Goal: Information Seeking & Learning: Learn about a topic

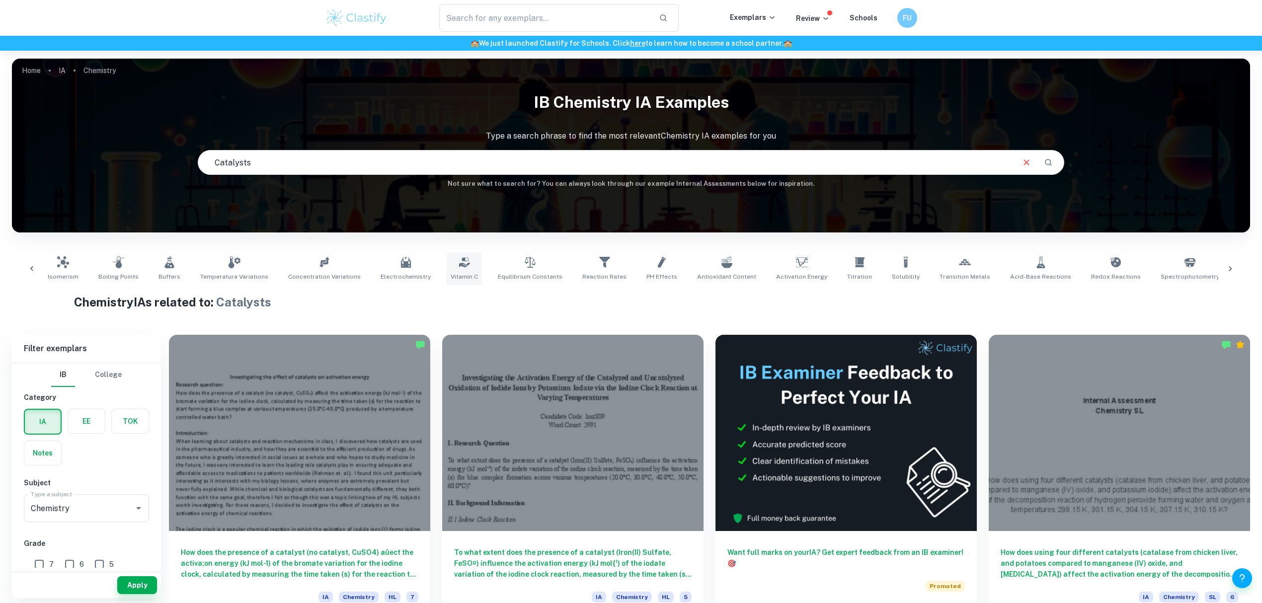
scroll to position [0, 164]
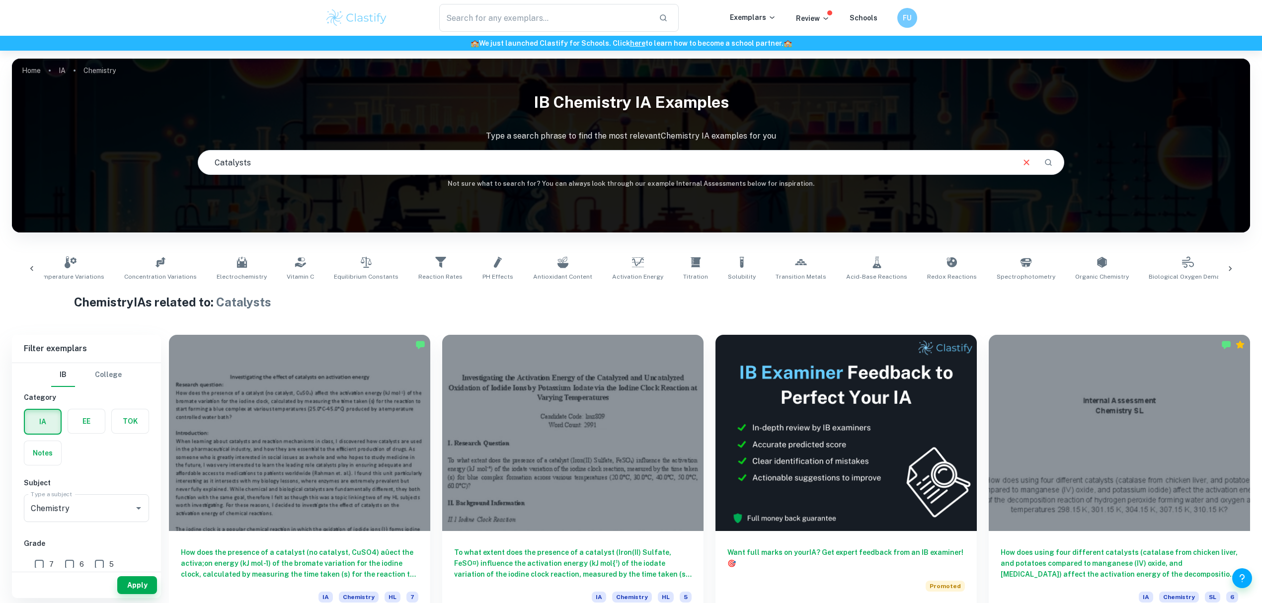
click at [31, 265] on icon at bounding box center [32, 269] width 10 height 10
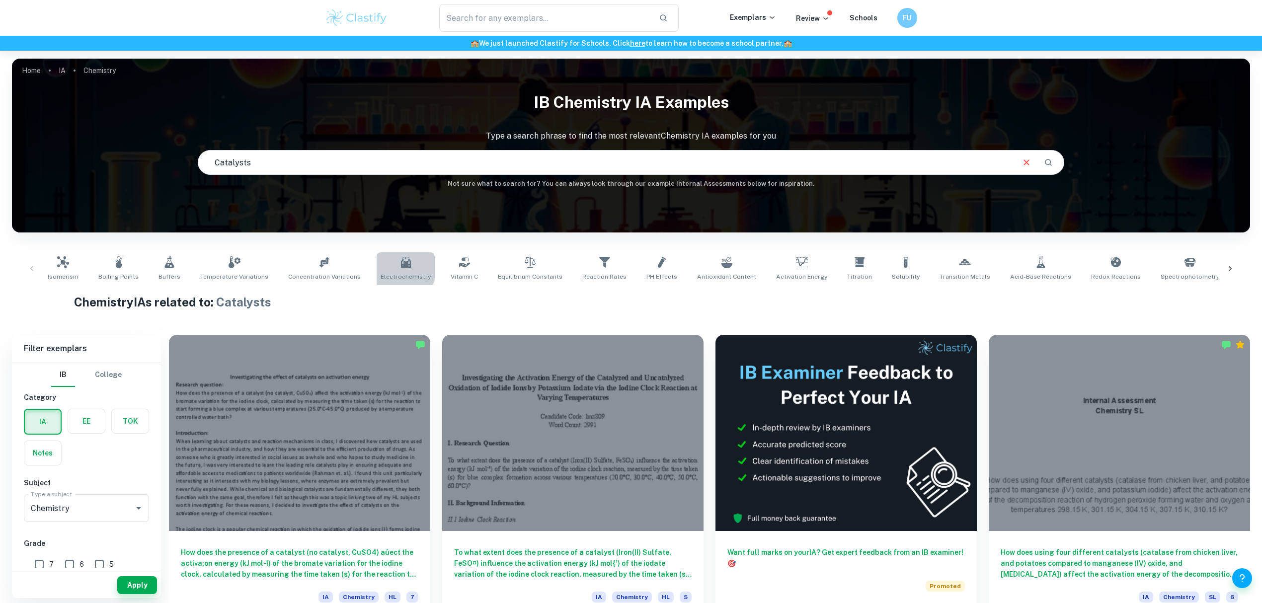
click at [377, 261] on link "Electrochemistry" at bounding box center [406, 268] width 58 height 33
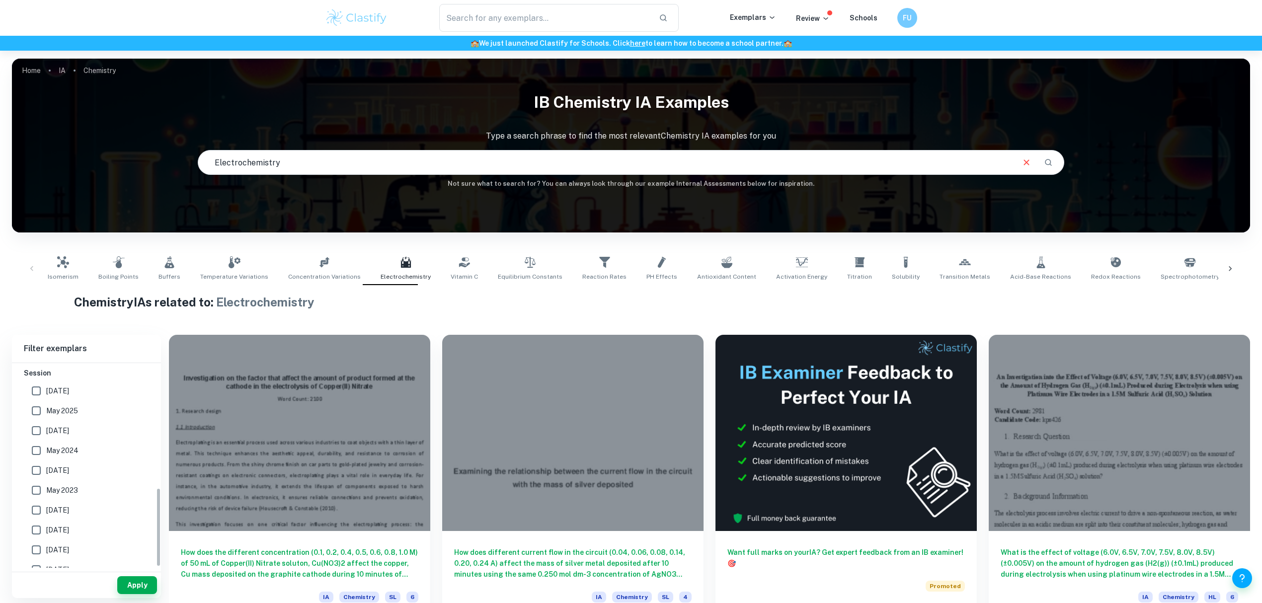
scroll to position [323, 0]
click at [74, 379] on span "May 2025" at bounding box center [62, 379] width 32 height 11
click at [46, 379] on input "May 2025" at bounding box center [36, 380] width 20 height 20
checkbox input "true"
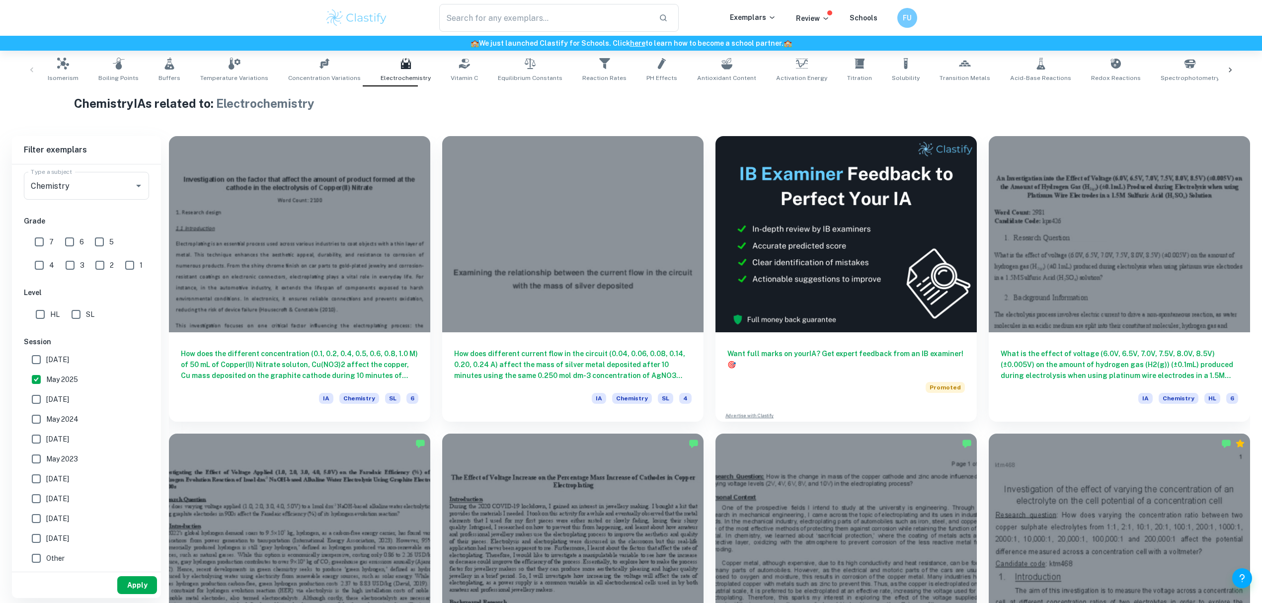
click at [139, 588] on button "Apply" at bounding box center [137, 585] width 40 height 18
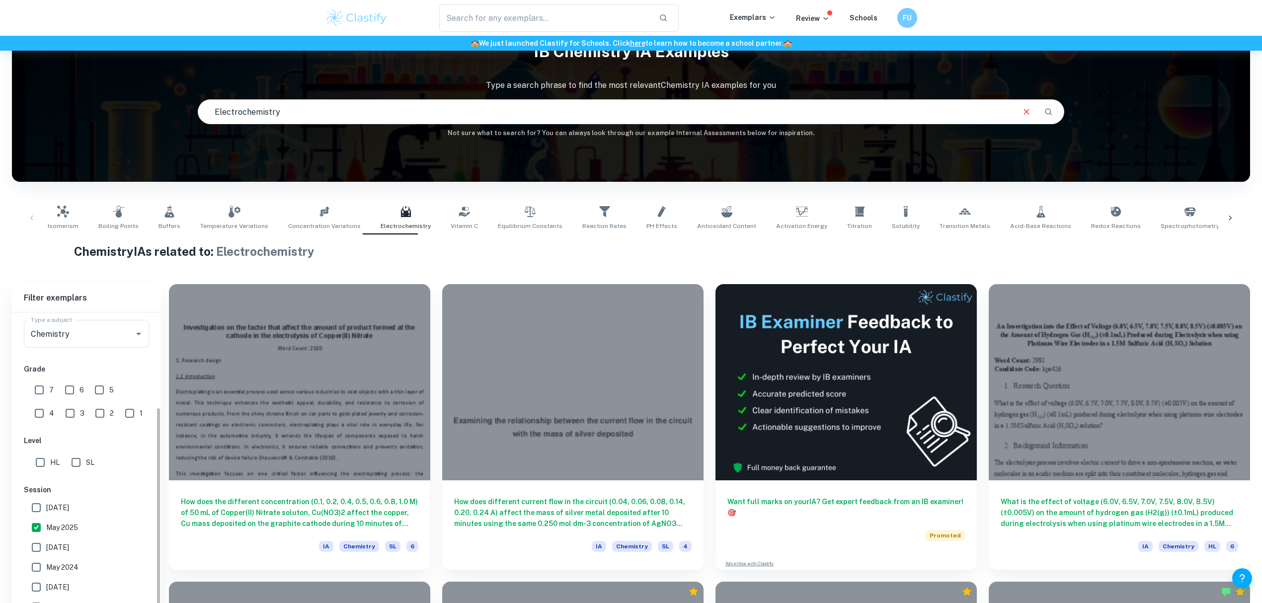
scroll to position [199, 0]
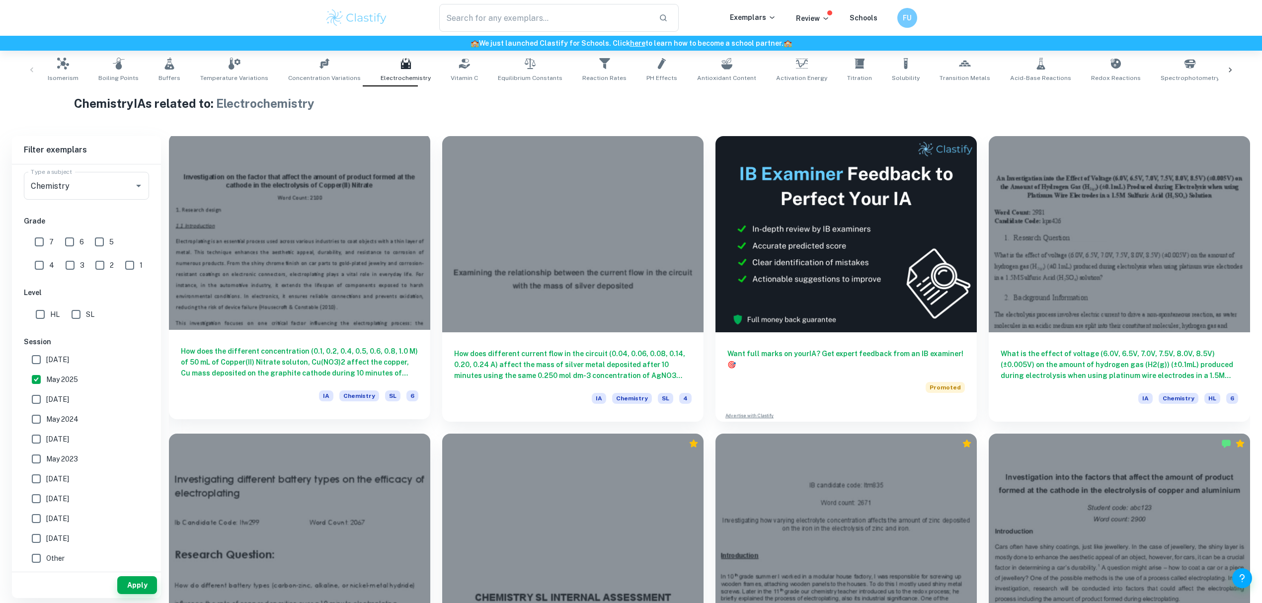
click at [307, 377] on h6 "How does the different concentration (0.1, 0.2, 0.4, 0.5, 0.6, 0.8, 1.0 M) of 5…" at bounding box center [300, 362] width 238 height 33
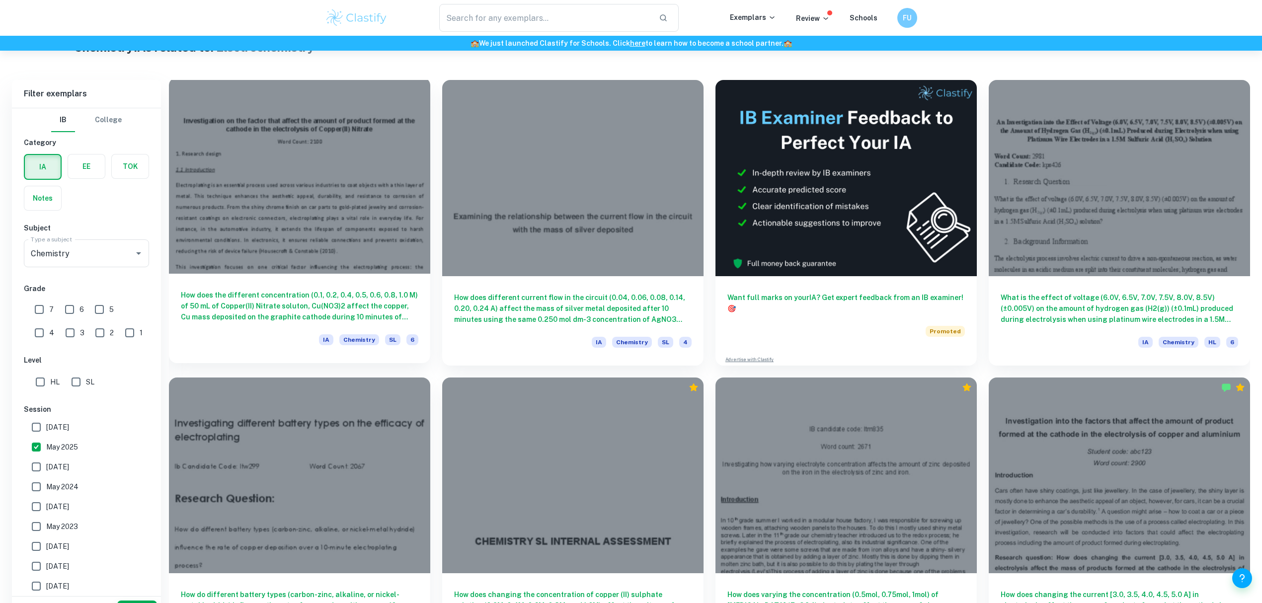
scroll to position [316, 0]
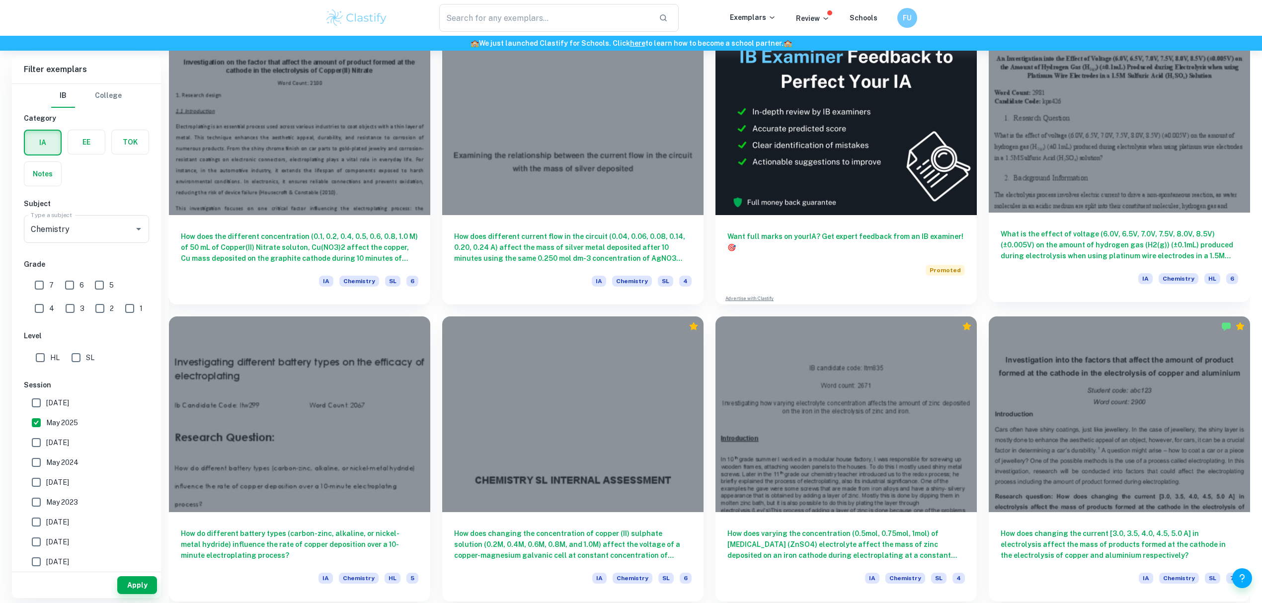
click at [1068, 245] on h6 "What is the effect of voltage (6.0V, 6.5V, 7.0V, 7.5V, 8.0V, 8.5V) (±0.005V) on…" at bounding box center [1120, 245] width 238 height 33
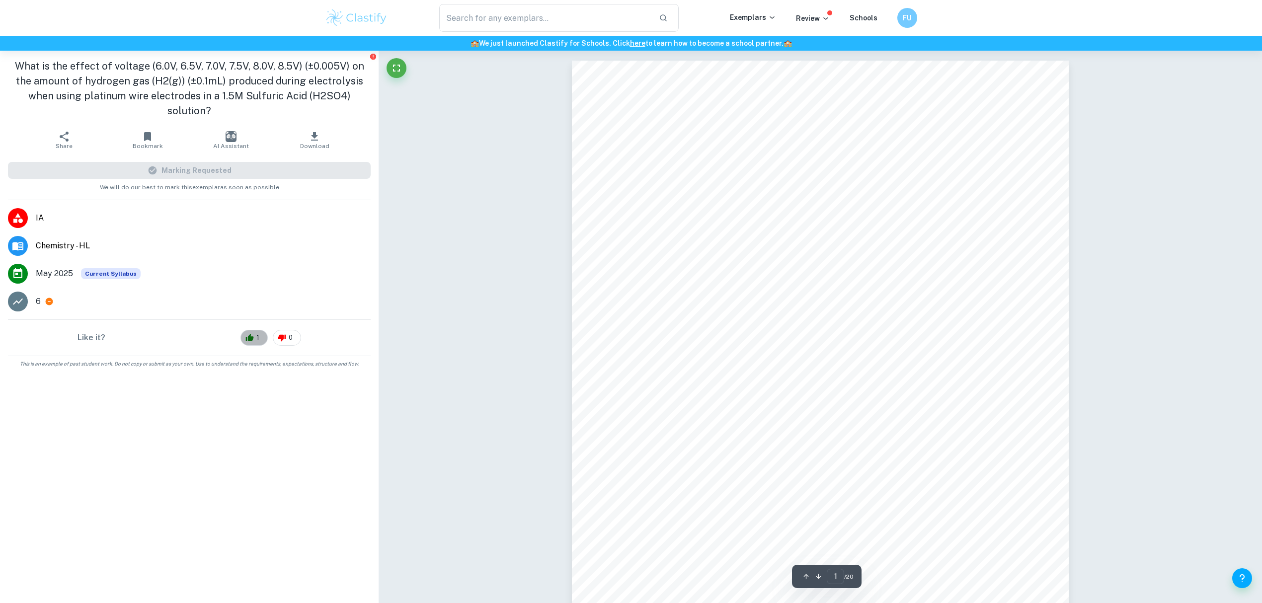
click at [245, 330] on div "1" at bounding box center [254, 338] width 27 height 16
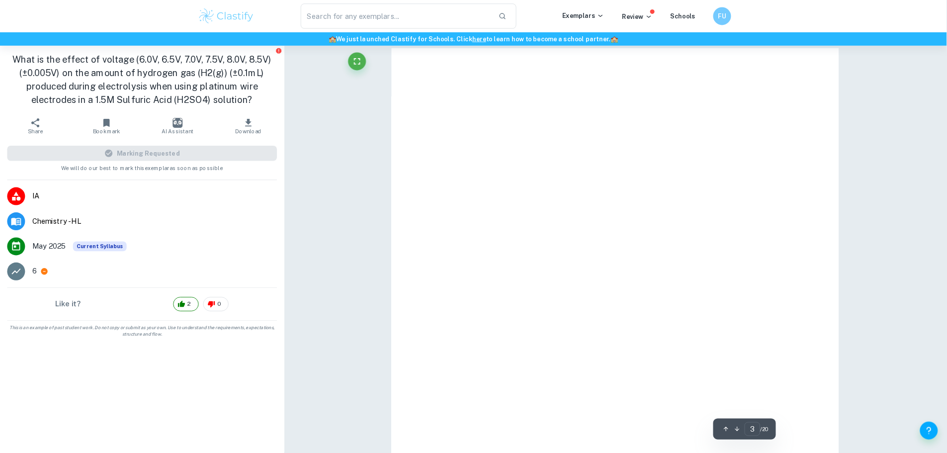
scroll to position [1383, 0]
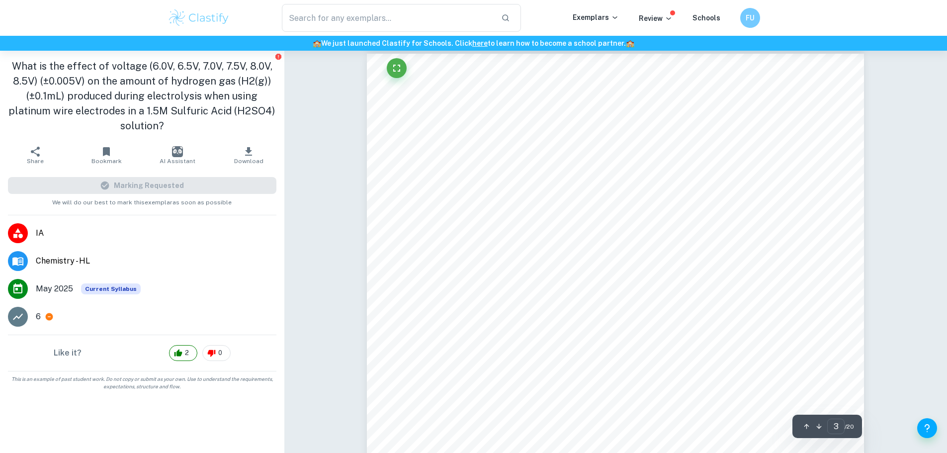
click at [485, 269] on div "3. Variables Table 1: Independent Variable Variable Unit and Uncertainty What r…" at bounding box center [615, 375] width 497 height 643
click at [395, 67] on icon "Fullscreen" at bounding box center [397, 68] width 12 height 12
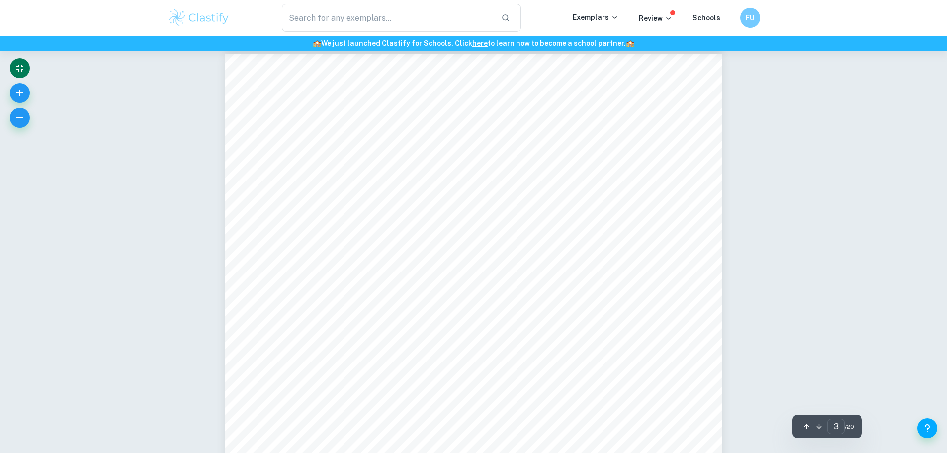
click at [19, 60] on button "Exit fullscreen" at bounding box center [20, 68] width 20 height 20
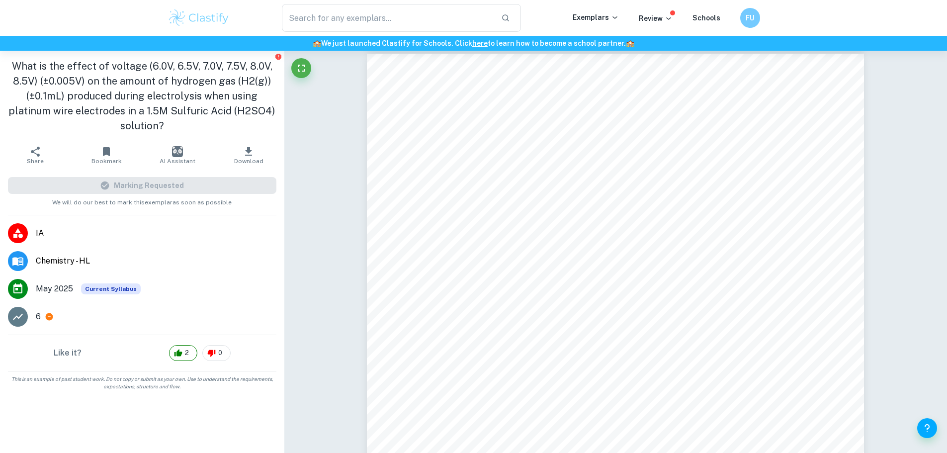
click at [301, 68] on icon "Fullscreen" at bounding box center [301, 68] width 12 height 12
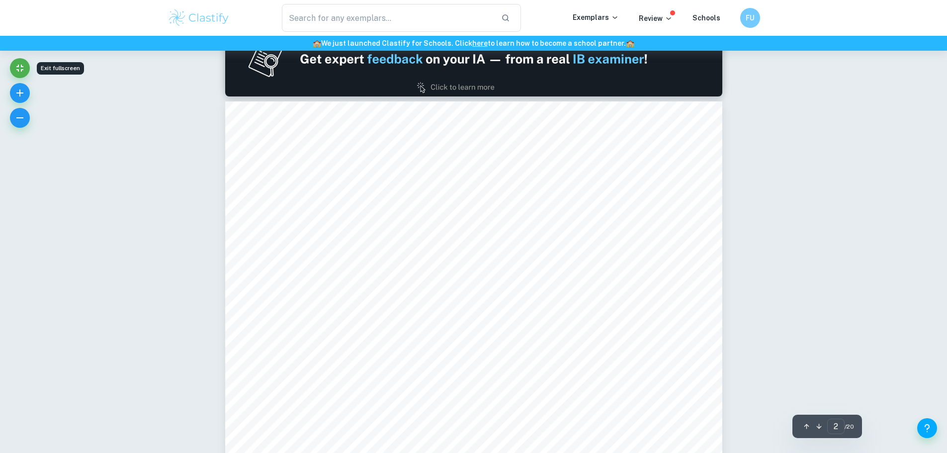
type input "1"
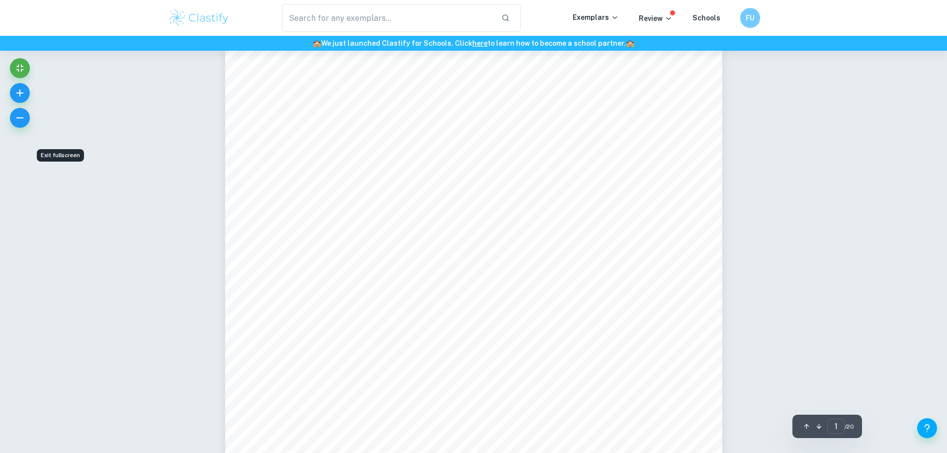
scroll to position [0, 0]
drag, startPoint x: 358, startPoint y: 116, endPoint x: 385, endPoint y: 151, distance: 43.9
click at [385, 151] on div "An Investigation into the Effect of Voltage (6.0V, 6.5V, 7.0V, 7.5V, 8.0V, 8.5V…" at bounding box center [473, 382] width 497 height 643
click at [385, 151] on span "Platinum Wire Electrodes in a 1.5M Sulfuric Acid (H" at bounding box center [443, 151] width 220 height 10
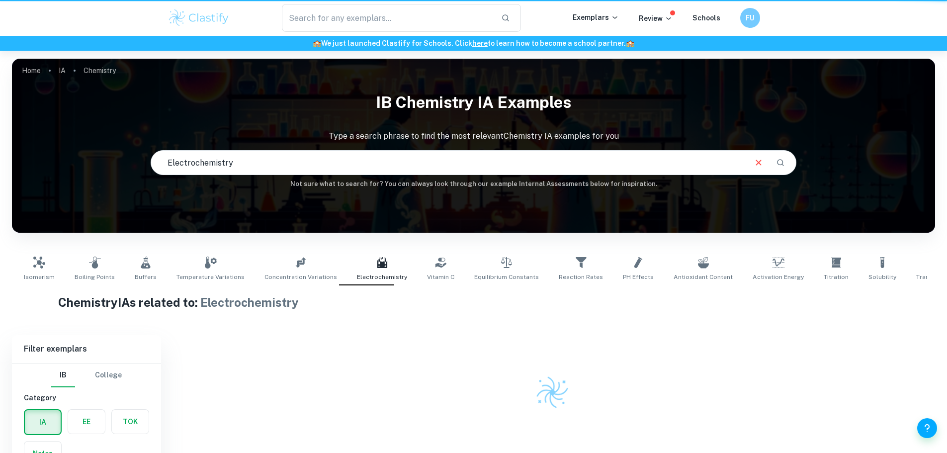
scroll to position [51, 0]
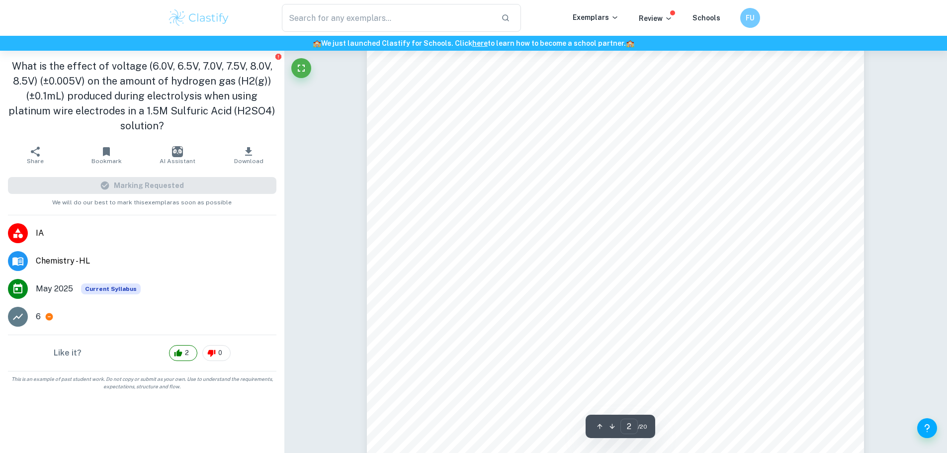
scroll to position [994, 0]
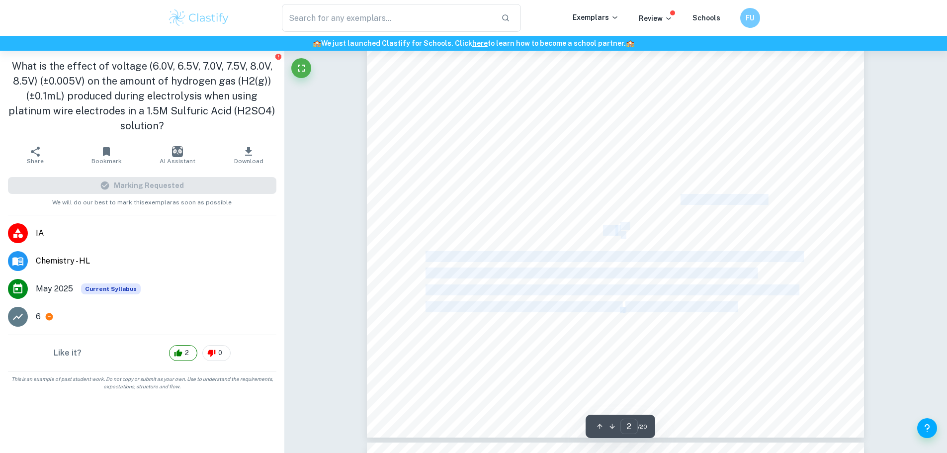
drag, startPoint x: 680, startPoint y: 200, endPoint x: 690, endPoint y: 220, distance: 22.0
click at [690, 220] on div "Cathode: 2H + (aq) + 2e - ³ H 2(g) Anode: 2H 2 O (l) ³ O 2(g) + 4H + (aq) + 4e …" at bounding box center [615, 115] width 497 height 643
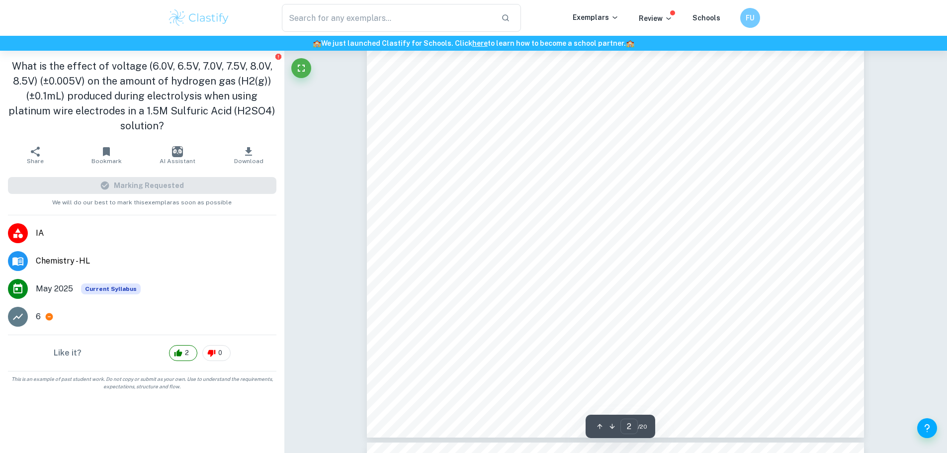
drag, startPoint x: 692, startPoint y: 215, endPoint x: 629, endPoint y: 193, distance: 67.3
click at [629, 193] on div "Cathode: 2H + (aq) + 2e - ³ H 2(g) Anode: 2H 2 O (l) ³ O 2(g) + 4H + (aq) + 4e …" at bounding box center [615, 115] width 497 height 643
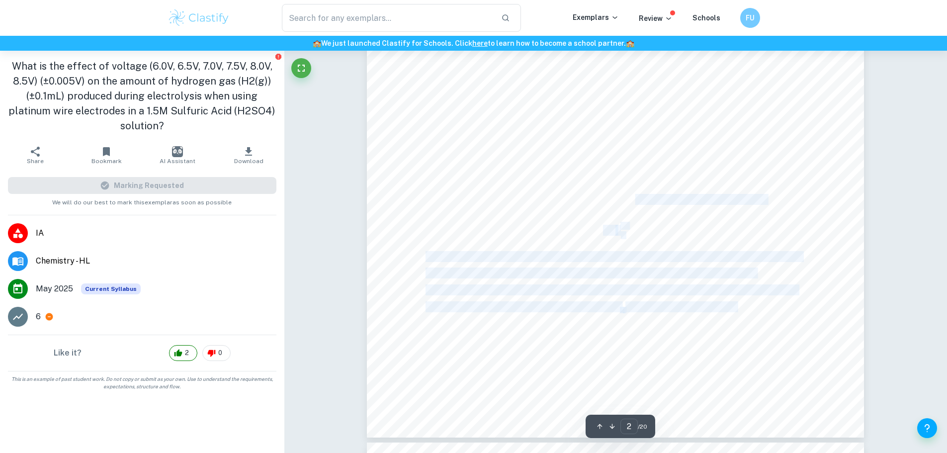
drag, startPoint x: 641, startPoint y: 197, endPoint x: 719, endPoint y: 222, distance: 81.9
click at [719, 222] on div "Cathode: 2H + (aq) + 2e - ³ H 2(g) Anode: 2H 2 O (l) ³ O 2(g) + 4H + (aq) + 4e …" at bounding box center [615, 115] width 497 height 643
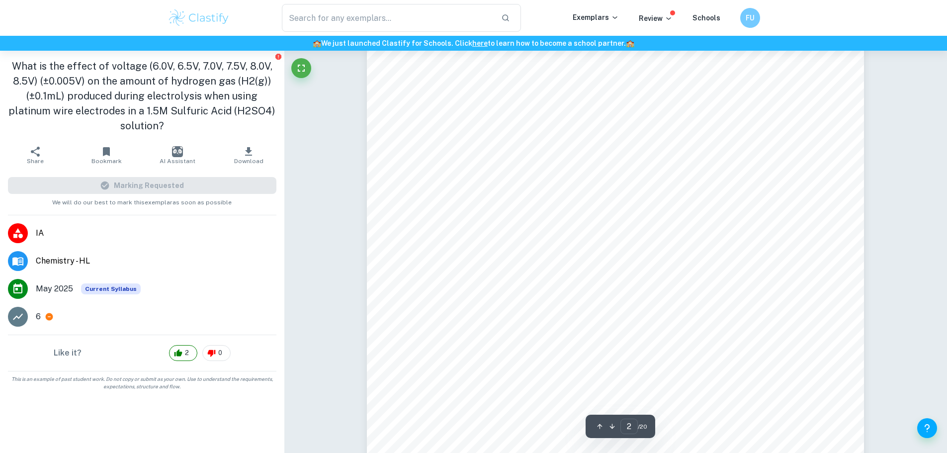
scroll to position [696, 0]
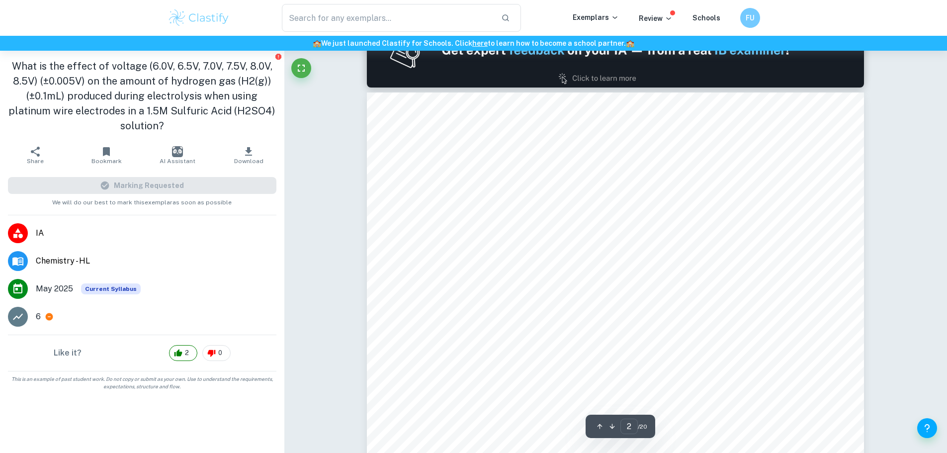
drag, startPoint x: 663, startPoint y: 206, endPoint x: 681, endPoint y: 227, distance: 27.5
click at [681, 227] on div "Cathode: 2H + (aq) + 2e - ³ H 2(g) Anode: 2H 2 O (l) ³ O 2(g) + 4H + (aq) + 4e …" at bounding box center [615, 413] width 497 height 643
click at [649, 223] on div "Cathode: 2H + (aq) + 2e - ³ H 2(g) Anode: 2H 2 O (l) ³ O 2(g) + 4H + (aq) + 4e …" at bounding box center [615, 413] width 497 height 643
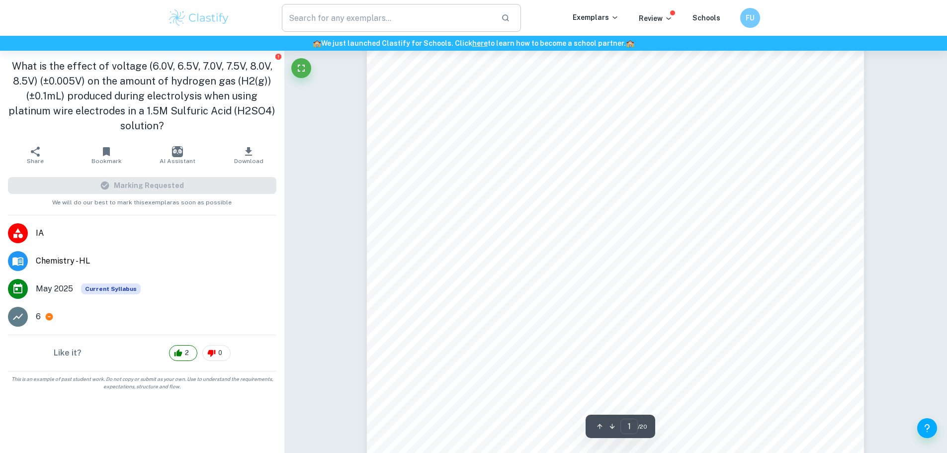
scroll to position [0, 0]
click at [204, 357] on div "0" at bounding box center [216, 353] width 28 height 16
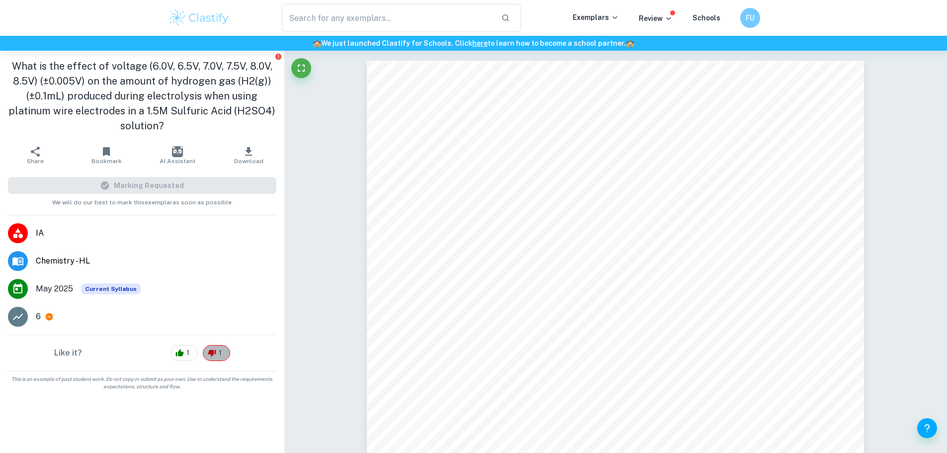
click at [218, 356] on span "1" at bounding box center [220, 353] width 14 height 10
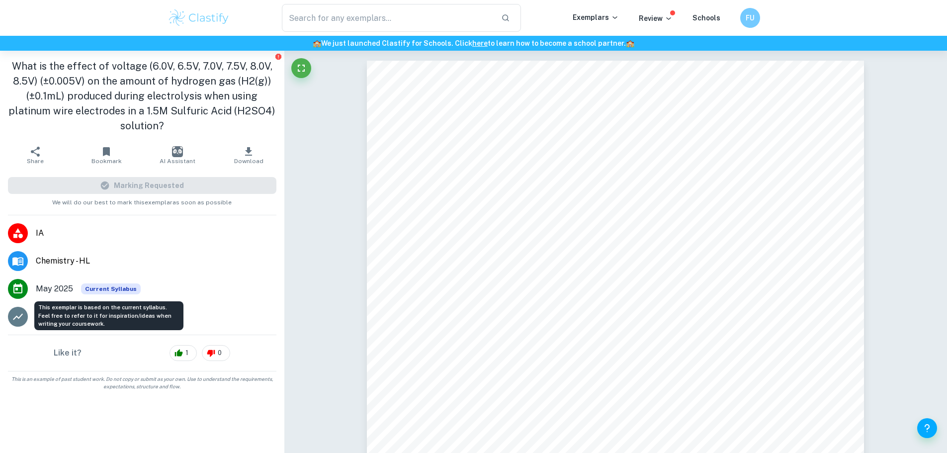
click at [93, 290] on span "Current Syllabus" at bounding box center [111, 288] width 60 height 11
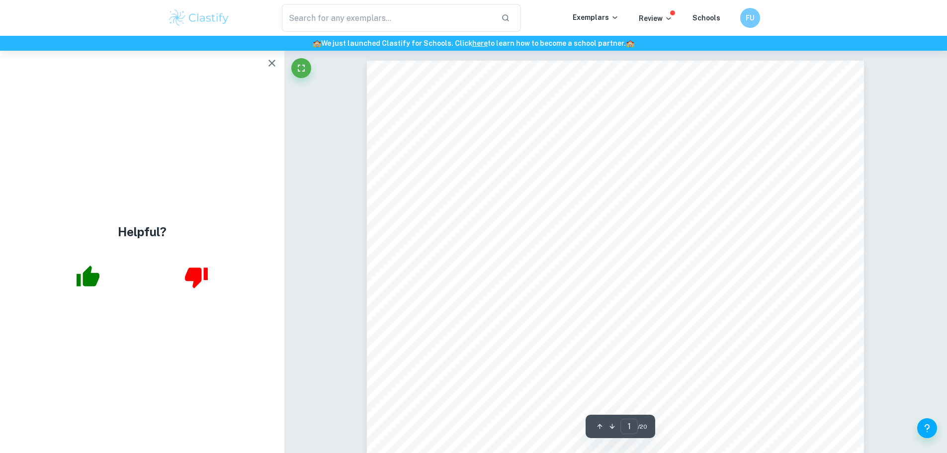
drag, startPoint x: 653, startPoint y: 164, endPoint x: 667, endPoint y: 174, distance: 17.8
click at [666, 174] on div "An Investigation into the Effect of Voltage (6.0V, 6.5V, 7.0V, 7.5V, 8.0V, 8.5V…" at bounding box center [615, 382] width 497 height 643
click at [668, 174] on div "An Investigation into the Effect of Voltage (6.0V, 6.5V, 7.0V, 7.5V, 8.0V, 8.5V…" at bounding box center [615, 382] width 497 height 643
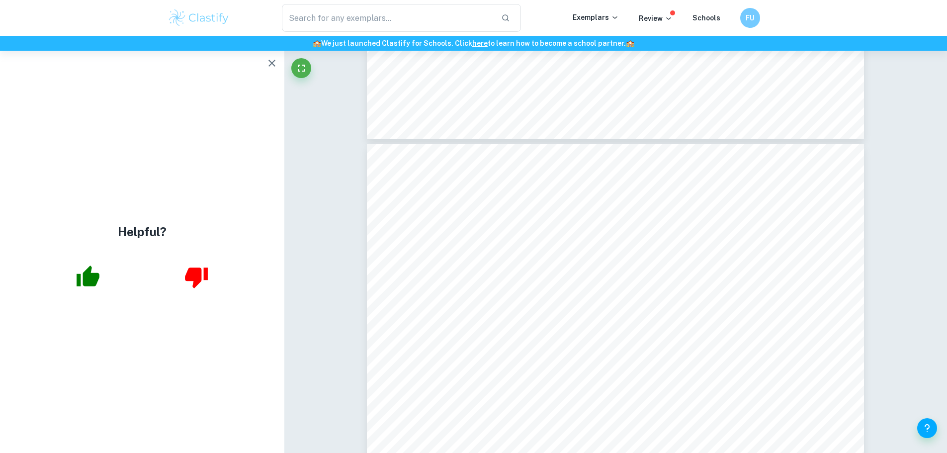
scroll to position [520, 0]
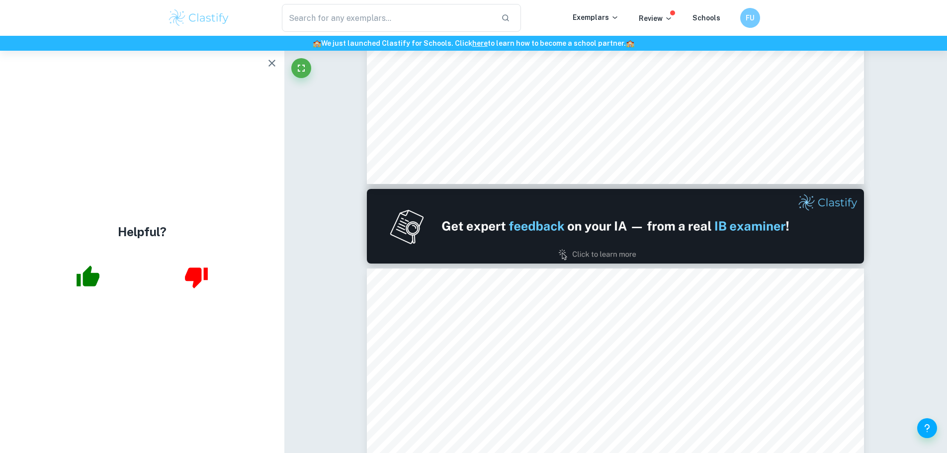
type input "1"
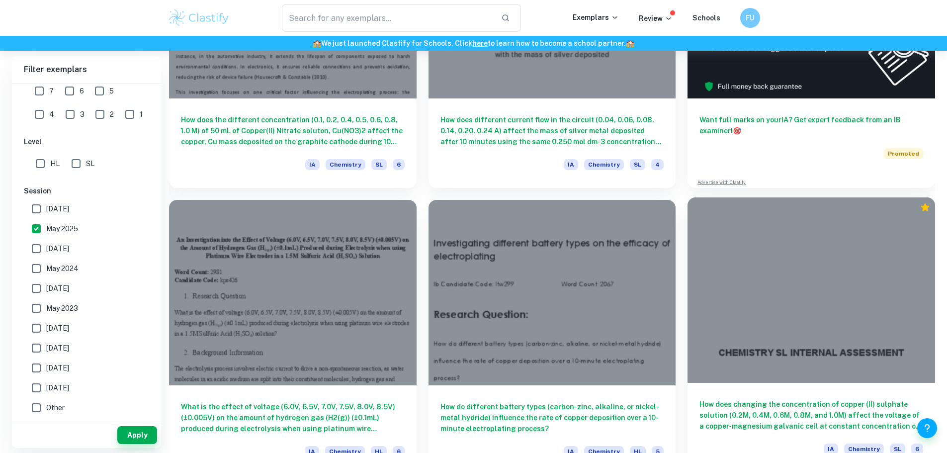
scroll to position [448, 0]
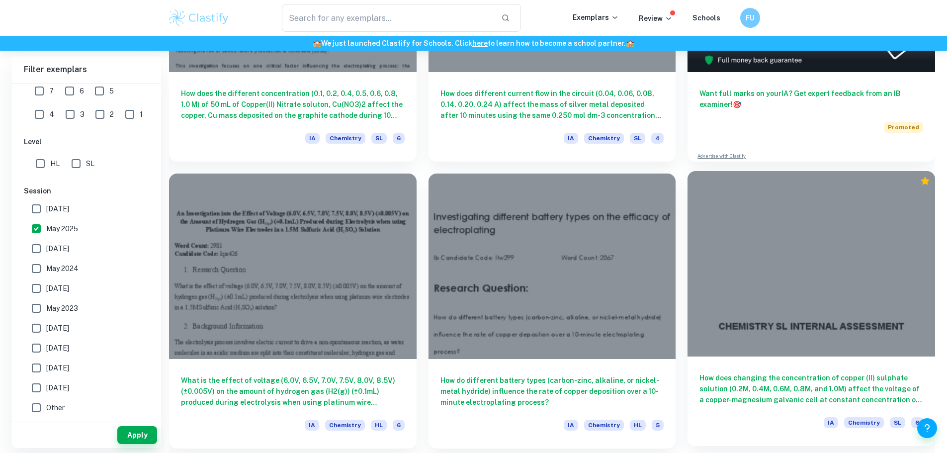
click at [687, 356] on div "How does changing the concentration of copper (II) sulphate solution (0.2M, 0.4…" at bounding box center [810, 400] width 247 height 89
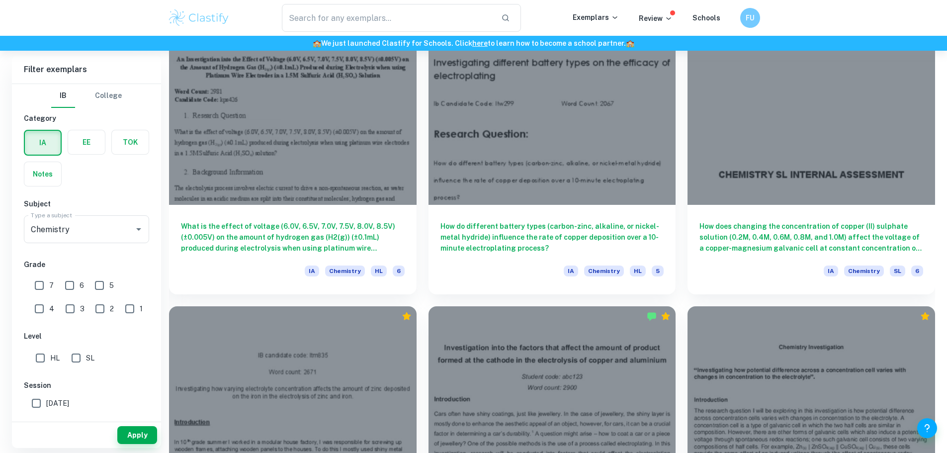
scroll to position [746, 0]
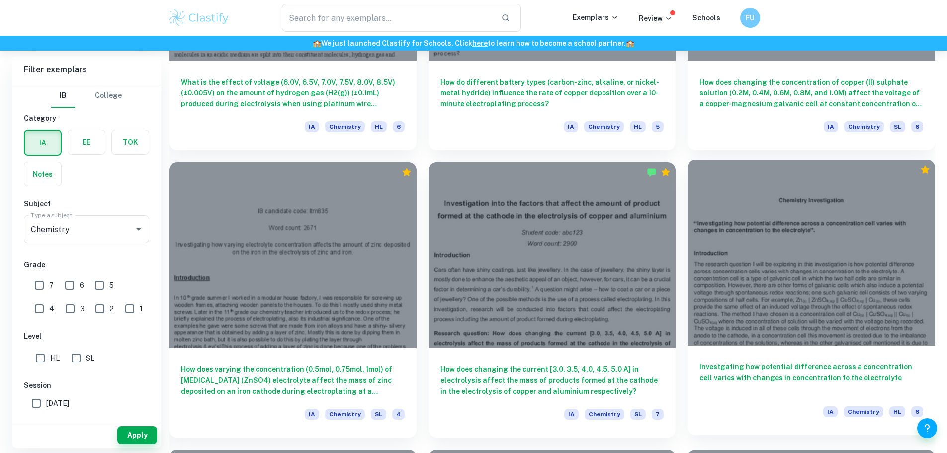
click at [699, 361] on h6 "Investgating how potential difference across a concentration cell varies with c…" at bounding box center [811, 377] width 224 height 33
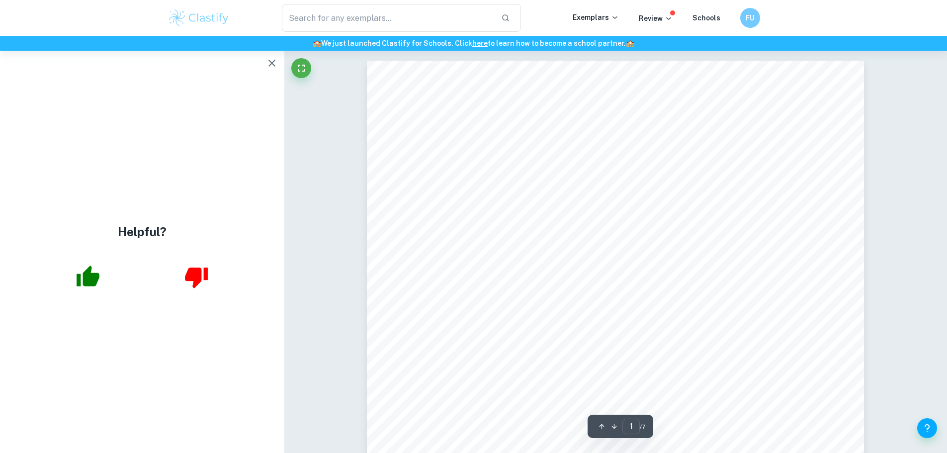
drag, startPoint x: 755, startPoint y: 204, endPoint x: 674, endPoint y: 209, distance: 81.1
click at [674, 209] on div "Chemistry Investigation < Investigating how potential difference across a conce…" at bounding box center [615, 412] width 497 height 703
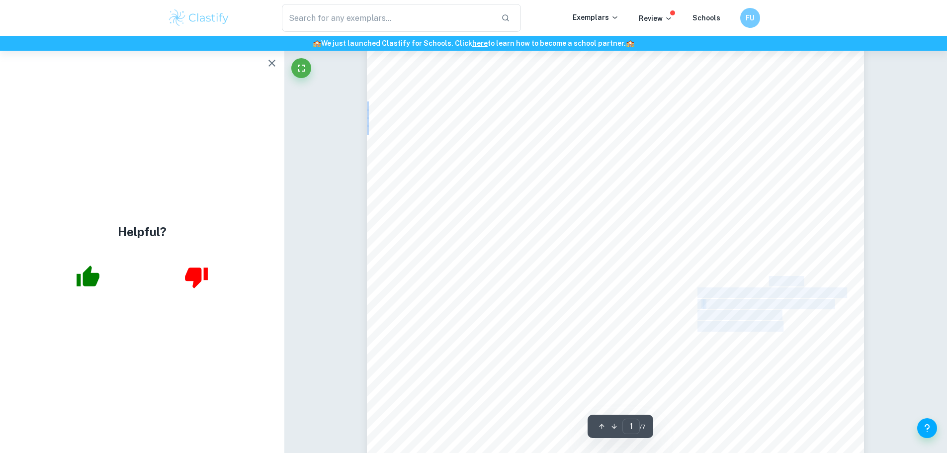
drag, startPoint x: 771, startPoint y: 279, endPoint x: 794, endPoint y: 287, distance: 24.0
click at [794, 287] on div "Chemistry Investigation < Investigating how potential difference across a conce…" at bounding box center [615, 263] width 497 height 703
click at [719, 273] on span "= Standard potential" at bounding box center [747, 270] width 81 height 9
drag, startPoint x: 731, startPoint y: 279, endPoint x: 784, endPoint y: 289, distance: 54.2
click at [784, 289] on div "Chemistry Investigation < Investigating how potential difference across a conce…" at bounding box center [615, 263] width 497 height 703
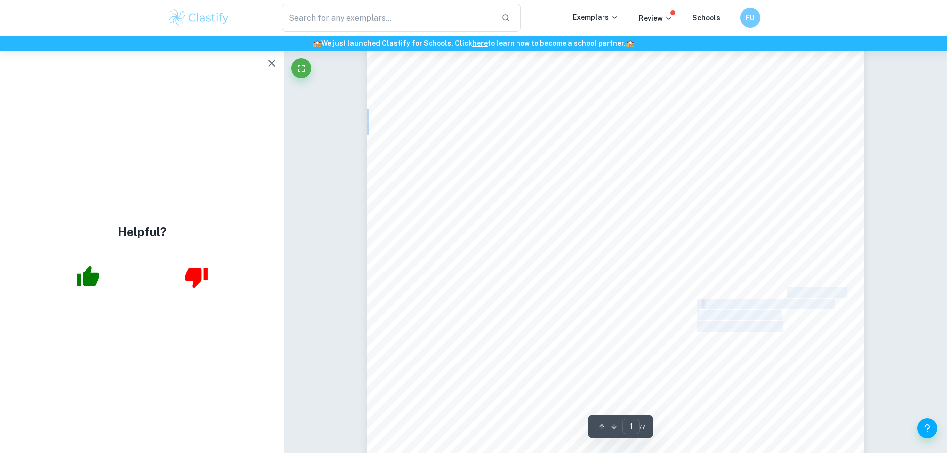
click at [805, 246] on div "Chemistry Investigation < Investigating how potential difference across a conce…" at bounding box center [615, 263] width 497 height 703
click at [779, 306] on span "= ion charge (moles of electrons)" at bounding box center [767, 304] width 129 height 9
drag, startPoint x: 784, startPoint y: 299, endPoint x: 800, endPoint y: 314, distance: 21.5
click at [800, 313] on div "Chemistry Investigation < Investigating how potential difference across a conce…" at bounding box center [615, 263] width 497 height 703
click at [800, 314] on div "Chemistry Investigation < Investigating how potential difference across a conce…" at bounding box center [615, 263] width 497 height 703
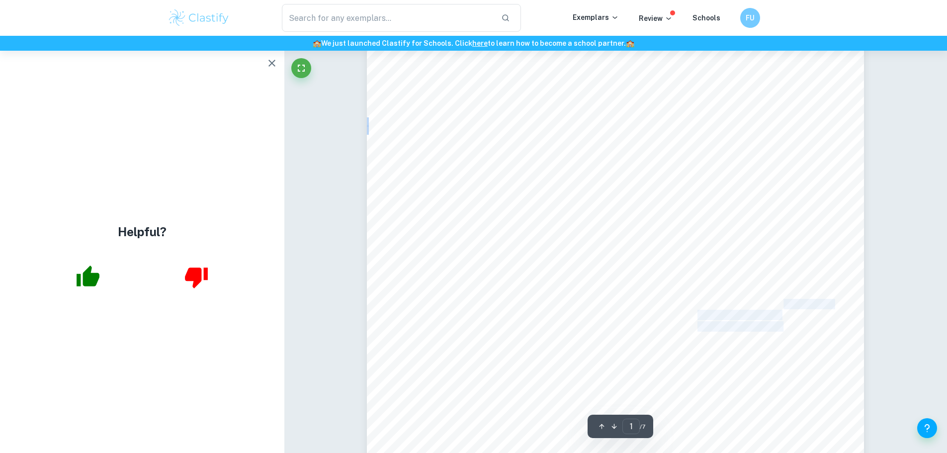
drag, startPoint x: 794, startPoint y: 312, endPoint x: 784, endPoint y: 301, distance: 14.4
click at [784, 301] on div "Chemistry Investigation < Investigating how potential difference across a conce…" at bounding box center [615, 263] width 497 height 703
click at [784, 301] on span "= ion charge (moles of electrons)" at bounding box center [767, 304] width 129 height 9
drag, startPoint x: 784, startPoint y: 301, endPoint x: 794, endPoint y: 312, distance: 14.8
click at [794, 312] on div "Chemistry Investigation < Investigating how potential difference across a conce…" at bounding box center [615, 263] width 497 height 703
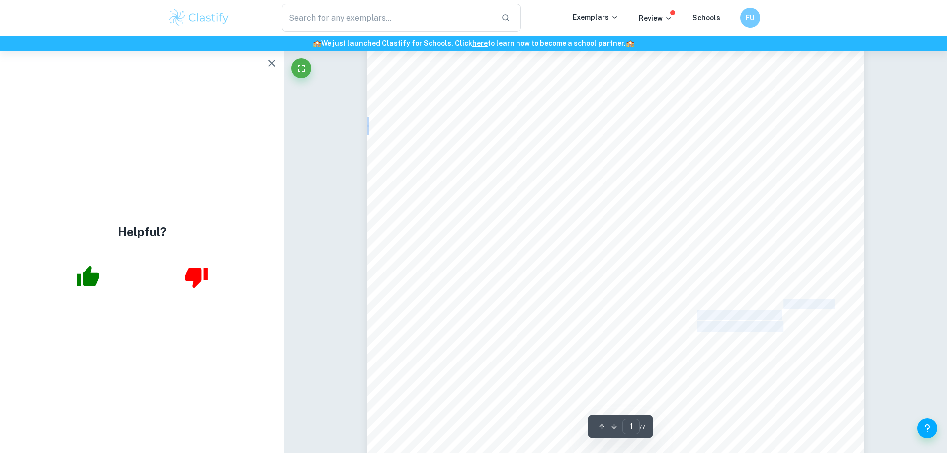
click at [794, 312] on div "Chemistry Investigation < Investigating how potential difference across a conce…" at bounding box center [615, 263] width 497 height 703
drag, startPoint x: 794, startPoint y: 312, endPoint x: 792, endPoint y: 328, distance: 16.0
click at [792, 328] on div "Chemistry Investigation < Investigating how potential difference across a conce…" at bounding box center [615, 263] width 497 height 703
drag, startPoint x: 784, startPoint y: 311, endPoint x: 784, endPoint y: 302, distance: 8.9
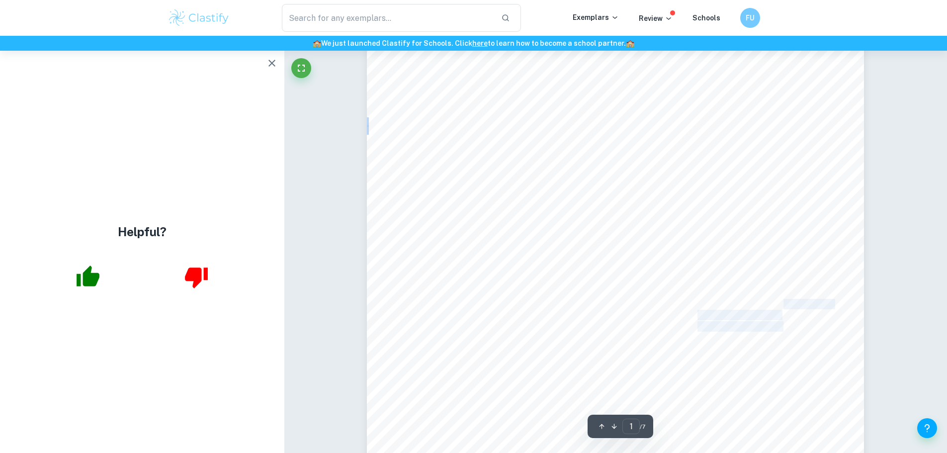
click at [784, 302] on div "Chemistry Investigation < Investigating how potential difference across a conce…" at bounding box center [615, 263] width 497 height 703
click at [784, 301] on span "= ion charge (moles of electrons)" at bounding box center [767, 304] width 129 height 9
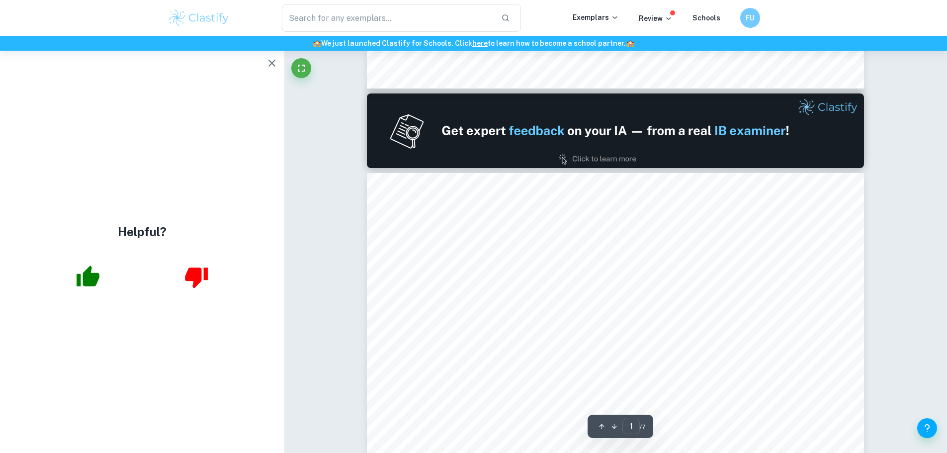
type input "2"
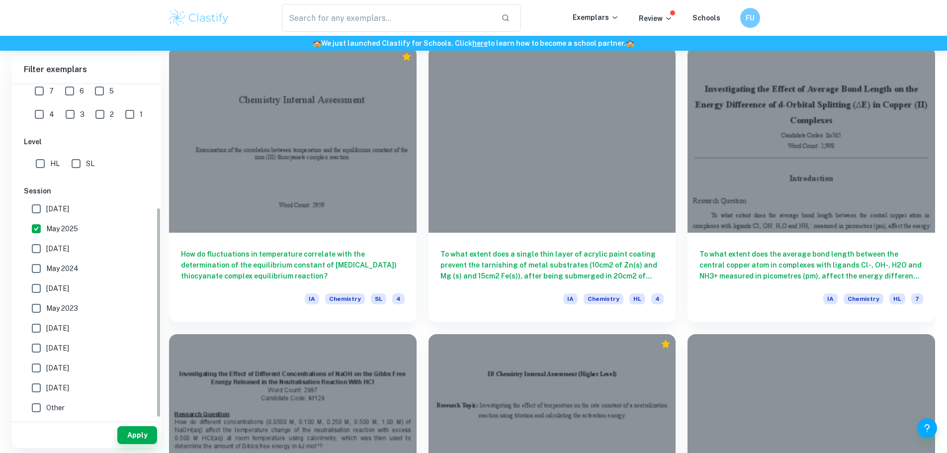
scroll to position [2138, 0]
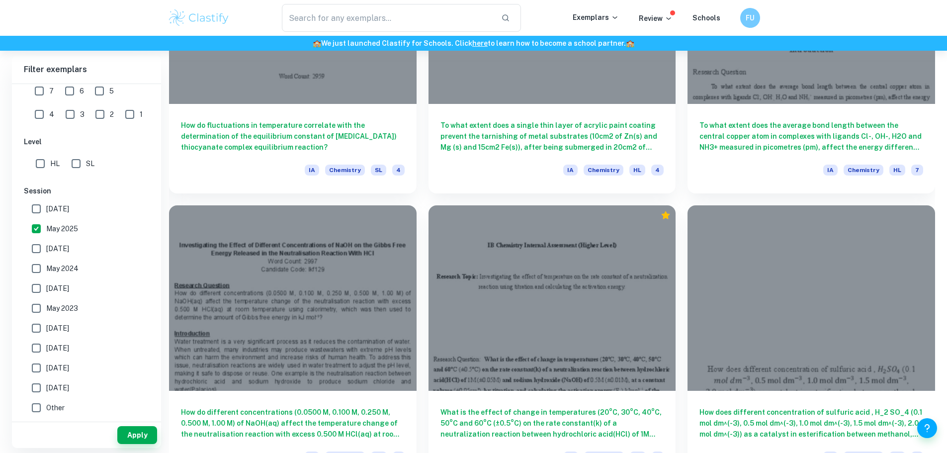
click at [48, 223] on span "May 2025" at bounding box center [62, 228] width 32 height 11
click at [46, 223] on input "May 2025" at bounding box center [36, 229] width 20 height 20
click at [136, 430] on button "Apply" at bounding box center [137, 435] width 40 height 18
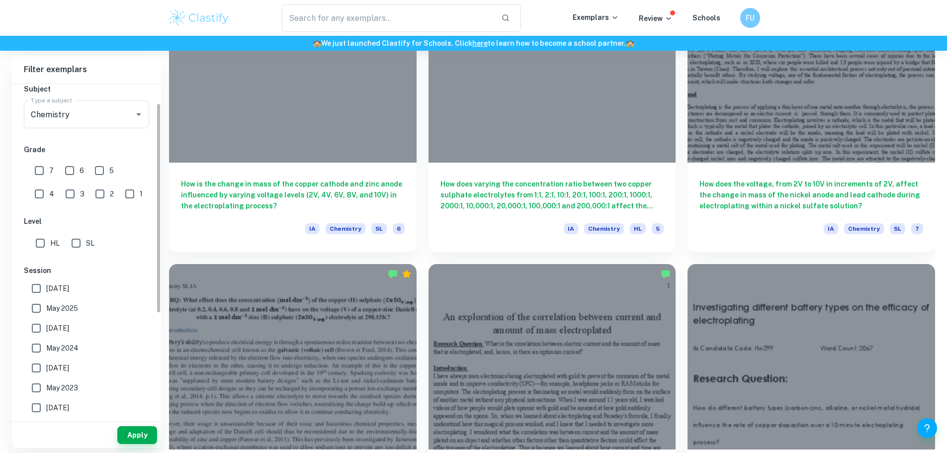
scroll to position [194, 0]
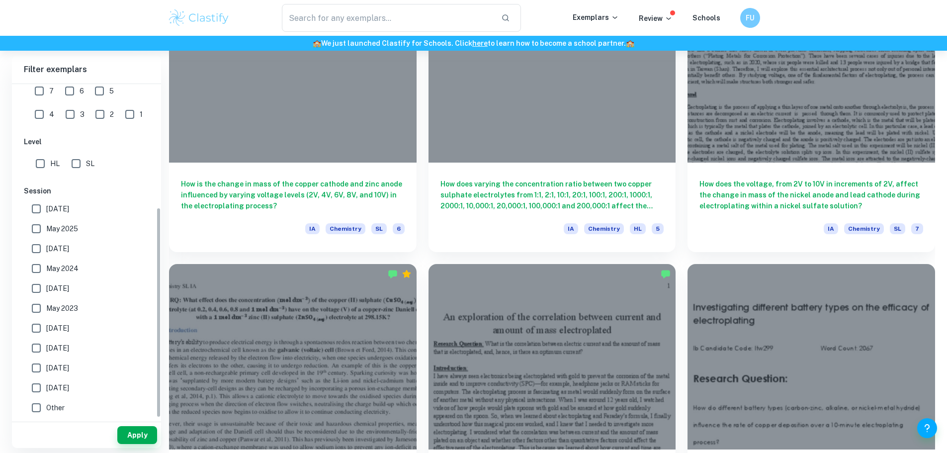
click at [76, 234] on label "May 2025" at bounding box center [83, 229] width 115 height 20
click at [65, 230] on span "May 2025" at bounding box center [62, 228] width 32 height 11
click at [46, 230] on input "May 2025" at bounding box center [36, 229] width 20 height 20
checkbox input "true"
click at [124, 434] on button "Apply" at bounding box center [137, 435] width 40 height 18
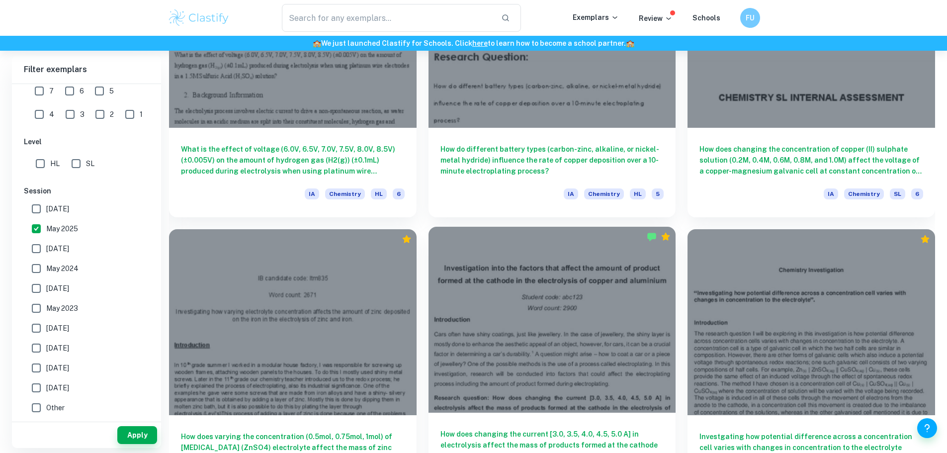
scroll to position [697, 0]
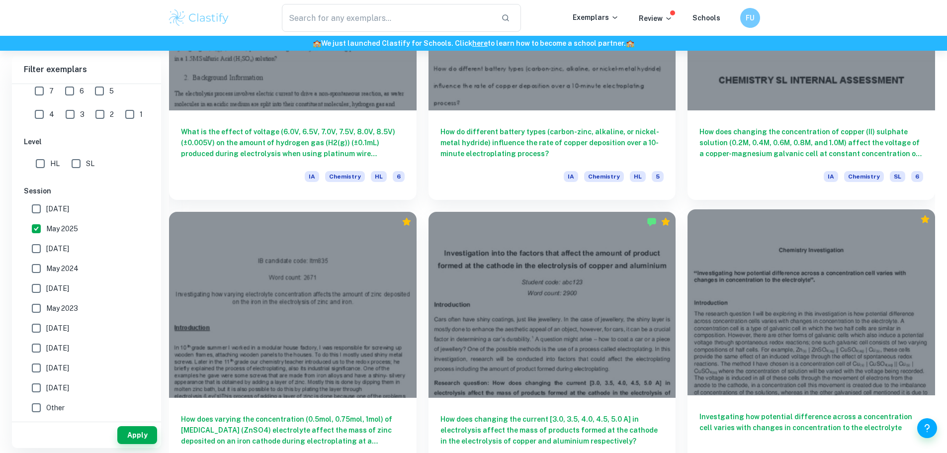
click at [699, 411] on h6 "Investgating how potential difference across a concentration cell varies with c…" at bounding box center [811, 427] width 224 height 33
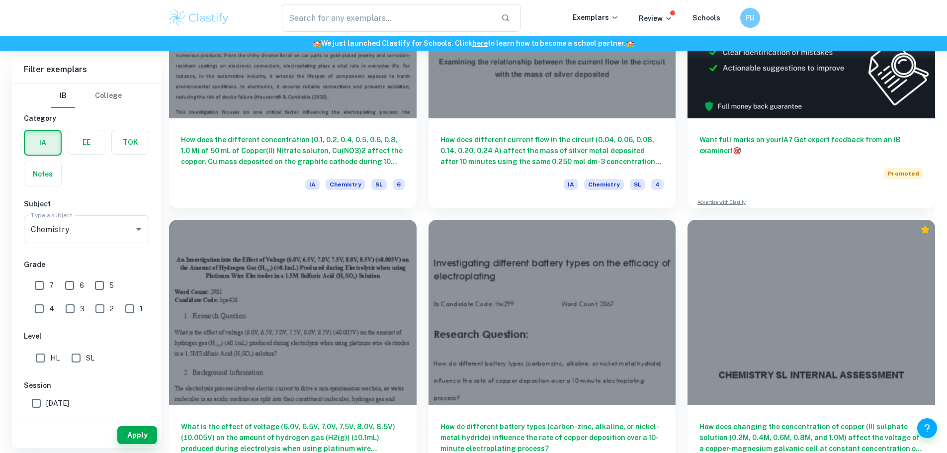
scroll to position [399, 0]
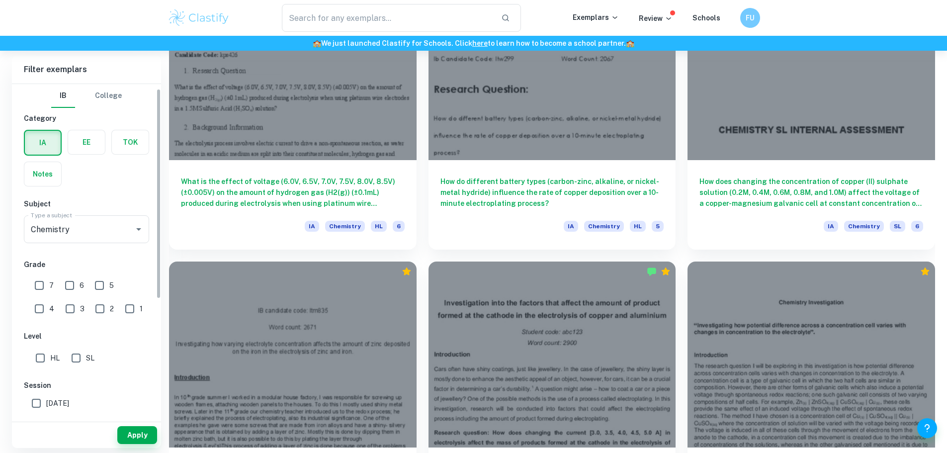
scroll to position [50, 0]
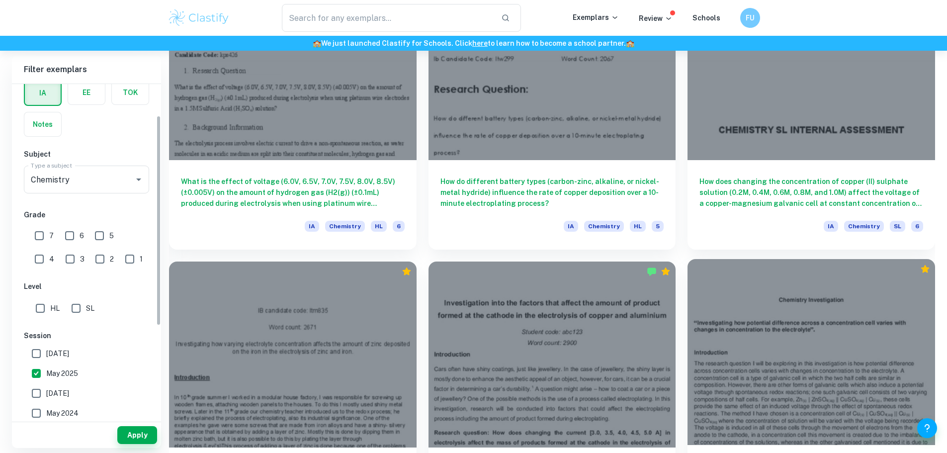
click at [687, 259] on div at bounding box center [810, 351] width 247 height 185
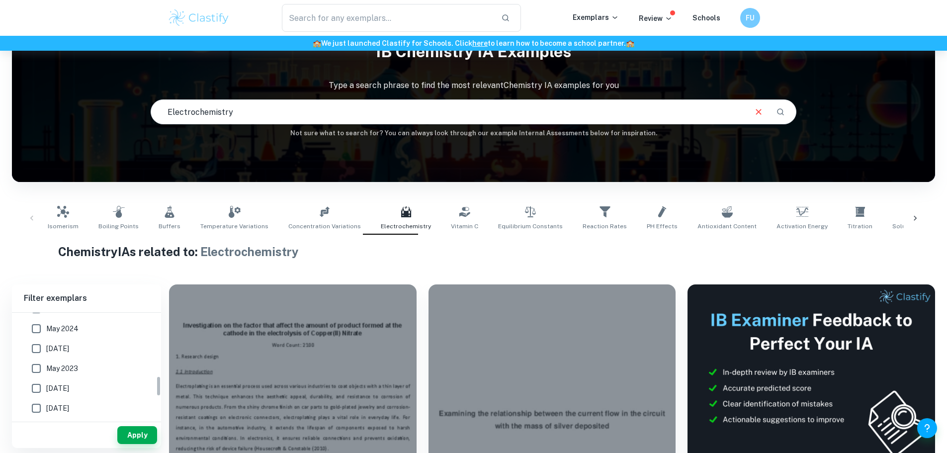
scroll to position [298, 0]
click at [40, 348] on input "May 2025" at bounding box center [36, 353] width 20 height 20
checkbox input "false"
click at [150, 437] on button "Apply" at bounding box center [137, 435] width 40 height 18
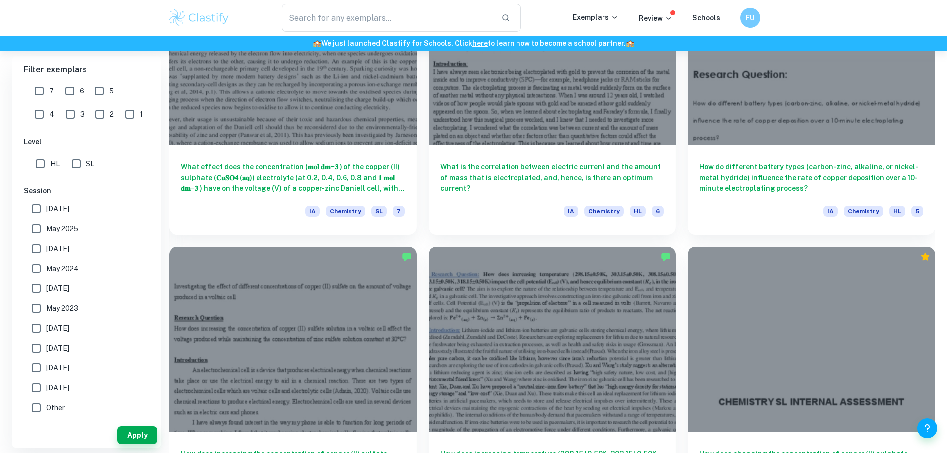
scroll to position [1697, 0]
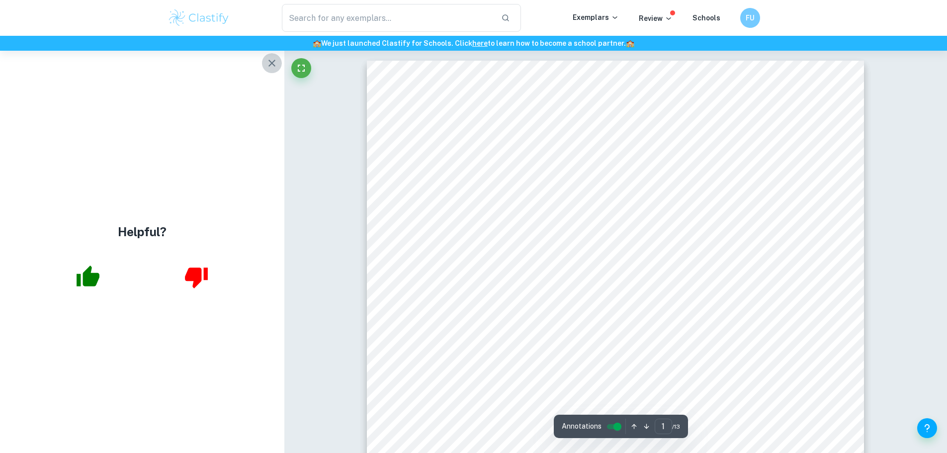
click at [268, 61] on icon "button" at bounding box center [272, 63] width 12 height 12
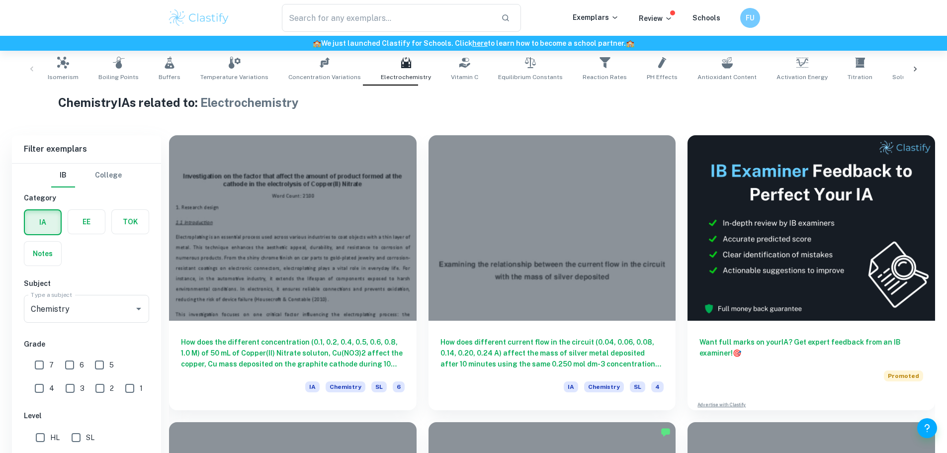
scroll to position [981, 0]
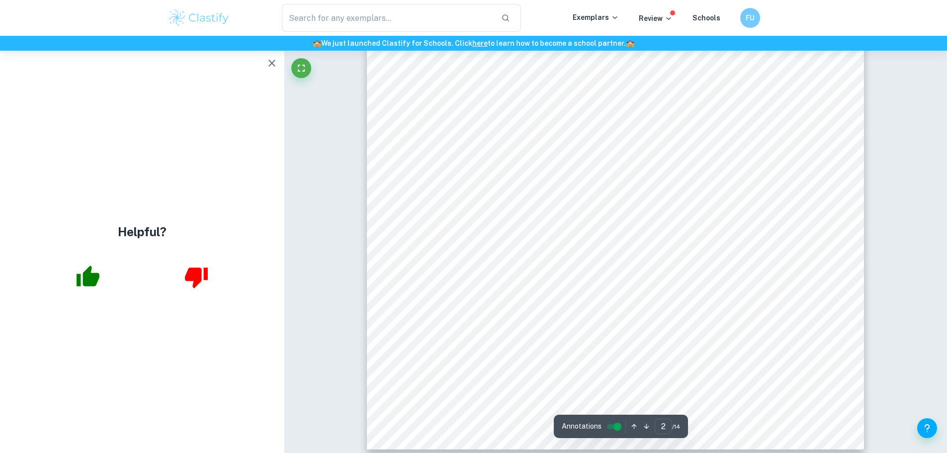
scroll to position [1093, 0]
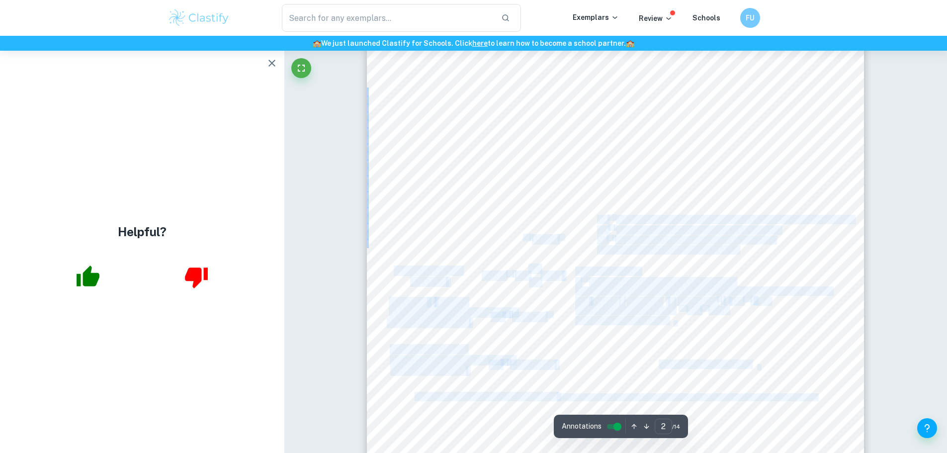
drag, startPoint x: 525, startPoint y: 236, endPoint x: 564, endPoint y: 231, distance: 38.7
click at [564, 231] on div "2 The solution at the cathode and anode was 1.0M ferrous (II) sulphate and 1.0M…" at bounding box center [615, 106] width 497 height 703
click at [570, 223] on div "2 The solution at the cathode and anode was 1.0M ferrous (II) sulphate and 1.0M…" at bounding box center [615, 106] width 497 height 703
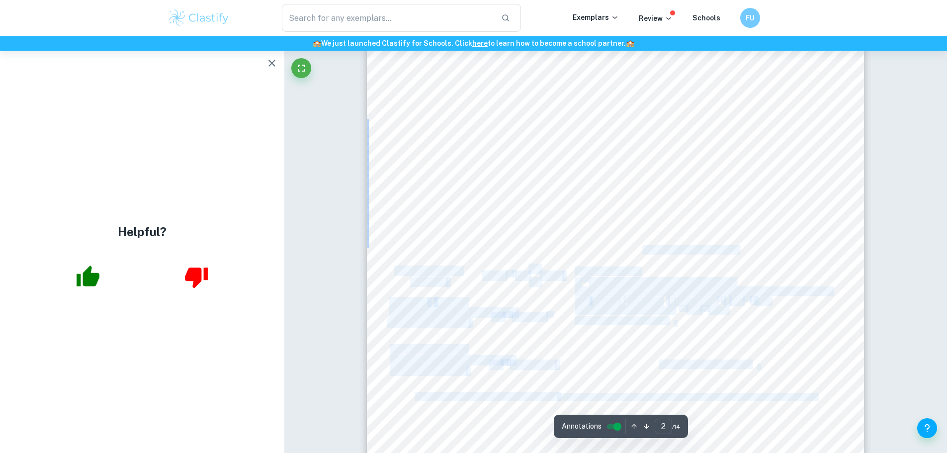
drag, startPoint x: 581, startPoint y: 243, endPoint x: 647, endPoint y: 245, distance: 65.6
click at [647, 245] on div "2 The solution at the cathode and anode was 1.0M ferrous (II) sulphate and 1.0M…" at bounding box center [615, 106] width 497 height 703
click at [648, 246] on span "𝑇 = 𝑇𝑒𝑚𝑝𝑒𝑟𝑎𝑡𝑢𝑟𝑒 𝑖𝑛 [PERSON_NAME]" at bounding box center [667, 250] width 141 height 8
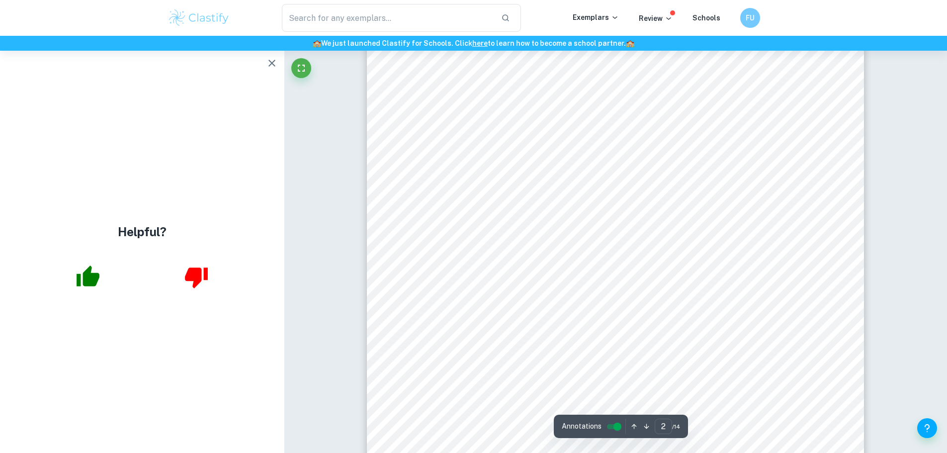
click at [638, 248] on span "𝑇 = 𝑇𝑒𝑚𝑝𝑒𝑟𝑎𝑡𝑢𝑟𝑒 𝑖𝑛 [PERSON_NAME]" at bounding box center [667, 250] width 141 height 8
type input "3"
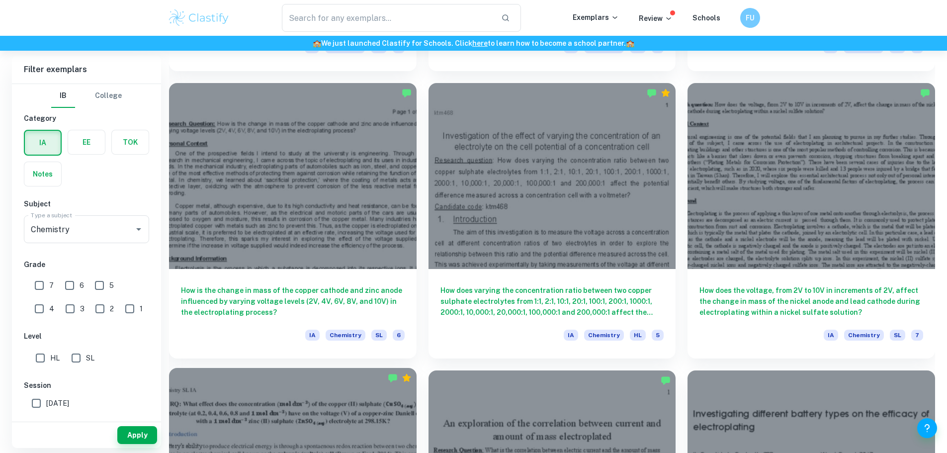
scroll to position [995, 0]
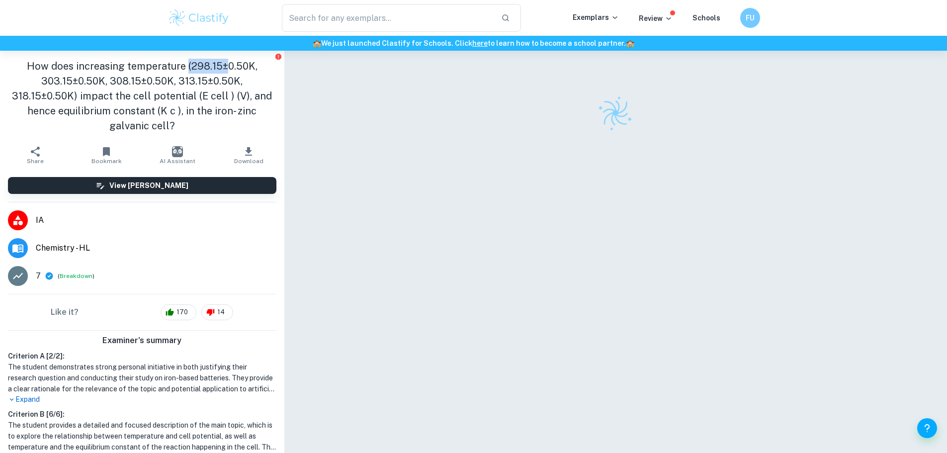
drag, startPoint x: 185, startPoint y: 65, endPoint x: 223, endPoint y: 73, distance: 38.6
click at [223, 73] on h1 "How does increasing temperature (298.15±0.50K, 303.15±0.50K, 308.15±0.50K, 313.…" at bounding box center [142, 96] width 268 height 75
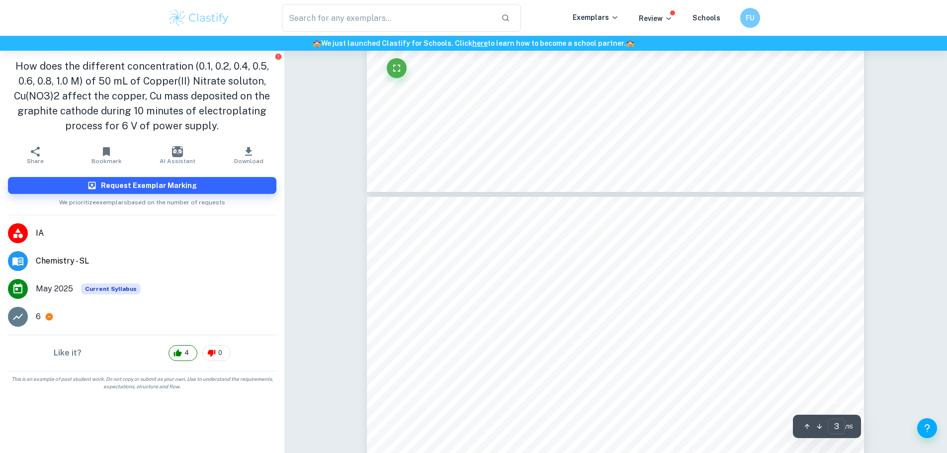
type input "4"
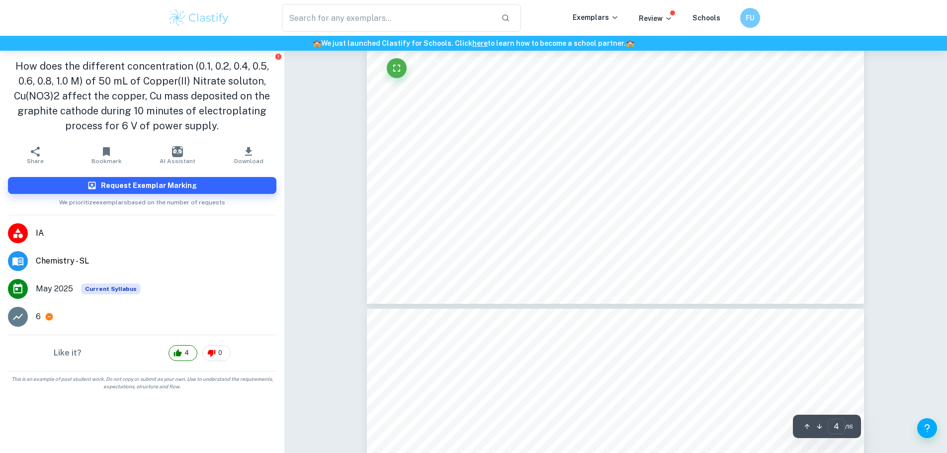
scroll to position [2684, 0]
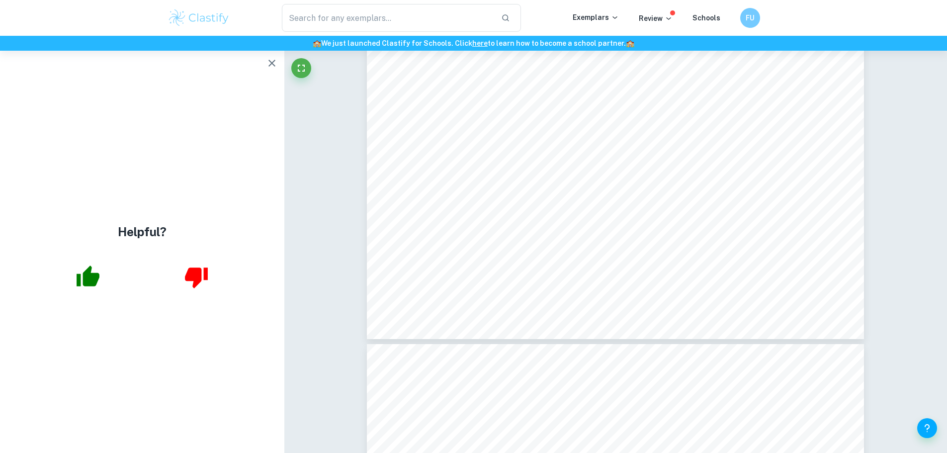
scroll to position [10138, 0]
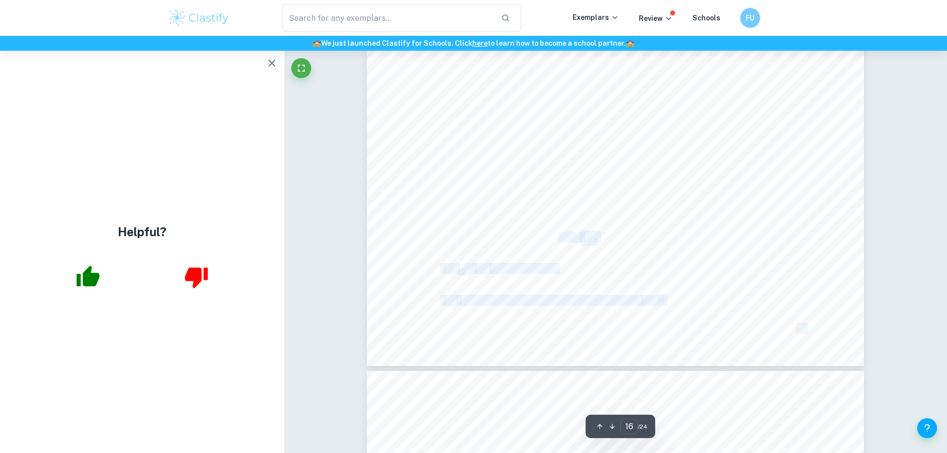
drag, startPoint x: 558, startPoint y: 234, endPoint x: 594, endPoint y: 261, distance: 45.7
click at [594, 261] on div "8 9 Figure 7: Coupons before and after corrosion tests Figure 8: Values obtaine…" at bounding box center [615, 44] width 497 height 643
click at [594, 262] on div "8 9 Figure 7: Coupons before and after corrosion tests Figure 8: Values obtaine…" at bounding box center [615, 44] width 497 height 643
drag, startPoint x: 575, startPoint y: 260, endPoint x: 569, endPoint y: 240, distance: 20.9
click at [569, 240] on div "8 9 Figure 7: Coupons before and after corrosion tests Figure 8: Values obtaine…" at bounding box center [615, 44] width 497 height 643
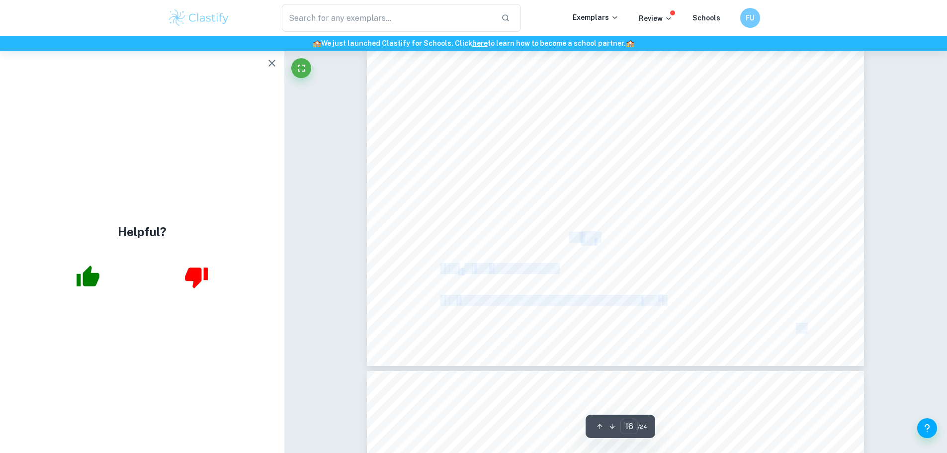
click at [569, 240] on span "= average corrosion rate (" at bounding box center [525, 238] width 108 height 10
drag, startPoint x: 561, startPoint y: 241, endPoint x: 574, endPoint y: 265, distance: 27.8
click at [574, 265] on div "8 9 Figure 7: Coupons before and after corrosion tests Figure 8: Values obtaine…" at bounding box center [615, 44] width 497 height 643
drag, startPoint x: 446, startPoint y: 113, endPoint x: 546, endPoint y: 115, distance: 99.9
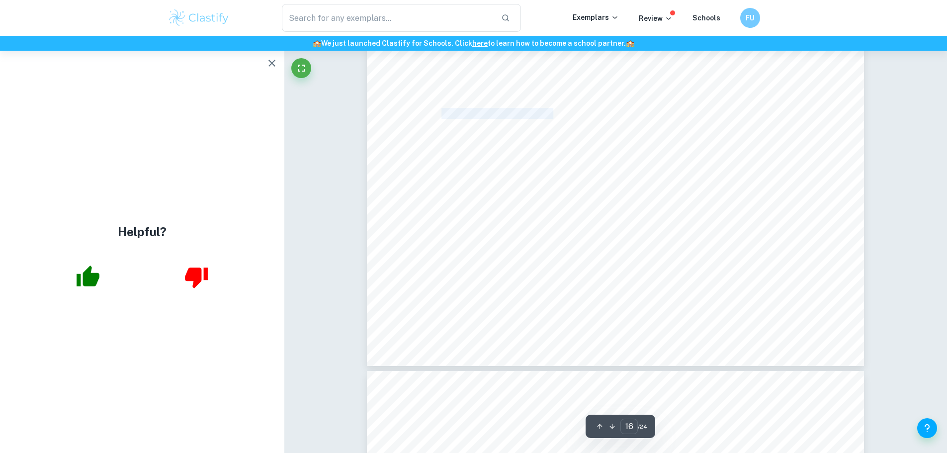
click at [546, 115] on span "the NACE RP-0775 standard, which uses the formula" at bounding box center [554, 114] width 259 height 10
copy span "NACE RP-0775 standard"
click at [482, 232] on div "• t = exposure time (days) • ρ = density of the metal from which the coupon was…" at bounding box center [615, 271] width 497 height 643
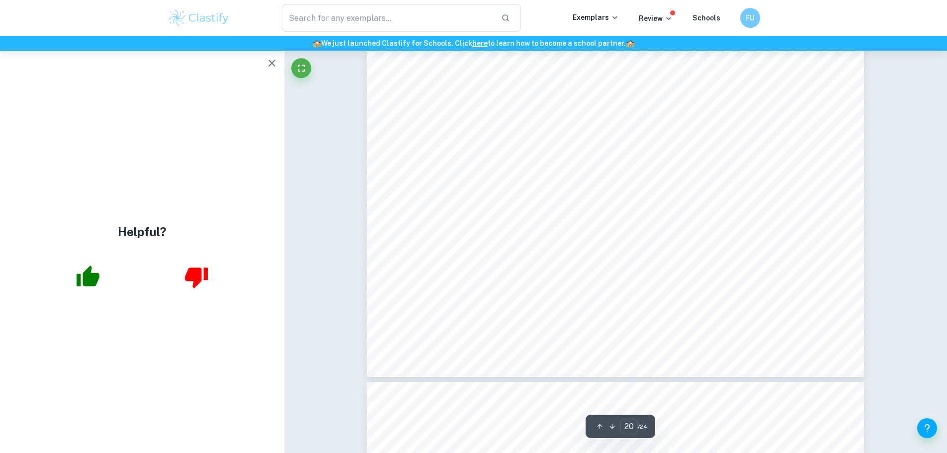
scroll to position [12722, 0]
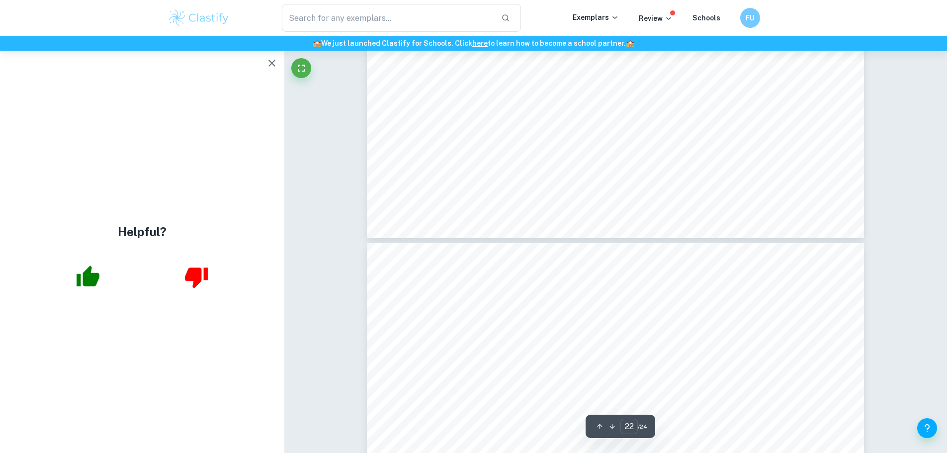
type input "23"
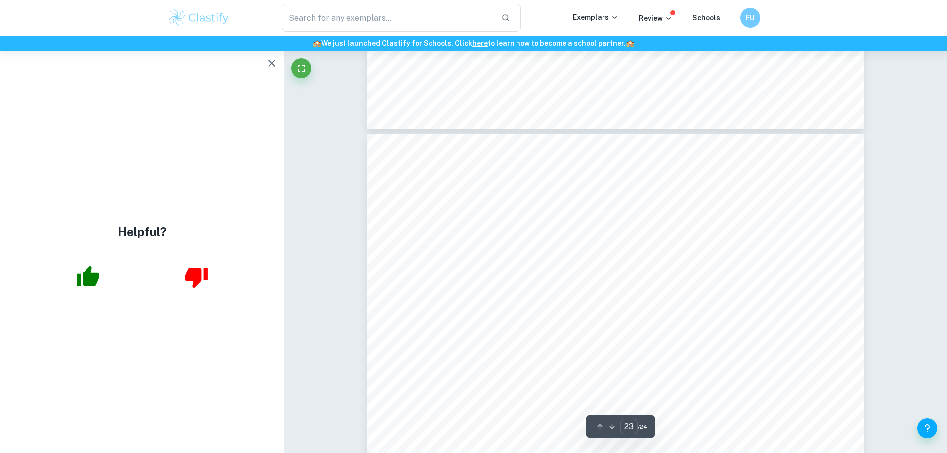
scroll to position [14610, 0]
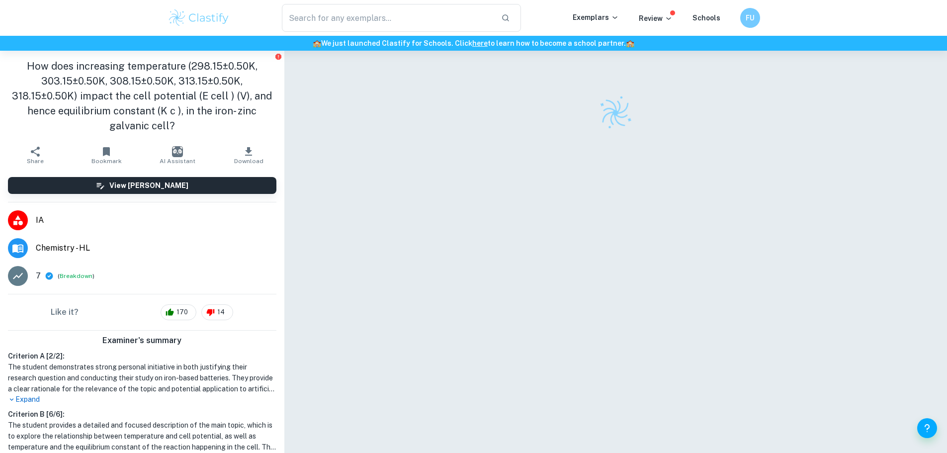
click at [188, 132] on h1 "How does increasing temperature (298.15±0.50K, 303.15±0.50K, 308.15±0.50K, 313.…" at bounding box center [142, 96] width 268 height 75
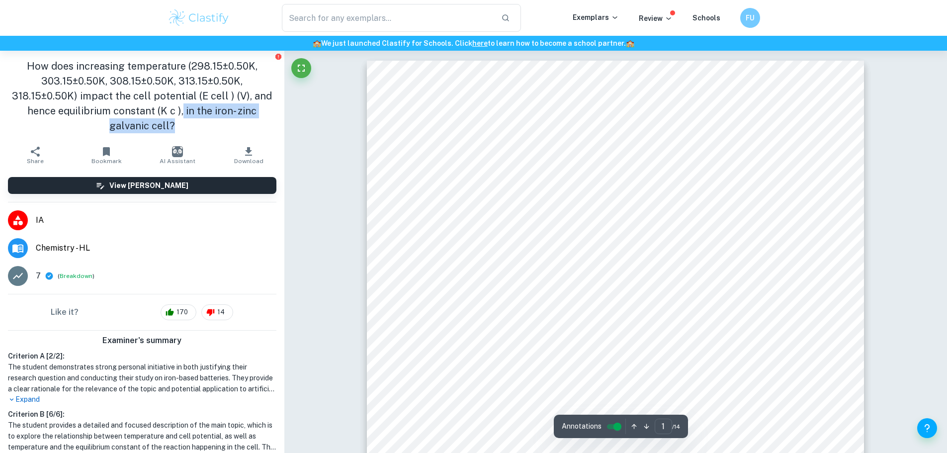
drag, startPoint x: 180, startPoint y: 105, endPoint x: 205, endPoint y: 124, distance: 31.3
click at [205, 124] on h1 "How does increasing temperature (298.15±0.50K, 303.15±0.50K, 308.15±0.50K, 313.…" at bounding box center [142, 96] width 268 height 75
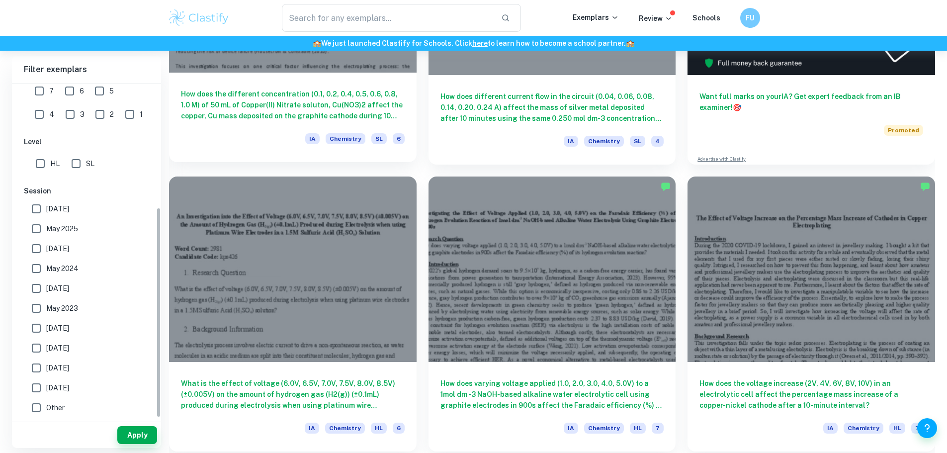
scroll to position [548, 0]
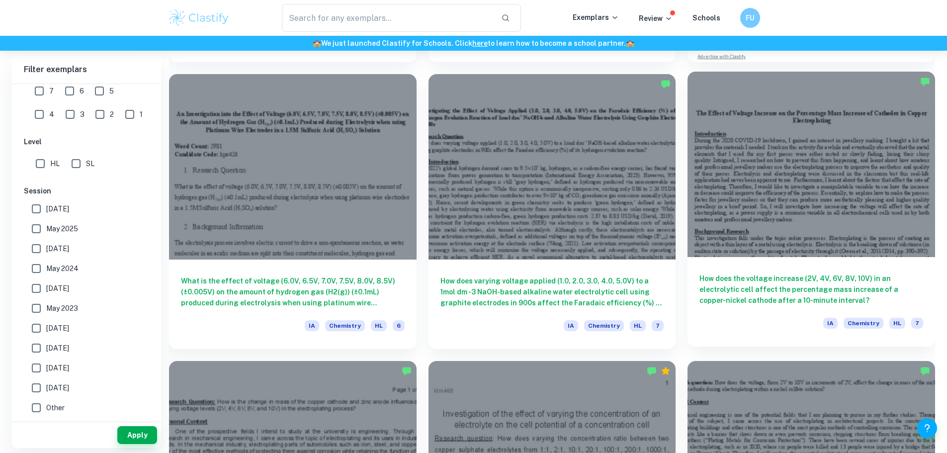
click at [699, 273] on h6 "How does the voltage increase (2V, 4V, 6V, 8V, 10V) in an electrolytic cell aff…" at bounding box center [811, 289] width 224 height 33
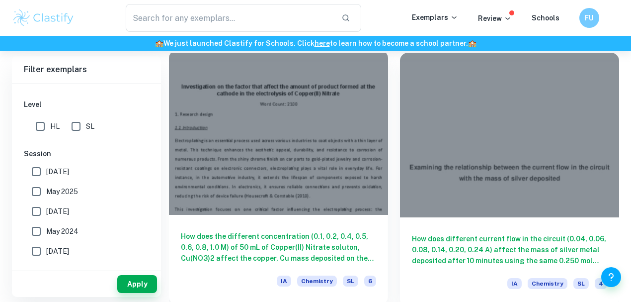
scroll to position [481, 0]
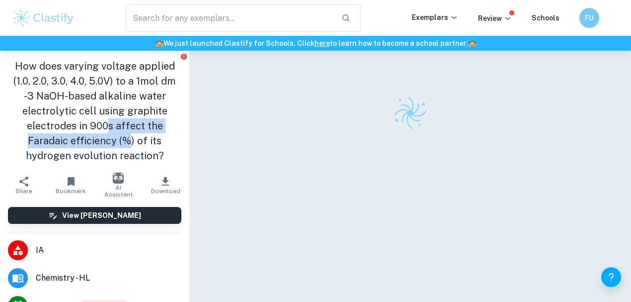
click at [130, 134] on h1 "How does varying voltage applied (1.0, 2.0, 3.0, 4.0, 5.0V) to a 1mol dm -3 NaO…" at bounding box center [94, 111] width 173 height 104
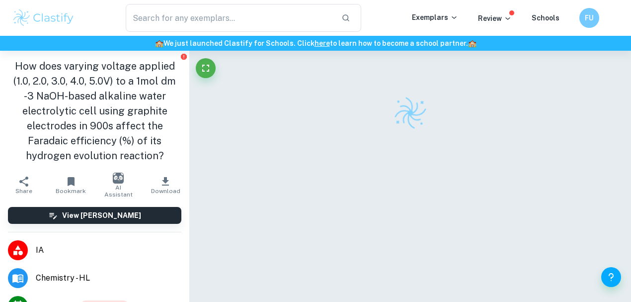
scroll to position [165, 0]
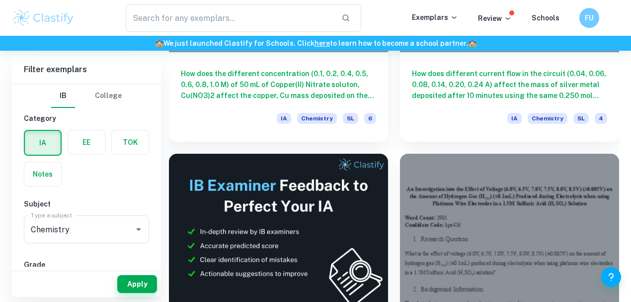
scroll to position [547, 0]
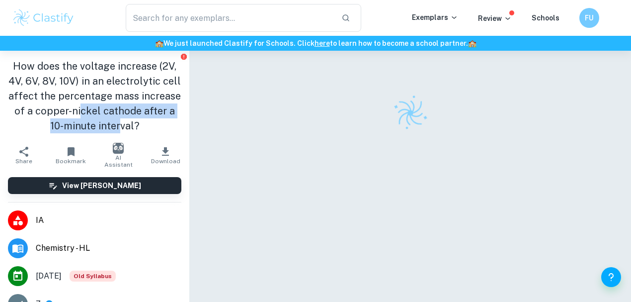
drag, startPoint x: 116, startPoint y: 104, endPoint x: 133, endPoint y: 124, distance: 26.1
click at [133, 124] on h1 "How does the voltage increase (2V, 4V, 6V, 8V, 10V) in an electrolytic cell aff…" at bounding box center [94, 96] width 173 height 75
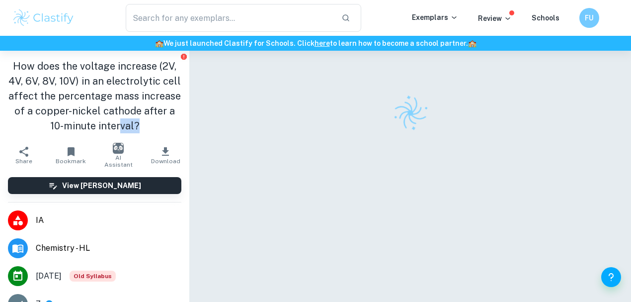
drag, startPoint x: 135, startPoint y: 124, endPoint x: 169, endPoint y: 124, distance: 34.3
click at [166, 124] on h1 "How does the voltage increase (2V, 4V, 6V, 8V, 10V) in an electrolytic cell aff…" at bounding box center [94, 96] width 173 height 75
click at [170, 124] on h1 "How does the voltage increase (2V, 4V, 6V, 8V, 10V) in an electrolytic cell aff…" at bounding box center [94, 96] width 173 height 75
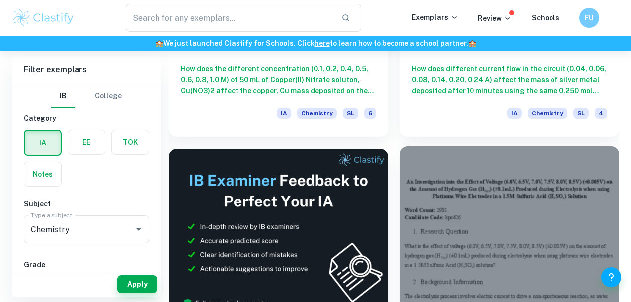
scroll to position [513, 0]
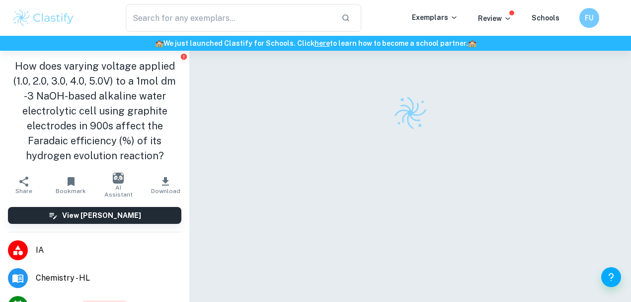
click at [101, 124] on h1 "How does varying voltage applied (1.0, 2.0, 3.0, 4.0, 5.0V) to a 1mol dm -3 NaO…" at bounding box center [94, 111] width 173 height 104
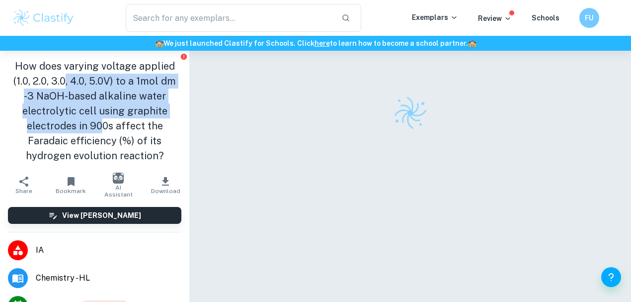
click at [101, 124] on h1 "How does varying voltage applied (1.0, 2.0, 3.0, 4.0, 5.0V) to a 1mol dm -3 NaO…" at bounding box center [94, 111] width 173 height 104
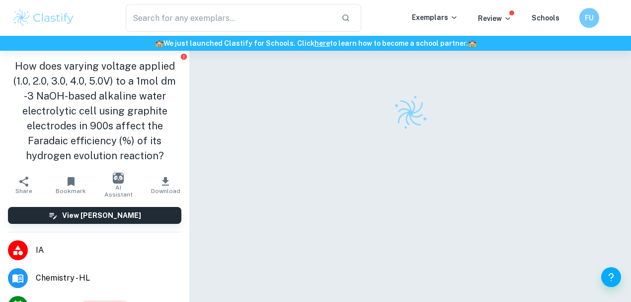
click at [104, 107] on h1 "How does varying voltage applied (1.0, 2.0, 3.0, 4.0, 5.0V) to a 1mol dm -3 NaO…" at bounding box center [94, 111] width 173 height 104
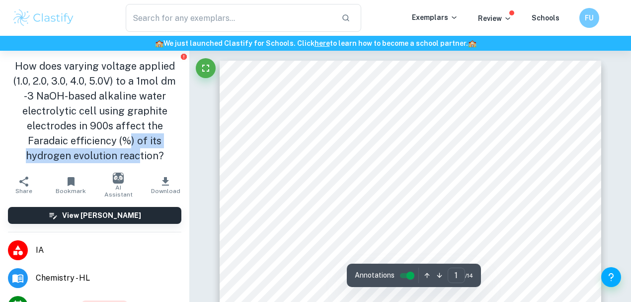
drag, startPoint x: 128, startPoint y: 143, endPoint x: 133, endPoint y: 154, distance: 12.0
click at [133, 154] on h1 "How does varying voltage applied (1.0, 2.0, 3.0, 4.0, 5.0V) to a 1mol dm -3 NaO…" at bounding box center [94, 111] width 173 height 104
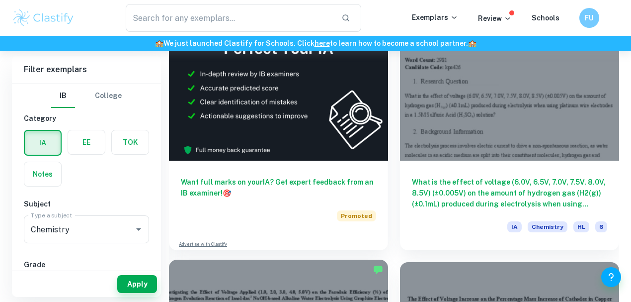
scroll to position [579, 0]
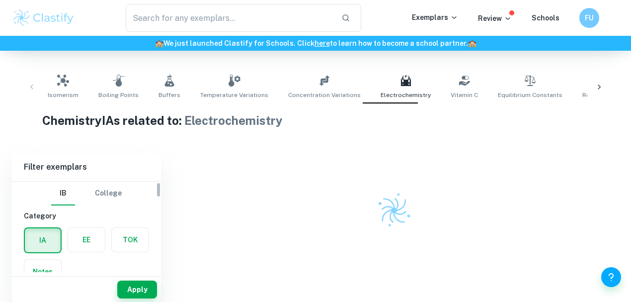
scroll to position [265, 0]
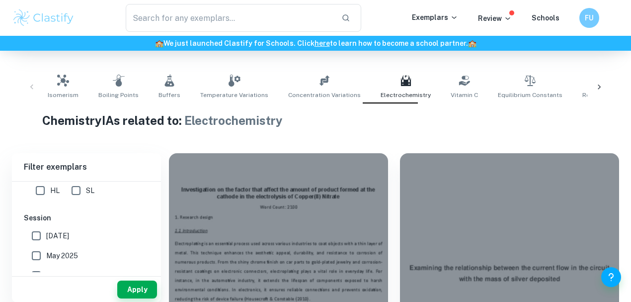
click at [37, 253] on input "May 2025" at bounding box center [36, 255] width 20 height 20
checkbox input "true"
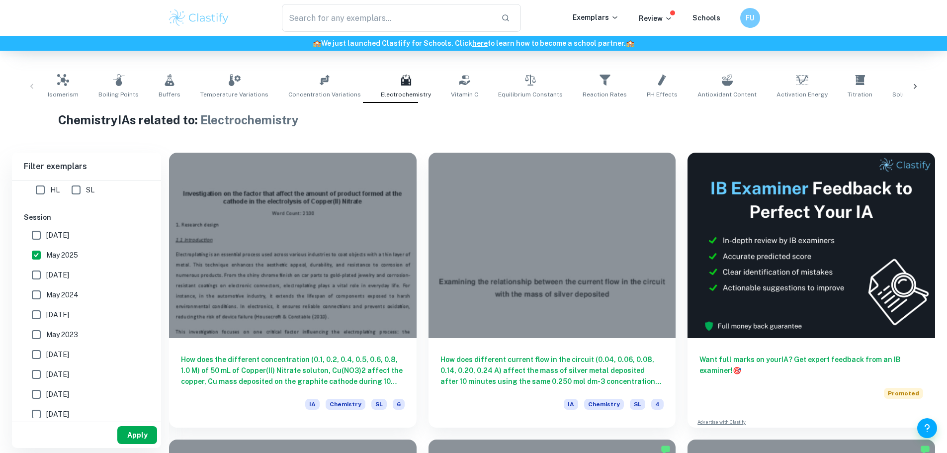
click at [121, 429] on button "Apply" at bounding box center [137, 435] width 40 height 18
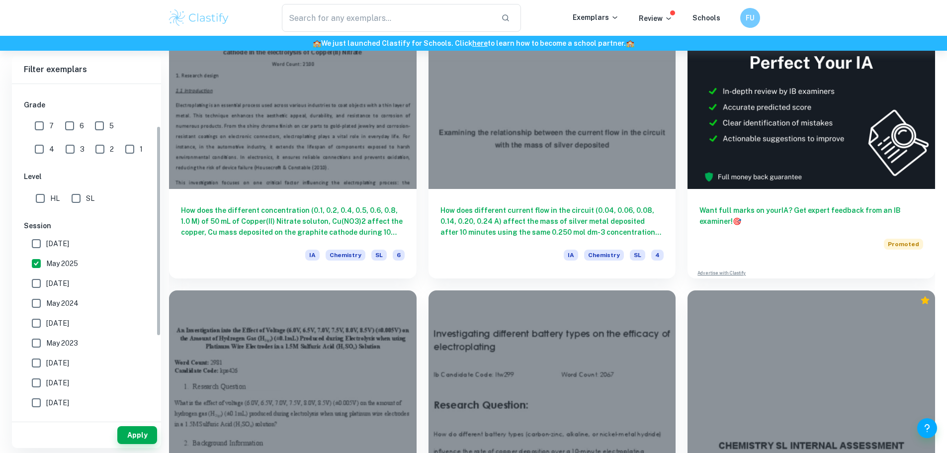
scroll to position [45, 0]
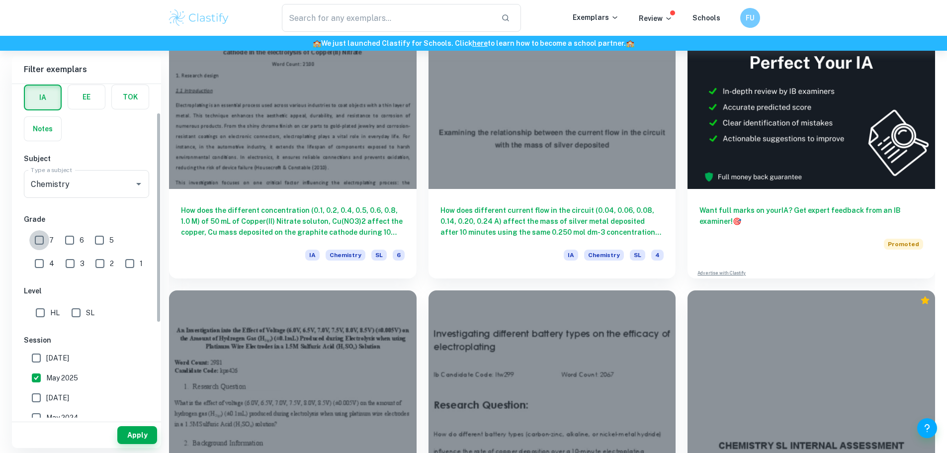
click at [45, 244] on input "7" at bounding box center [39, 240] width 20 height 20
checkbox input "true"
click at [136, 440] on button "Apply" at bounding box center [137, 435] width 40 height 18
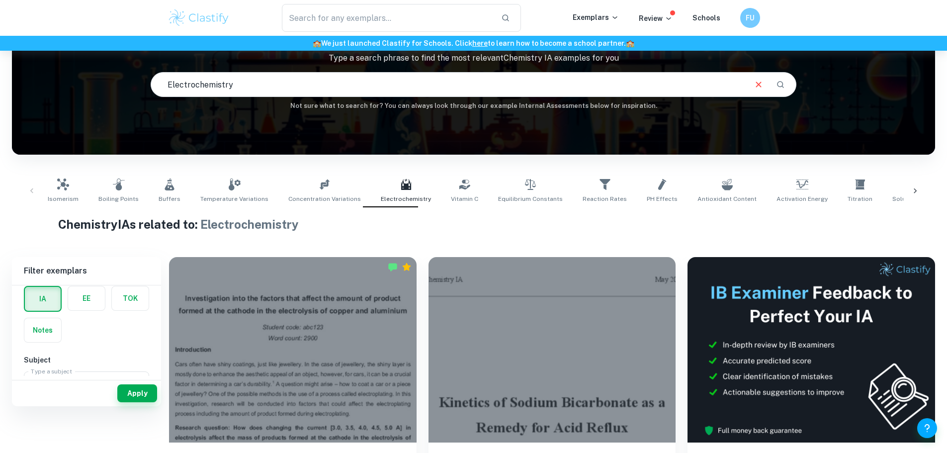
scroll to position [149, 0]
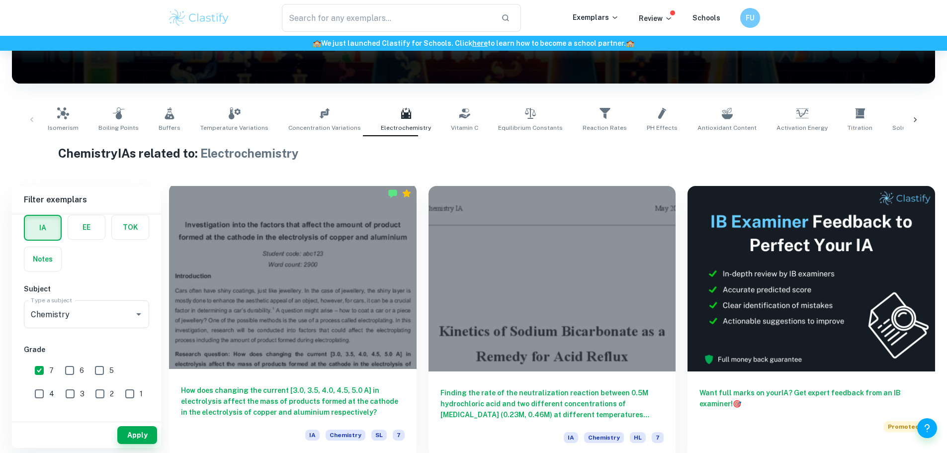
click at [247, 313] on div at bounding box center [292, 275] width 247 height 185
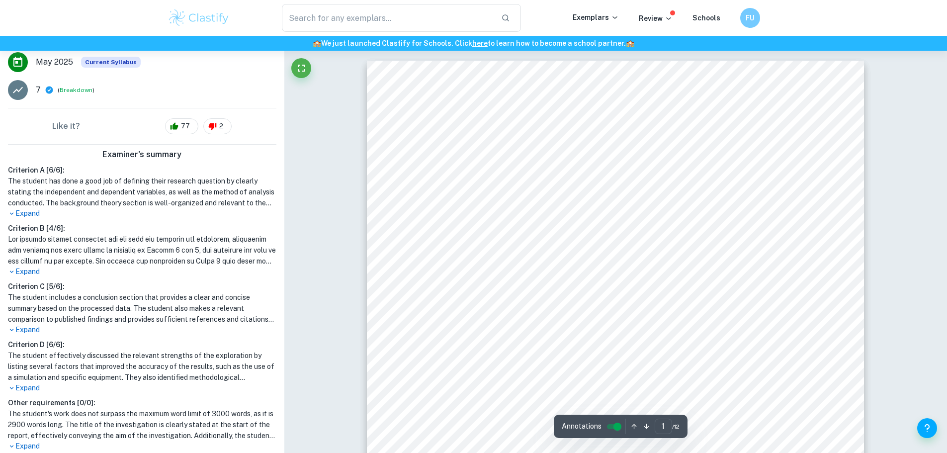
scroll to position [224, 0]
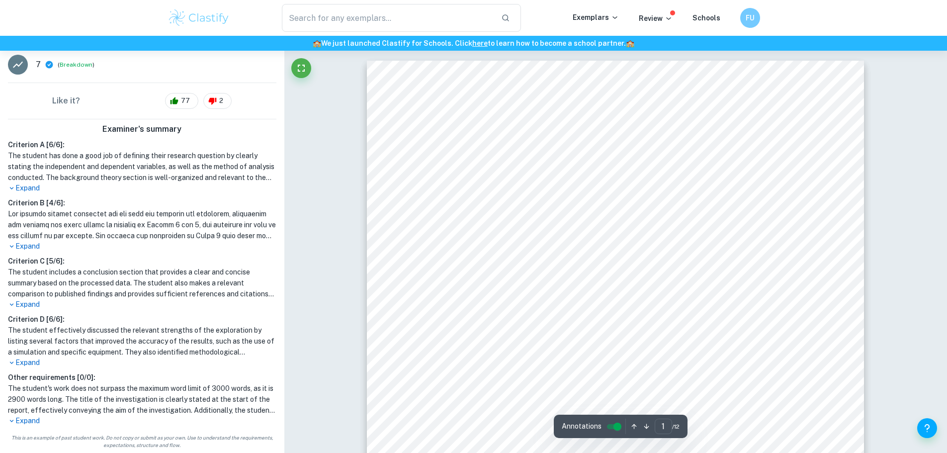
click at [27, 423] on p "Expand" at bounding box center [142, 420] width 268 height 10
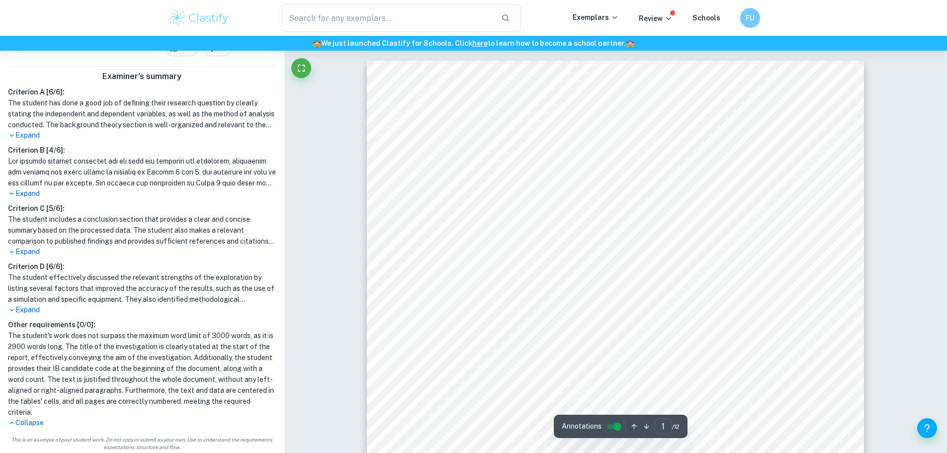
scroll to position [279, 0]
click at [79, 390] on h1 "The student's work does not surpass the maximum word limit of 3000 words, as it…" at bounding box center [142, 371] width 268 height 87
click at [80, 390] on h1 "The student's work does not surpass the maximum word limit of 3000 words, as it…" at bounding box center [142, 371] width 268 height 87
click at [103, 377] on h1 "The student's work does not surpass the maximum word limit of 3000 words, as it…" at bounding box center [142, 371] width 268 height 87
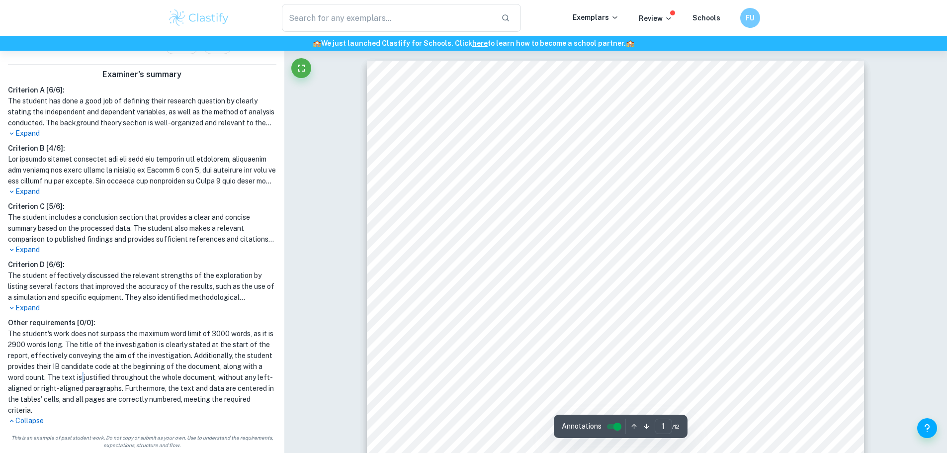
click at [103, 377] on h1 "The student's work does not surpass the maximum word limit of 3000 words, as it…" at bounding box center [142, 371] width 268 height 87
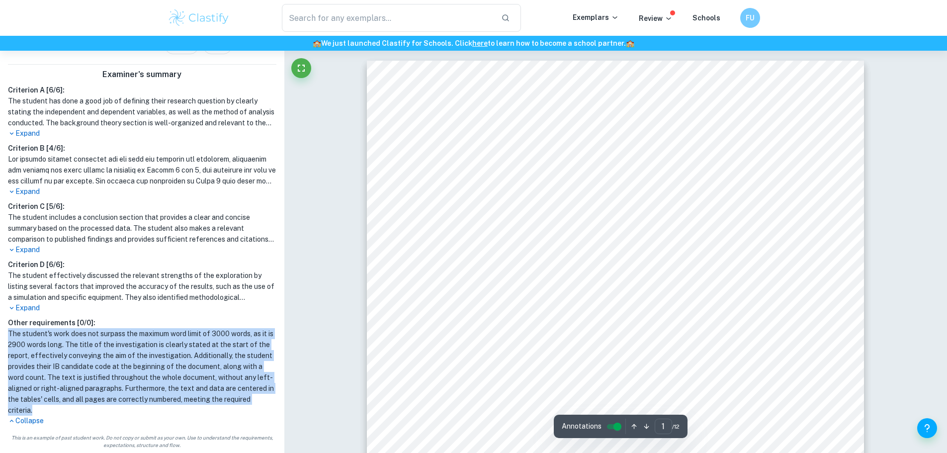
click at [103, 377] on h1 "The student's work does not surpass the maximum word limit of 3000 words, as it…" at bounding box center [142, 371] width 268 height 87
click at [104, 374] on h1 "The student's work does not surpass the maximum word limit of 3000 words, as it…" at bounding box center [142, 371] width 268 height 87
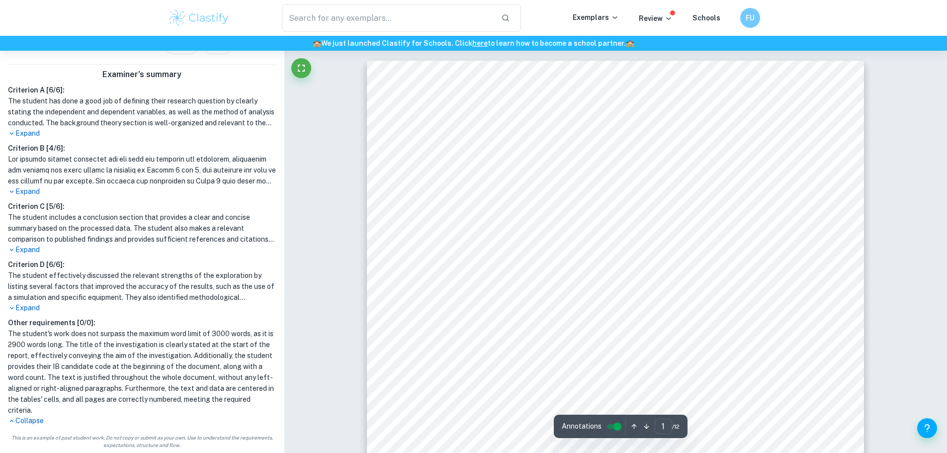
click at [105, 373] on h1 "The student's work does not surpass the maximum word limit of 3000 words, as it…" at bounding box center [142, 371] width 268 height 87
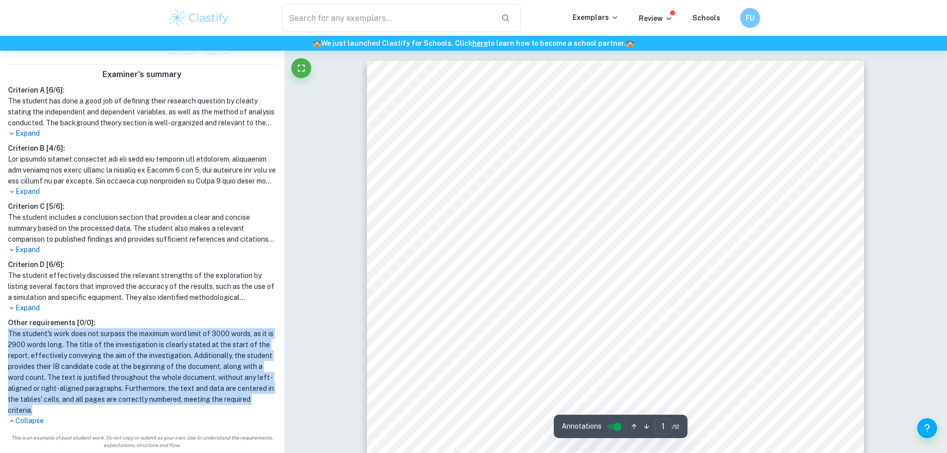
click at [105, 373] on h1 "The student's work does not surpass the maximum word limit of 3000 words, as it…" at bounding box center [142, 371] width 268 height 87
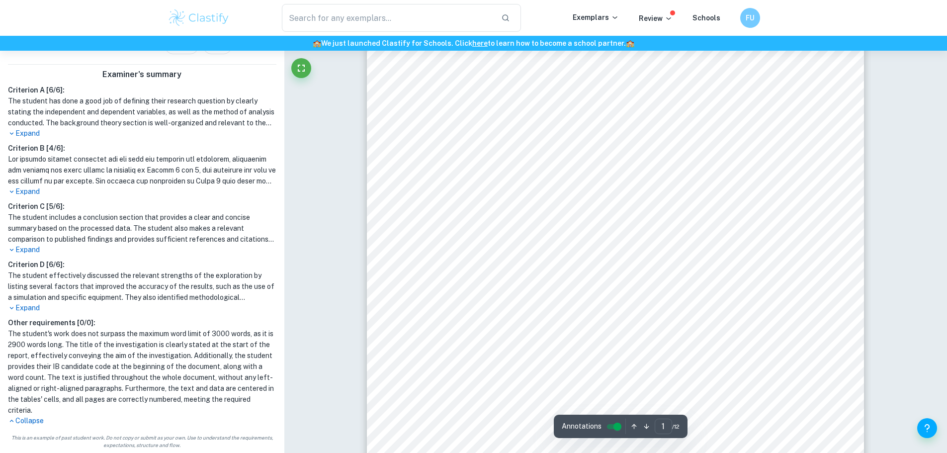
click at [374, 276] on div "1 Investigation into the factors that affect the amount of product formed at th…" at bounding box center [615, 312] width 497 height 703
click at [415, 273] on div "1 Investigation into the factors that affect the amount of product formed at th…" at bounding box center [615, 312] width 497 height 703
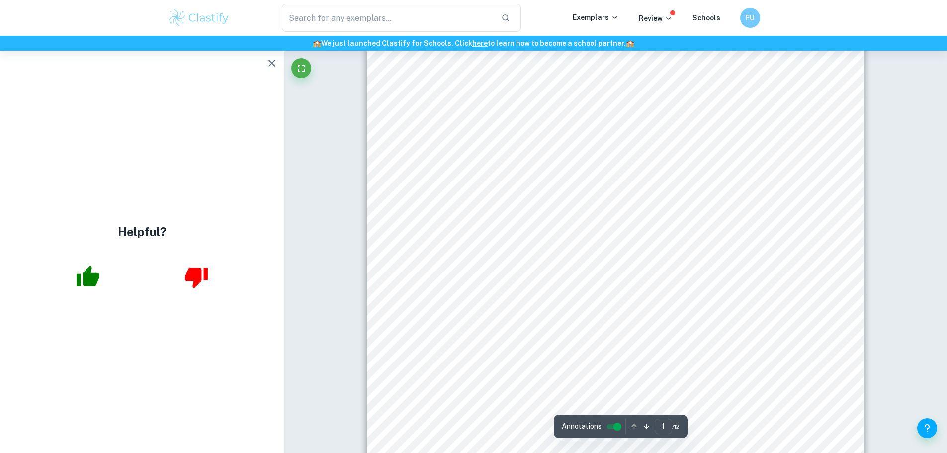
scroll to position [0, 0]
click at [272, 64] on icon "button" at bounding box center [272, 63] width 12 height 12
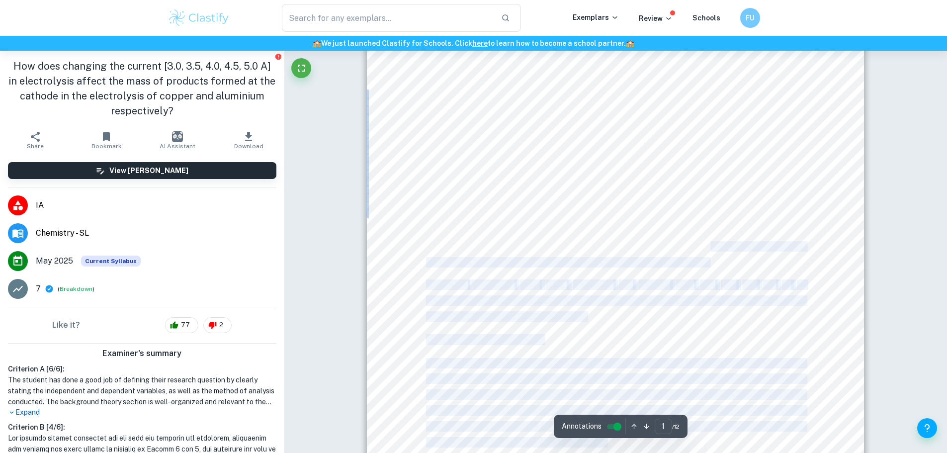
drag, startPoint x: 413, startPoint y: 162, endPoint x: 711, endPoint y: 251, distance: 310.8
click at [711, 251] on div "1 Investigation into the factors that affect the amount of product formed at th…" at bounding box center [615, 362] width 497 height 703
click at [711, 251] on span "investigation, research will be conducted into factors that could affect the el…" at bounding box center [615, 246] width 379 height 9
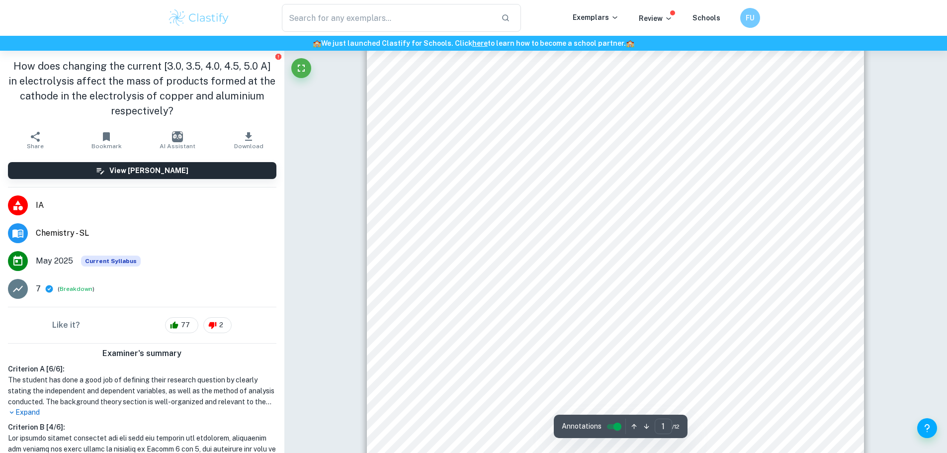
drag, startPoint x: 718, startPoint y: 260, endPoint x: 585, endPoint y: 207, distance: 142.7
click at [585, 207] on div "1 Investigation into the factors that affect the amount of product formed at th…" at bounding box center [615, 362] width 497 height 703
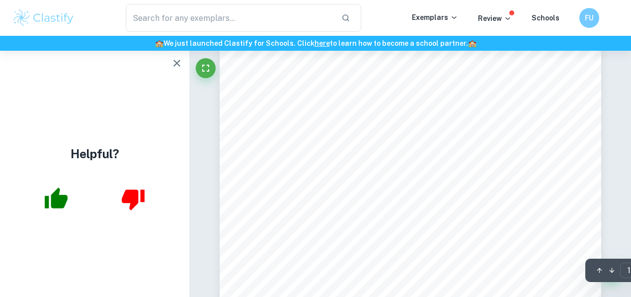
scroll to position [82, 0]
click at [179, 64] on icon "button" at bounding box center [177, 63] width 12 height 12
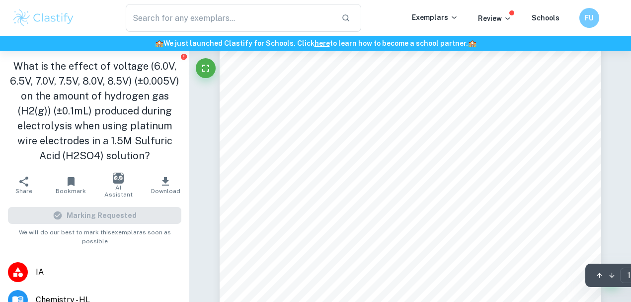
scroll to position [199, 0]
drag, startPoint x: 459, startPoint y: 163, endPoint x: 459, endPoint y: 173, distance: 10.4
click at [459, 173] on div "An Investigation into the Effect of Voltage (6.0V, 6.5V, 7.0V, 7.5V, 8.0V, 8.5V…" at bounding box center [411, 109] width 382 height 494
click at [459, 174] on div "An Investigation into the Effect of Voltage (6.0V, 6.5V, 7.0V, 7.5V, 8.0V, 8.5V…" at bounding box center [411, 109] width 382 height 494
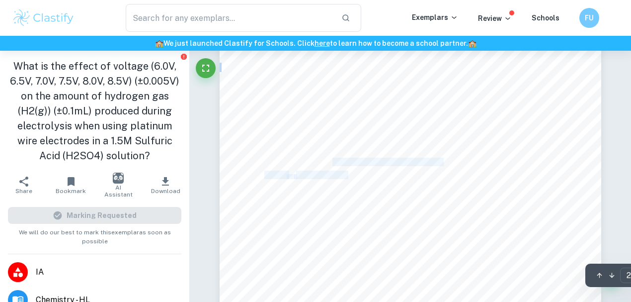
drag, startPoint x: 332, startPoint y: 161, endPoint x: 348, endPoint y: 170, distance: 18.5
click at [348, 170] on div "Cathode: 2H + (aq) + 2e - ³ H 2(g) Anode: 2H 2 O (l) ³ O 2(g) + 4H + (aq) + 4e …" at bounding box center [411, 239] width 382 height 494
click at [325, 160] on span "reduces overpotentials, which is energy-saving, resulting in" at bounding box center [353, 161] width 178 height 7
drag, startPoint x: 322, startPoint y: 172, endPoint x: 321, endPoint y: 181, distance: 9.0
click at [321, 181] on div "Cathode: 2H + (aq) + 2e - ³ H 2(g) Anode: 2H 2 O (l) ³ O 2(g) + 4H + (aq) + 4e …" at bounding box center [411, 239] width 382 height 494
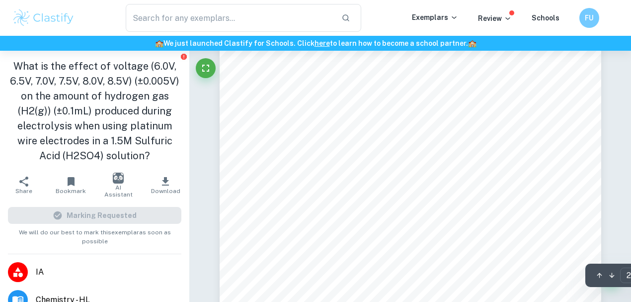
click at [321, 181] on div "Cathode: 2H + (aq) + 2e - ³ H 2(g) Anode: 2H 2 O (l) ³ O 2(g) + 4H + (aq) + 4e …" at bounding box center [411, 239] width 382 height 494
drag, startPoint x: 297, startPoint y: 176, endPoint x: 313, endPoint y: 162, distance: 21.4
click at [313, 162] on div "Cathode: 2H + (aq) + 2e - ³ H 2(g) Anode: 2H 2 O (l) ³ O 2(g) + 4H + (aq) + 4e …" at bounding box center [411, 239] width 382 height 494
click at [313, 161] on span "reduces overpotentials, which is energy-saving, resulting in" at bounding box center [353, 161] width 178 height 7
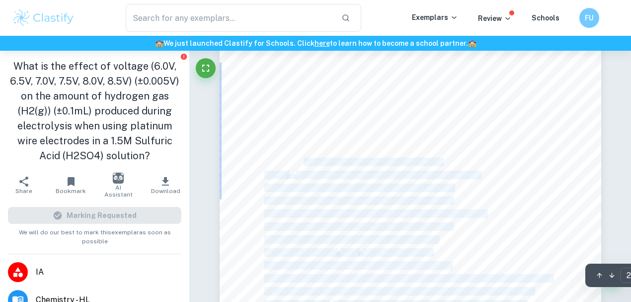
drag, startPoint x: 303, startPoint y: 166, endPoint x: 305, endPoint y: 178, distance: 11.7
click at [305, 178] on div "Cathode: 2H + (aq) + 2e - ³ H 2(g) Anode: 2H 2 O (l) ³ O 2(g) + 4H + (aq) + 4e …" at bounding box center [411, 239] width 382 height 494
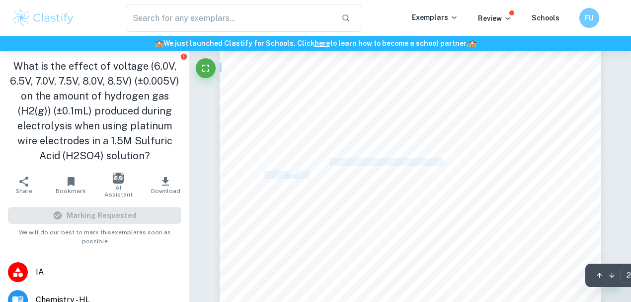
drag, startPoint x: 312, startPoint y: 171, endPoint x: 330, endPoint y: 160, distance: 21.4
click at [330, 160] on div "Cathode: 2H + (aq) + 2e - ³ H 2(g) Anode: 2H 2 O (l) ³ O 2(g) + 4H + (aq) + 4e …" at bounding box center [411, 239] width 382 height 494
click at [330, 160] on span "reduces overpotentials, which is energy-saving, resulting in" at bounding box center [353, 161] width 178 height 7
click at [461, 188] on div "Cathode: 2H + (aq) + 2e - ³ H 2(g) Anode: 2H 2 O (l) ³ O 2(g) + 4H + (aq) + 4e …" at bounding box center [411, 239] width 382 height 494
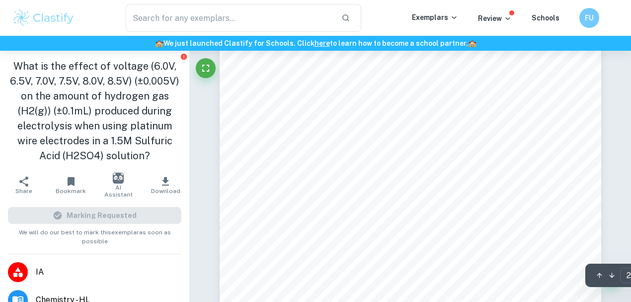
drag, startPoint x: 360, startPoint y: 207, endPoint x: 352, endPoint y: 221, distance: 15.6
click at [352, 221] on div "Cathode: 2H + (aq) + 2e - ³ H 2(g) Anode: 2H 2 O (l) ³ O 2(g) + 4H + (aq) + 4e …" at bounding box center [411, 239] width 382 height 494
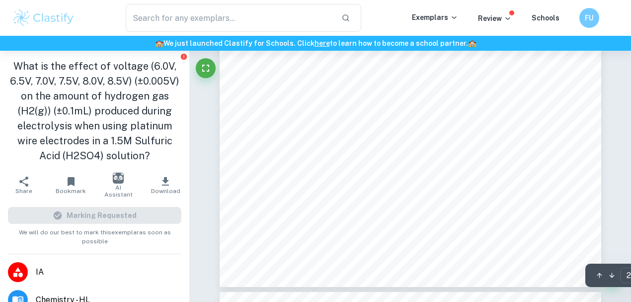
click at [418, 133] on div "Cathode: 2H + (aq) + 2e - ³ H 2(g) Anode: 2H 2 O (l) ³ O 2(g) + 4H + (aq) + 4e …" at bounding box center [411, 40] width 382 height 494
click at [414, 133] on div "Cathode: 2H + (aq) + 2e - ³ H 2(g) Anode: 2H 2 O (l) ³ O 2(g) + 4H + (aq) + 4e …" at bounding box center [411, 40] width 382 height 494
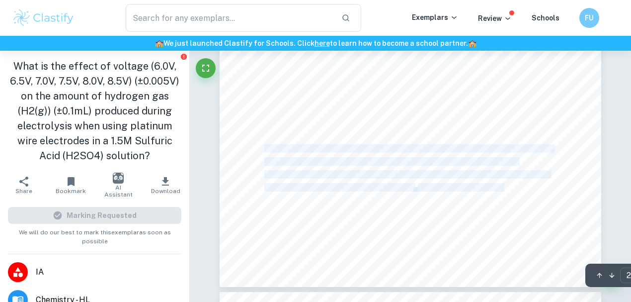
click at [410, 132] on div "Cathode: 2H + (aq) + 2e - ³ H 2(g) Anode: 2H 2 O (l) ³ O 2(g) + 4H + (aq) + 4e …" at bounding box center [411, 40] width 382 height 494
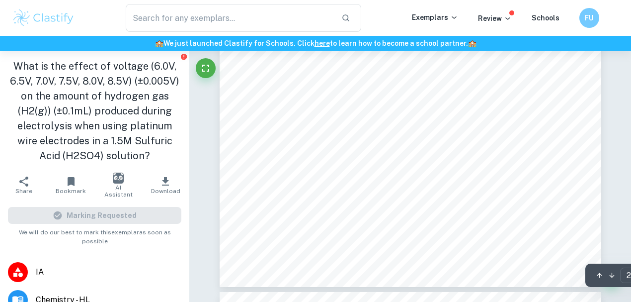
click at [410, 132] on span at bounding box center [411, 128] width 2 height 7
drag, startPoint x: 412, startPoint y: 131, endPoint x: 422, endPoint y: 133, distance: 10.1
click at [421, 133] on div "Cathode: 2H + (aq) + 2e - ³ H 2(g) Anode: 2H 2 O (l) ³ O 2(g) + 4H + (aq) + 4e …" at bounding box center [411, 40] width 382 height 494
click at [422, 133] on div "Cathode: 2H + (aq) + 2e - ³ H 2(g) Anode: 2H 2 O (l) ³ O 2(g) + 4H + (aq) + 4e …" at bounding box center [411, 40] width 382 height 494
click at [415, 135] on div "Cathode: 2H + (aq) + 2e - ³ H 2(g) Anode: 2H 2 O (l) ³ O 2(g) + 4H + (aq) + 4e …" at bounding box center [411, 40] width 382 height 494
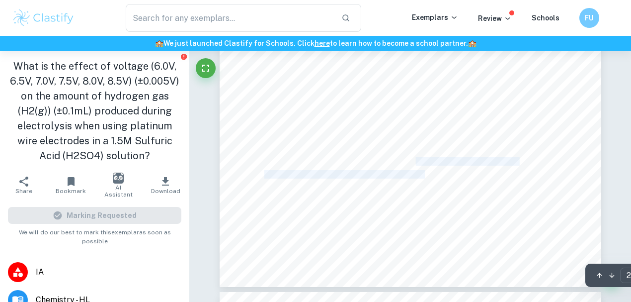
drag, startPoint x: 420, startPoint y: 166, endPoint x: 427, endPoint y: 173, distance: 9.8
click at [427, 173] on div "Cathode: 2H + (aq) + 2e - ³ H 2(g) Anode: 2H 2 O (l) ³ O 2(g) + 4H + (aq) + 4e …" at bounding box center [411, 40] width 382 height 494
click at [427, 173] on span "manipulated in this investigation, the current that is consequent to the voltag…" at bounding box center [406, 173] width 285 height 7
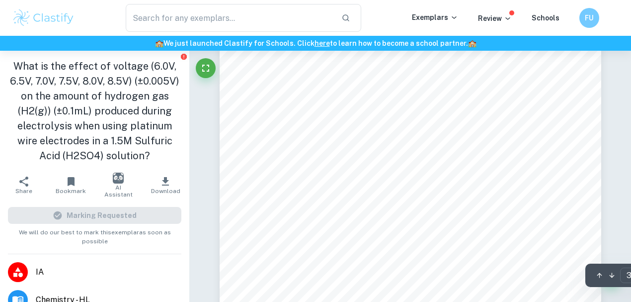
scroll to position [1093, 0]
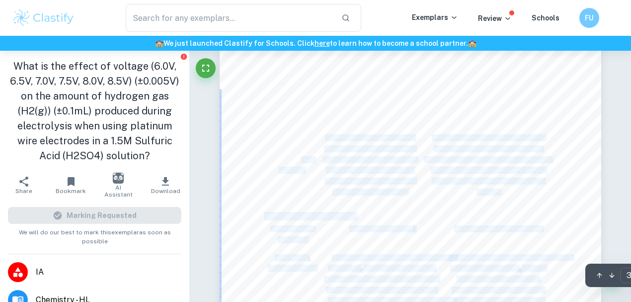
drag, startPoint x: 267, startPoint y: 157, endPoint x: 301, endPoint y: 159, distance: 33.9
click at [300, 159] on div "3. Variables Table 1: Independent Variable Variable Unit and Uncertainty What r…" at bounding box center [411, 273] width 382 height 494
click at [301, 159] on span "DC Power Supply" at bounding box center [291, 160] width 45 height 6
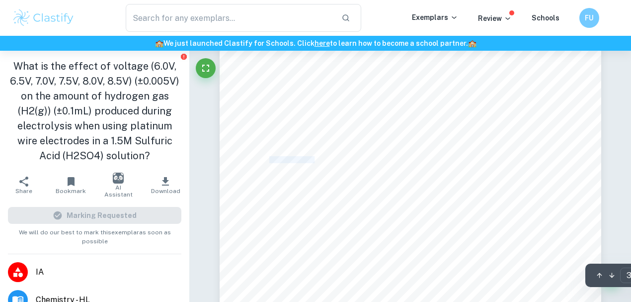
drag, startPoint x: 314, startPoint y: 159, endPoint x: 270, endPoint y: 159, distance: 43.7
click at [270, 159] on span "DC Power Supply" at bounding box center [291, 160] width 45 height 6
copy span "DC Power Supply"
click at [325, 154] on div "3. Variables Table 1: Independent Variable Variable Unit and Uncertainty What r…" at bounding box center [411, 273] width 382 height 494
drag, startPoint x: 345, startPoint y: 163, endPoint x: 403, endPoint y: 174, distance: 58.3
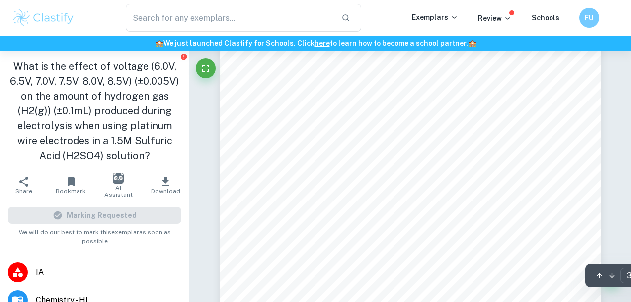
click at [403, 174] on div "3. Variables Table 1: Independent Variable Variable Unit and Uncertainty What r…" at bounding box center [411, 273] width 382 height 494
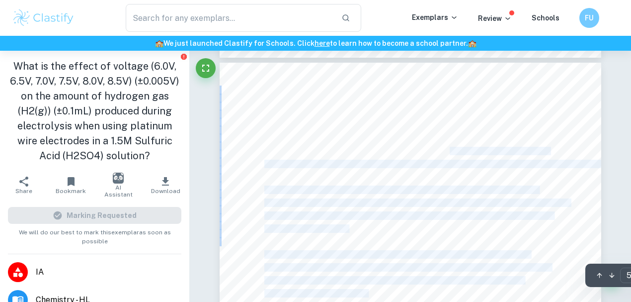
drag, startPoint x: 449, startPoint y: 146, endPoint x: 430, endPoint y: 156, distance: 21.8
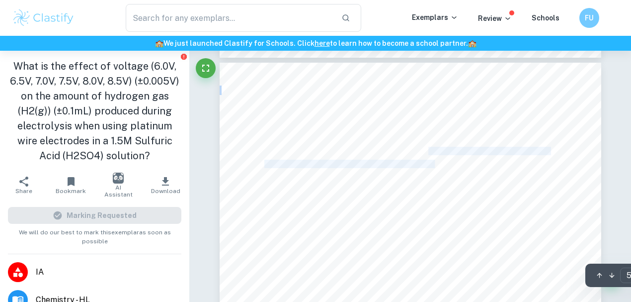
drag, startPoint x: 410, startPoint y: 162, endPoint x: 429, endPoint y: 153, distance: 20.7
click at [429, 153] on span "acid comes into contact with the skin, rinse the area thoroughly with cold wate…" at bounding box center [406, 150] width 285 height 7
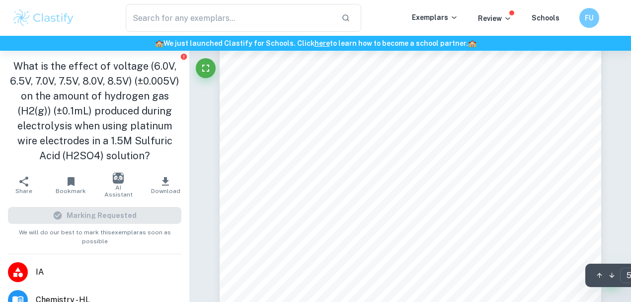
scroll to position [2253, 0]
drag, startPoint x: 532, startPoint y: 171, endPoint x: 541, endPoint y: 173, distance: 8.7
click at [541, 173] on div "Risk Assessment The use of 1.5M of H 2 SO 4 4sulfuric acid is extremely dangero…" at bounding box center [411, 111] width 382 height 494
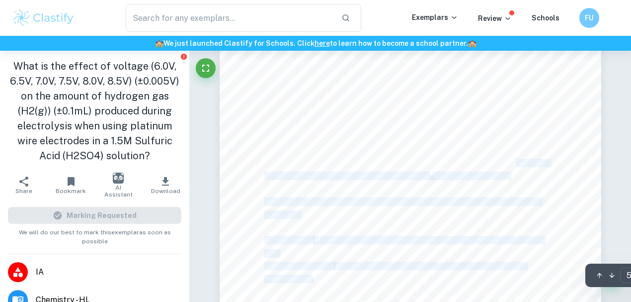
drag, startPoint x: 521, startPoint y: 171, endPoint x: 516, endPoint y: 161, distance: 11.1
click at [516, 161] on div "Risk Assessment The use of 1.5M of H 2 SO 4 4sulfuric acid is extremely dangero…" at bounding box center [411, 111] width 382 height 494
click at [516, 161] on span "current, allowing more charge to pass through the electrolyte. This consequentl…" at bounding box center [407, 162] width 286 height 7
drag, startPoint x: 509, startPoint y: 162, endPoint x: 519, endPoint y: 173, distance: 15.5
click at [519, 173] on div "Risk Assessment The use of 1.5M of H 2 SO 4 4sulfuric acid is extremely dangero…" at bounding box center [411, 111] width 382 height 494
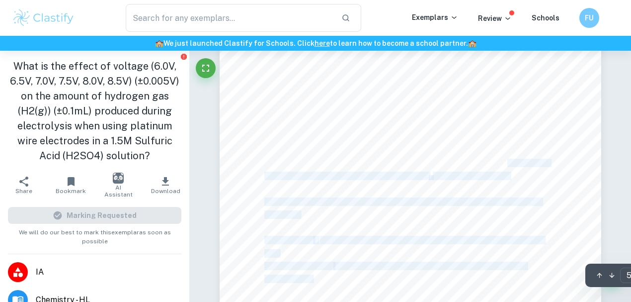
click at [519, 173] on div "Risk Assessment The use of 1.5M of H 2 SO 4 4sulfuric acid is extremely dangero…" at bounding box center [411, 111] width 382 height 494
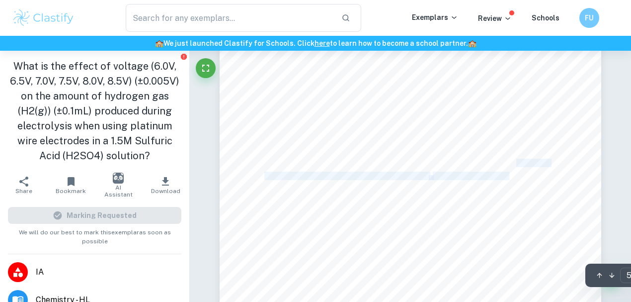
drag, startPoint x: 509, startPoint y: 172, endPoint x: 516, endPoint y: 164, distance: 10.5
click at [516, 164] on div "Risk Assessment The use of 1.5M of H 2 SO 4 4sulfuric acid is extremely dangero…" at bounding box center [411, 111] width 382 height 494
click at [516, 164] on span "current, allowing more charge to pass through the electrolyte. This consequentl…" at bounding box center [407, 162] width 286 height 7
drag, startPoint x: 509, startPoint y: 167, endPoint x: 512, endPoint y: 175, distance: 8.5
click at [512, 175] on div "Risk Assessment The use of 1.5M of H 2 SO 4 4sulfuric acid is extremely dangero…" at bounding box center [411, 111] width 382 height 494
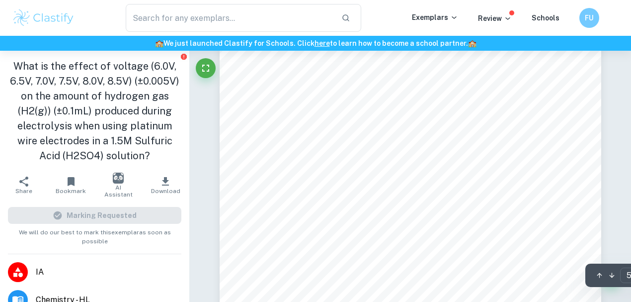
click at [512, 175] on div "Risk Assessment The use of 1.5M of H 2 SO 4 4sulfuric acid is extremely dangero…" at bounding box center [411, 111] width 382 height 494
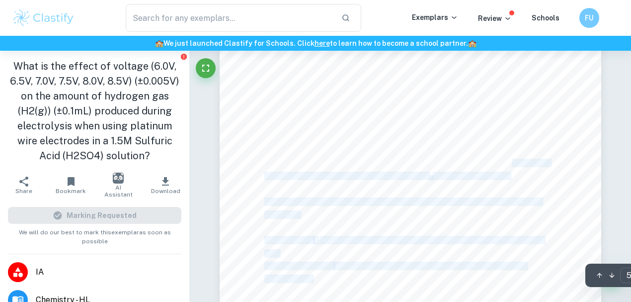
drag, startPoint x: 510, startPoint y: 174, endPoint x: 513, endPoint y: 162, distance: 12.7
click at [513, 162] on div "Risk Assessment The use of 1.5M of H 2 SO 4 4sulfuric acid is extremely dangero…" at bounding box center [411, 111] width 382 height 494
click at [513, 162] on span "current, allowing more charge to pass through the electrolyte. This consequentl…" at bounding box center [407, 162] width 286 height 7
drag, startPoint x: 510, startPoint y: 165, endPoint x: 512, endPoint y: 176, distance: 11.5
click at [512, 176] on div "Risk Assessment The use of 1.5M of H 2 SO 4 4sulfuric acid is extremely dangero…" at bounding box center [411, 111] width 382 height 494
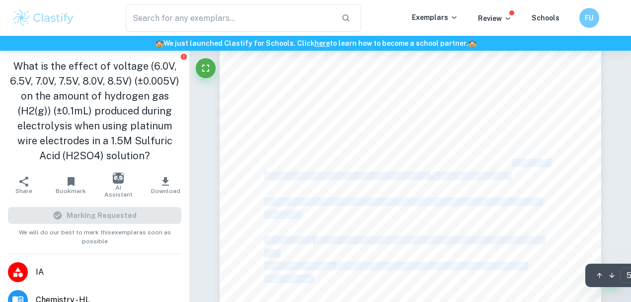
click at [512, 176] on div "Risk Assessment The use of 1.5M of H 2 SO 4 4sulfuric acid is extremely dangero…" at bounding box center [411, 111] width 382 height 494
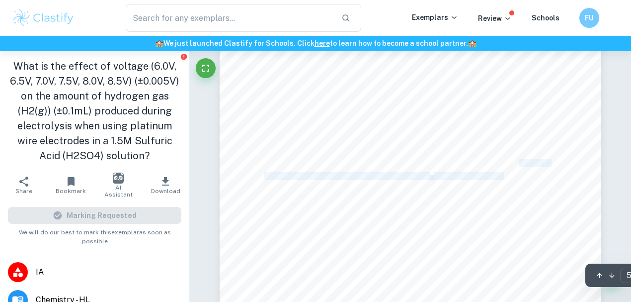
drag, startPoint x: 504, startPoint y: 172, endPoint x: 518, endPoint y: 160, distance: 18.3
click at [518, 160] on div "Risk Assessment The use of 1.5M of H 2 SO 4 4sulfuric acid is extremely dangero…" at bounding box center [411, 111] width 382 height 494
click at [518, 160] on span "current, allowing more charge to pass through the electrolyte. This consequentl…" at bounding box center [407, 162] width 286 height 7
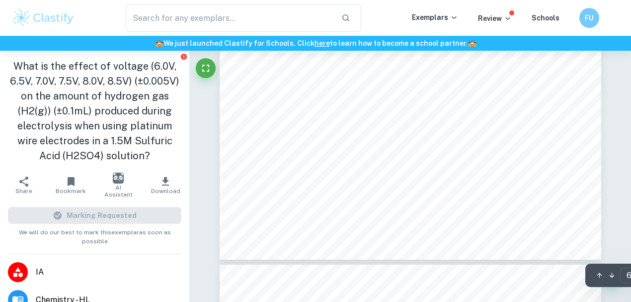
scroll to position [3081, 0]
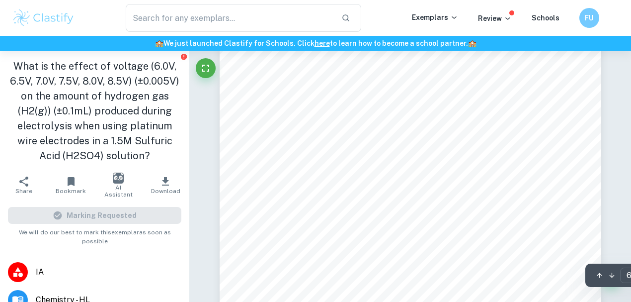
drag, startPoint x: 410, startPoint y: 146, endPoint x: 437, endPoint y: 181, distance: 44.0
click at [436, 180] on div "5. Materials - 1 250mL Hoffman Voltameter - 1 retort stand - 2 clamp holders - …" at bounding box center [411, 79] width 382 height 494
click at [437, 183] on div "5. Materials - 1 250mL Hoffman Voltameter - 1 retort stand - 2 clamp holders - …" at bounding box center [411, 79] width 382 height 494
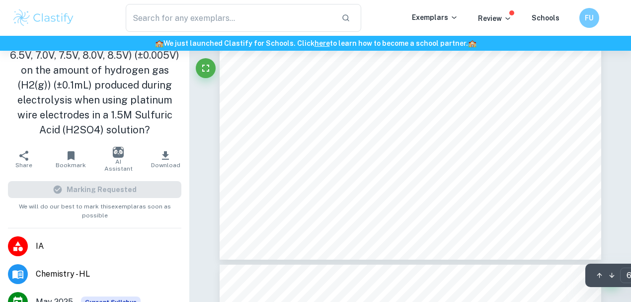
scroll to position [66, 0]
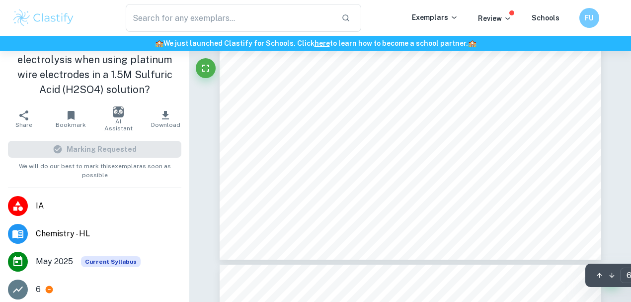
click at [163, 119] on icon "button" at bounding box center [165, 115] width 7 height 8
click at [163, 134] on div "Download document This document is protected by copyright laws. I understand th…" at bounding box center [315, 151] width 631 height 302
click at [161, 123] on button "Download" at bounding box center [165, 119] width 47 height 28
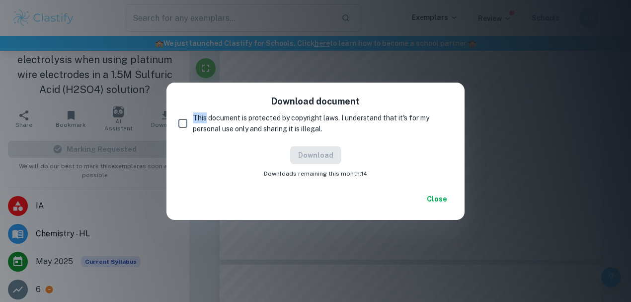
click at [176, 123] on input "This document is protected by copyright laws. I understand that it's for my per…" at bounding box center [183, 123] width 20 height 20
checkbox input "true"
click at [315, 169] on span "Downloads remaining this month: 14" at bounding box center [315, 173] width 103 height 9
click at [310, 148] on button "Download" at bounding box center [315, 155] width 51 height 18
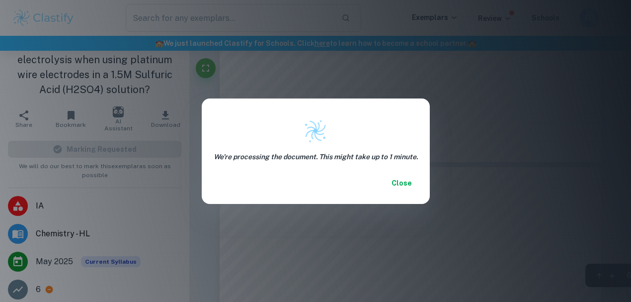
scroll to position [2948, 0]
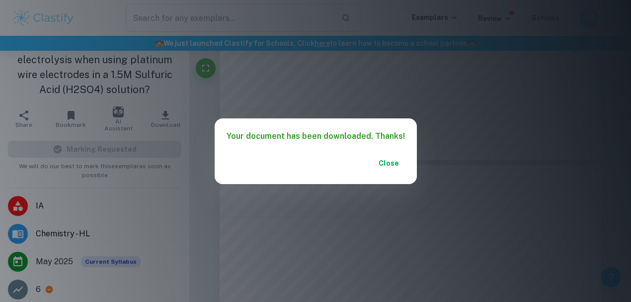
click at [389, 163] on button "Close" at bounding box center [389, 163] width 32 height 18
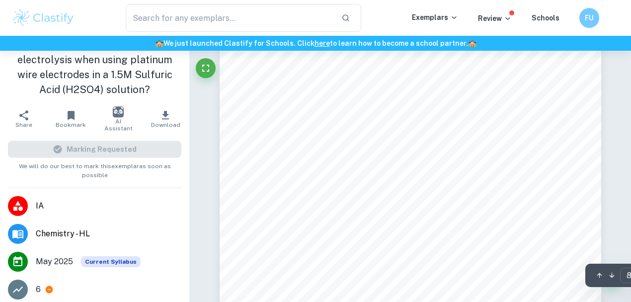
scroll to position [3611, 0]
drag, startPoint x: 411, startPoint y: 143, endPoint x: 461, endPoint y: 132, distance: 51.3
click at [461, 132] on div "7. Raw Data Data Table #1: Qualitative Observations taken during Experiment Con…" at bounding box center [411, 248] width 382 height 494
click at [463, 132] on div "7. Raw Data Data Table #1: Qualitative Observations taken during Experiment Con…" at bounding box center [411, 248] width 382 height 494
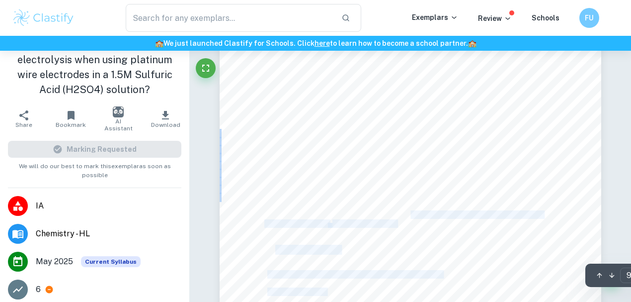
drag, startPoint x: 411, startPoint y: 213, endPoint x: 414, endPoint y: 224, distance: 11.3
click at [414, 224] on div "Data Table #2: Raw Quantitative Data of the Volume of H 2 Collected in the Hoff…" at bounding box center [411, 249] width 382 height 494
drag, startPoint x: 405, startPoint y: 224, endPoint x: 388, endPoint y: 212, distance: 20.7
click at [388, 212] on div "Data Table #2: Raw Quantitative Data of the Volume of H 2 Collected in the Hoff…" at bounding box center [411, 249] width 382 height 494
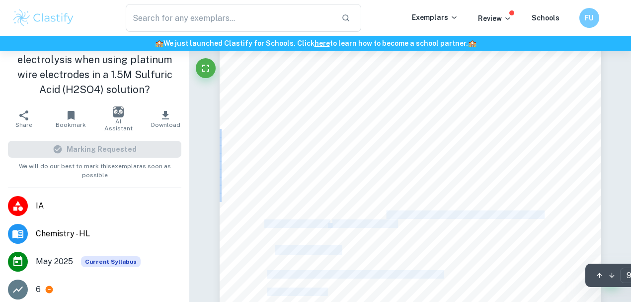
click at [388, 212] on span "variable, the current values corresponding to the voltage are required in order…" at bounding box center [403, 214] width 278 height 7
drag, startPoint x: 396, startPoint y: 215, endPoint x: 394, endPoint y: 223, distance: 8.2
click at [394, 223] on div "Data Table #2: Raw Quantitative Data of the Volume of H 2 Collected in the Hoff…" at bounding box center [411, 249] width 382 height 494
click at [394, 223] on span "using Faraday9s Law." at bounding box center [364, 223] width 64 height 7
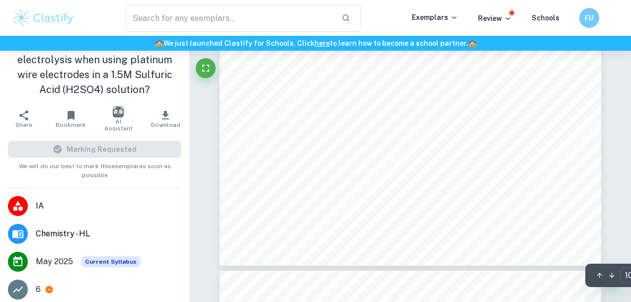
scroll to position [4804, 0]
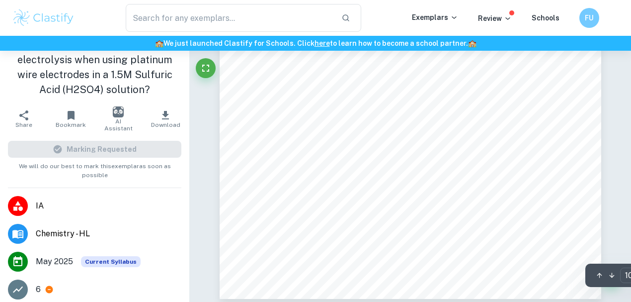
drag, startPoint x: 389, startPoint y: 172, endPoint x: 458, endPoint y: 168, distance: 69.7
click at [458, 168] on div "Data Table #3: Quantitative Data Table on the Volume of H 2 Collected with the …" at bounding box center [411, 52] width 382 height 494
click at [459, 168] on div "Data Table #3: Quantitative Data Table on the Volume of H 2 Collected with the …" at bounding box center [411, 52] width 382 height 494
click at [426, 168] on div "Data Table #3: Quantitative Data Table on the Volume of H 2 Collected with the …" at bounding box center [411, 52] width 382 height 494
drag, startPoint x: 408, startPoint y: 165, endPoint x: 459, endPoint y: 165, distance: 51.2
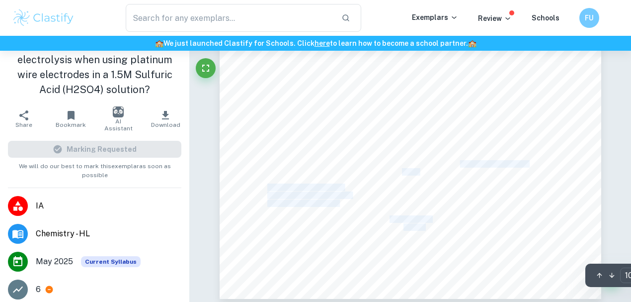
click at [459, 165] on div "Data Table #3: Quantitative Data Table on the Volume of H 2 Collected with the …" at bounding box center [411, 52] width 382 height 494
click at [459, 165] on span "during electrolysis of 1.5M sulfuric acid at 6V:" at bounding box center [464, 164] width 129 height 7
drag, startPoint x: 419, startPoint y: 165, endPoint x: 422, endPoint y: 177, distance: 11.9
click at [422, 177] on div "Data Table #3: Quantitative Data Table on the Volume of H 2 Collected with the …" at bounding box center [411, 52] width 382 height 494
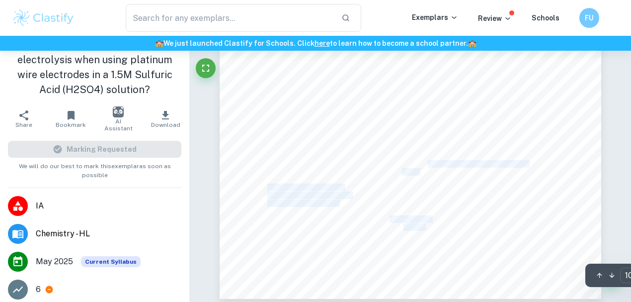
drag, startPoint x: 424, startPoint y: 173, endPoint x: 426, endPoint y: 165, distance: 8.3
click at [426, 165] on div "Data Table #3: Quantitative Data Table on the Volume of H 2 Collected with the …" at bounding box center [411, 52] width 382 height 494
click at [426, 165] on span "during electrolysis of 1.5M sulfuric acid at 6V:" at bounding box center [464, 164] width 129 height 7
drag, startPoint x: 426, startPoint y: 165, endPoint x: 427, endPoint y: 171, distance: 6.0
click at [427, 171] on div "Data Table #3: Quantitative Data Table on the Volume of H 2 Collected with the …" at bounding box center [411, 52] width 382 height 494
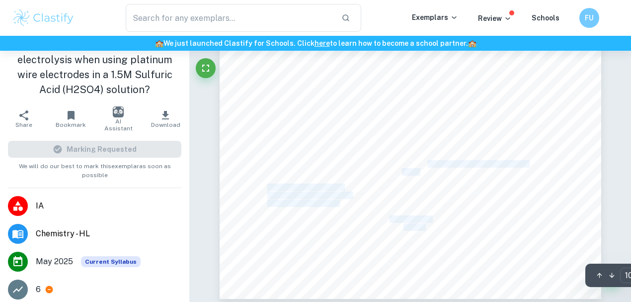
click at [427, 171] on div "Data Table #3: Quantitative Data Table on the Volume of H 2 Collected with the …" at bounding box center [411, 52] width 382 height 494
drag, startPoint x: 427, startPoint y: 171, endPoint x: 422, endPoint y: 165, distance: 7.8
click at [422, 165] on div "Data Table #3: Quantitative Data Table on the Volume of H 2 Collected with the …" at bounding box center [411, 52] width 382 height 494
click at [422, 165] on span "during electrolysis of 1.5M sulfuric acid at 6V:" at bounding box center [464, 164] width 129 height 7
drag, startPoint x: 428, startPoint y: 168, endPoint x: 435, endPoint y: 173, distance: 8.2
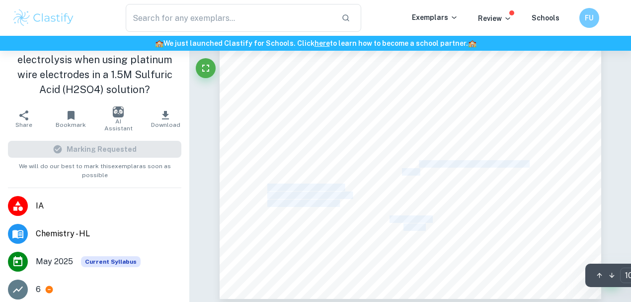
click at [435, 173] on div "Data Table #3: Quantitative Data Table on the Volume of H 2 Collected with the …" at bounding box center [411, 52] width 382 height 494
drag, startPoint x: 435, startPoint y: 173, endPoint x: 436, endPoint y: 165, distance: 8.1
click at [436, 165] on div "Data Table #3: Quantitative Data Table on the Volume of H 2 Collected with the …" at bounding box center [411, 52] width 382 height 494
click at [437, 165] on span "during electrolysis of 1.5M sulfuric acid at 6V:" at bounding box center [464, 164] width 129 height 7
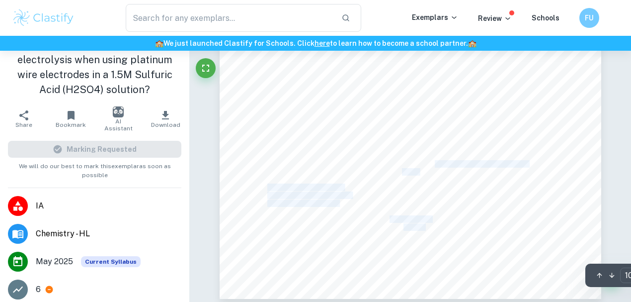
click at [437, 165] on span "during electrolysis of 1.5M sulfuric acid at 6V:" at bounding box center [464, 164] width 129 height 7
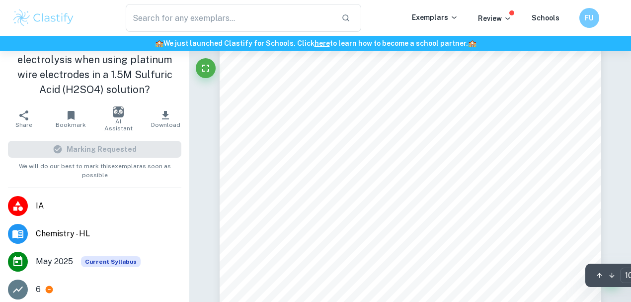
scroll to position [4704, 0]
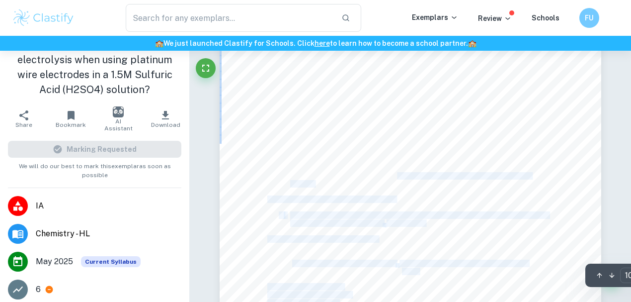
drag, startPoint x: 398, startPoint y: 172, endPoint x: 398, endPoint y: 181, distance: 8.9
click at [398, 181] on div "Data Table #3: Quantitative Data Table on the Volume of H 2 Collected with the …" at bounding box center [411, 152] width 382 height 494
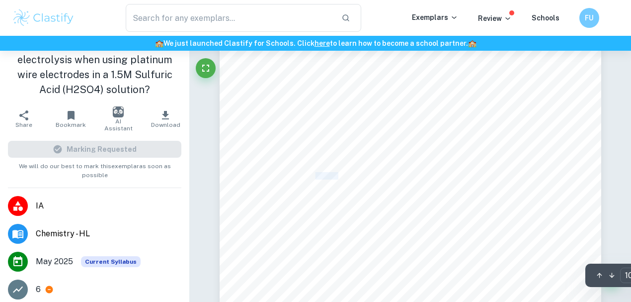
drag, startPoint x: 338, startPoint y: 175, endPoint x: 314, endPoint y: 173, distance: 23.9
click at [314, 173] on span "has to be applied as that was the only equipment used to directly measure the d…" at bounding box center [410, 175] width 241 height 7
drag, startPoint x: 318, startPoint y: 174, endPoint x: 356, endPoint y: 178, distance: 39.0
click at [355, 178] on span "has to be applied as that was the only equipment used to directly measure the d…" at bounding box center [410, 175] width 241 height 7
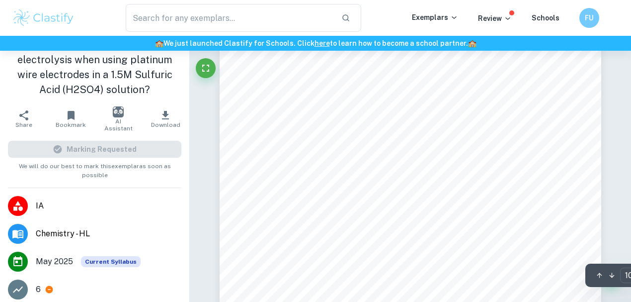
click at [356, 178] on span "has to be applied as that was the only equipment used to directly measure the d…" at bounding box center [410, 175] width 241 height 7
drag, startPoint x: 356, startPoint y: 178, endPoint x: 434, endPoint y: 185, distance: 78.3
click at [434, 185] on div "Data Table #3: Quantitative Data Table on the Volume of H 2 Collected with the …" at bounding box center [411, 52] width 382 height 494
click at [435, 185] on div "Data Table #3: Quantitative Data Table on the Volume of H 2 Collected with the …" at bounding box center [411, 52] width 382 height 494
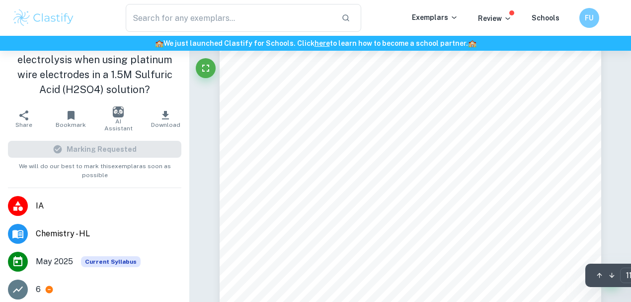
scroll to position [5168, 0]
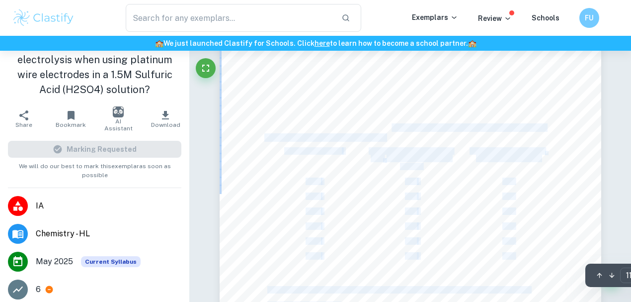
drag, startPoint x: 403, startPoint y: 134, endPoint x: 409, endPoint y: 140, distance: 9.1
click at [409, 140] on div "n(H 2 ) =  ý n = moles Q = total charge in Coloumbs F = Faraday9s Constant: 96…" at bounding box center [411, 186] width 382 height 494
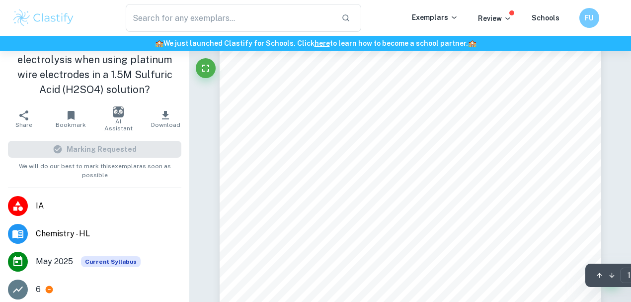
scroll to position [0, 0]
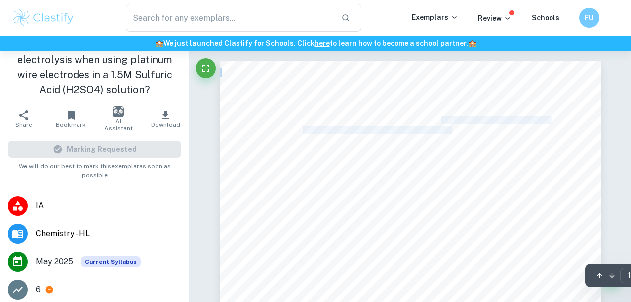
drag, startPoint x: 445, startPoint y: 121, endPoint x: 450, endPoint y: 127, distance: 7.4
click at [450, 127] on div "An Investigation into the Effect of Voltage (6.0V, 6.5V, 7.0V, 7.5V, 8.0V, 8.5V…" at bounding box center [411, 308] width 382 height 494
click at [450, 127] on span "Platinum Wire Electrodes in a 1.5M Sulfuric Acid (H" at bounding box center [387, 129] width 169 height 7
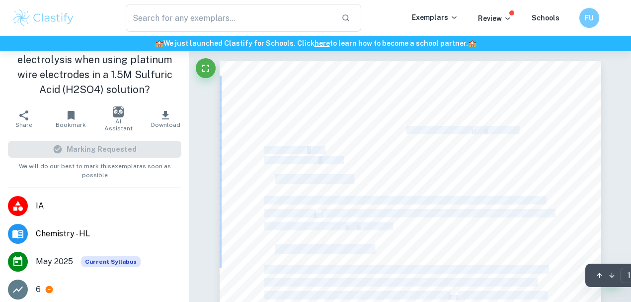
drag, startPoint x: 407, startPoint y: 126, endPoint x: 417, endPoint y: 136, distance: 14.8
click at [417, 136] on div "An Investigation into the Effect of Voltage (6.0V, 6.5V, 7.0V, 7.5V, 8.0V, 8.5V…" at bounding box center [411, 308] width 382 height 494
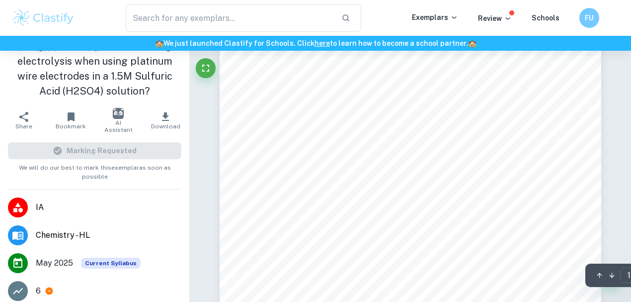
scroll to position [136, 0]
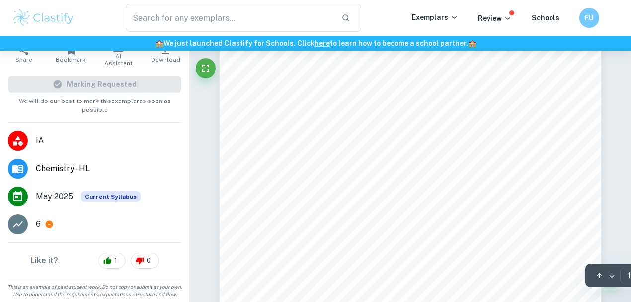
click at [347, 153] on span "molecules in an acidic medium are split into their constituent molecules; hydro…" at bounding box center [399, 149] width 271 height 7
drag, startPoint x: 265, startPoint y: 142, endPoint x: 372, endPoint y: 249, distance: 151.8
click at [373, 249] on div "An Investigation into the Effect of Voltage (6.0V, 6.5V, 7.0V, 7.5V, 8.0V, 8.5V…" at bounding box center [411, 175] width 382 height 494
click at [372, 249] on div "An Investigation into the Effect of Voltage (6.0V, 6.5V, 7.0V, 7.5V, 8.0V, 8.5V…" at bounding box center [411, 175] width 382 height 494
drag, startPoint x: 283, startPoint y: 238, endPoint x: 267, endPoint y: 143, distance: 96.3
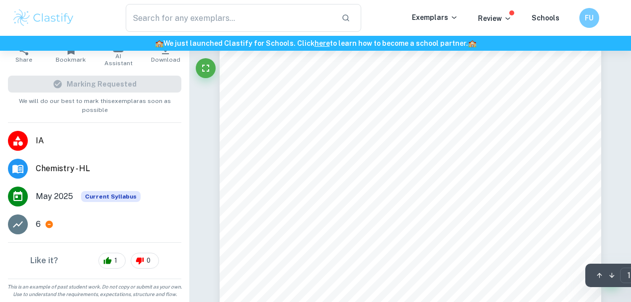
click at [267, 144] on div "An Investigation into the Effect of Voltage (6.0V, 6.5V, 7.0V, 7.5V, 8.0V, 8.5V…" at bounding box center [411, 175] width 382 height 494
click at [267, 142] on div "An Investigation into the Effect of Voltage (6.0V, 6.5V, 7.0V, 7.5V, 8.0V, 8.5V…" at bounding box center [411, 175] width 382 height 494
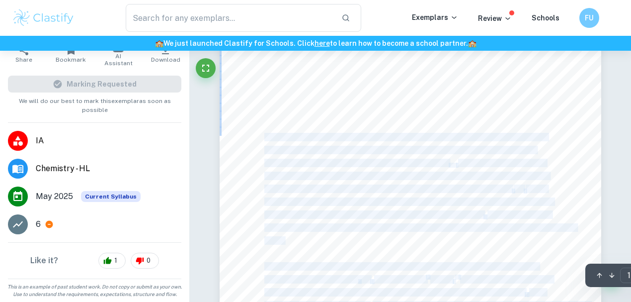
drag, startPoint x: 265, startPoint y: 136, endPoint x: 345, endPoint y: 240, distance: 130.7
click at [340, 237] on div "An Investigation into the Effect of Voltage (6.0V, 6.5V, 7.0V, 7.5V, 8.0V, 8.5V…" at bounding box center [411, 175] width 382 height 494
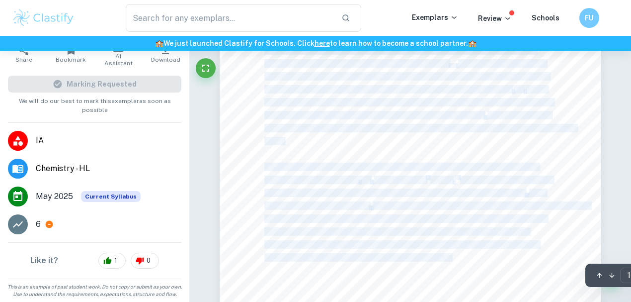
click at [341, 210] on div "An Investigation into the Effect of Voltage (6.0V, 6.5V, 7.0V, 7.5V, 8.0V, 8.5V…" at bounding box center [411, 76] width 382 height 494
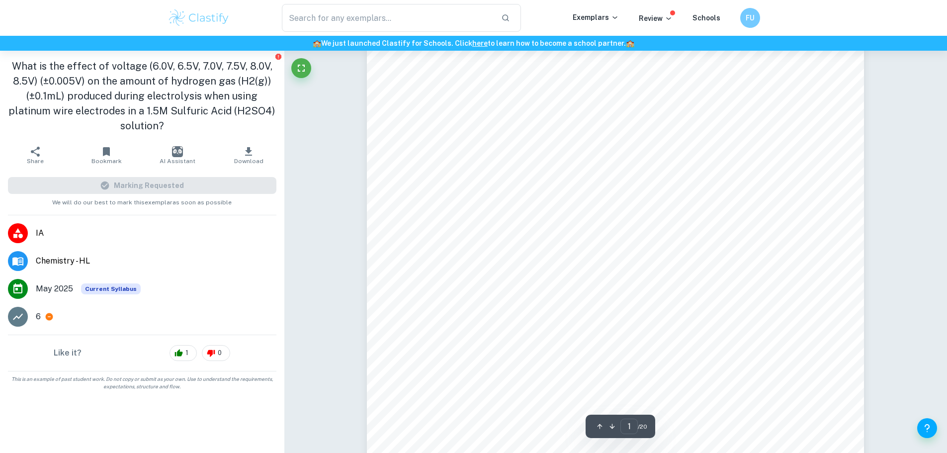
scroll to position [116, 0]
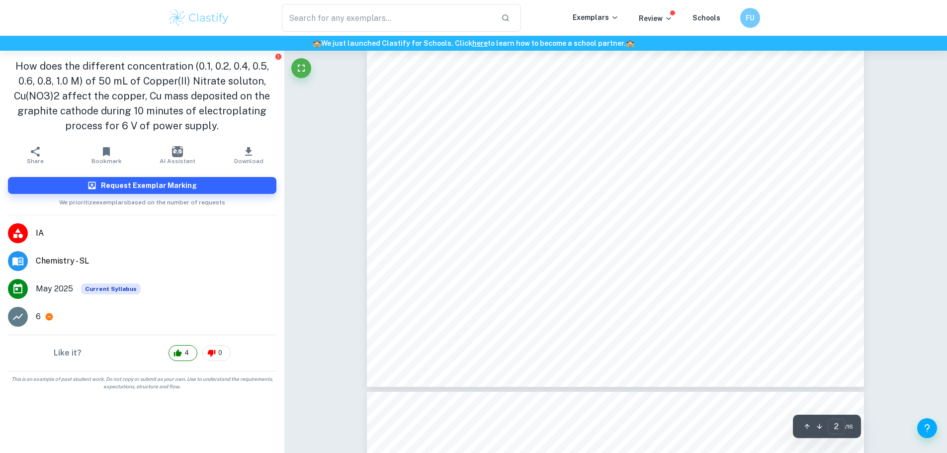
scroll to position [1291, 0]
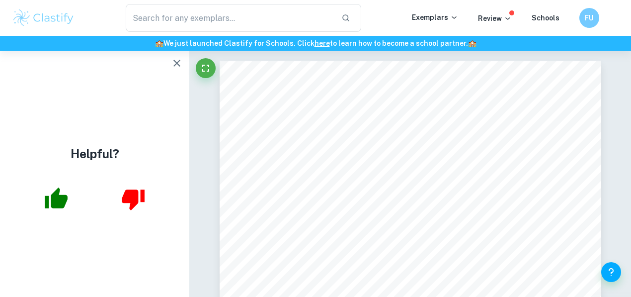
scroll to position [1756, 0]
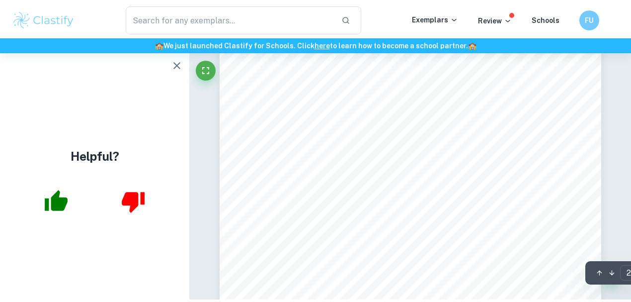
scroll to position [579, 0]
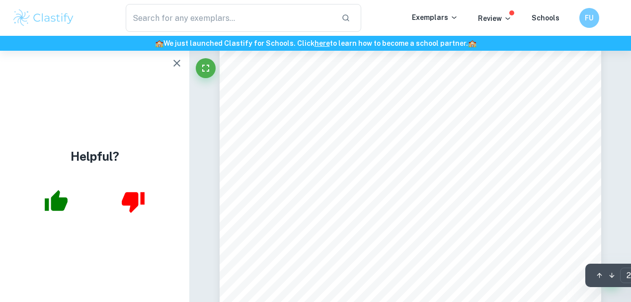
click at [174, 61] on icon "button" at bounding box center [176, 63] width 7 height 7
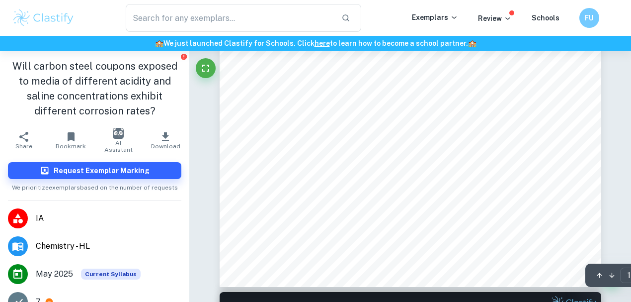
scroll to position [165, 0]
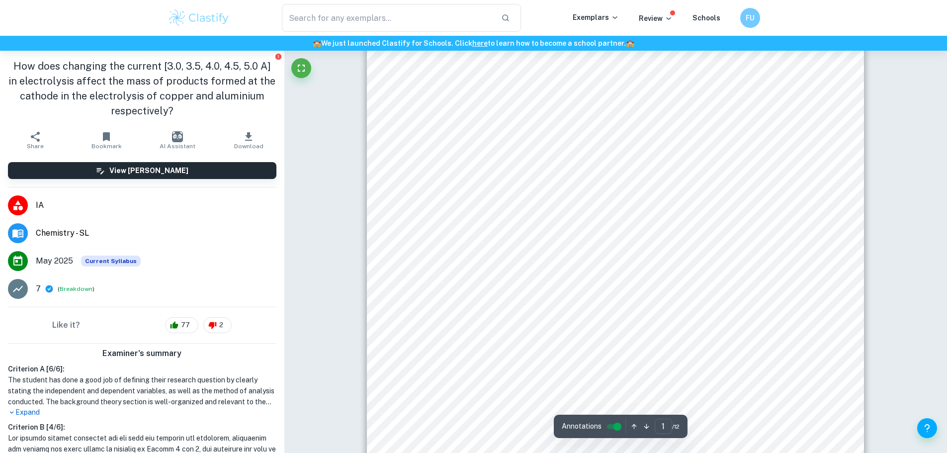
scroll to position [50, 0]
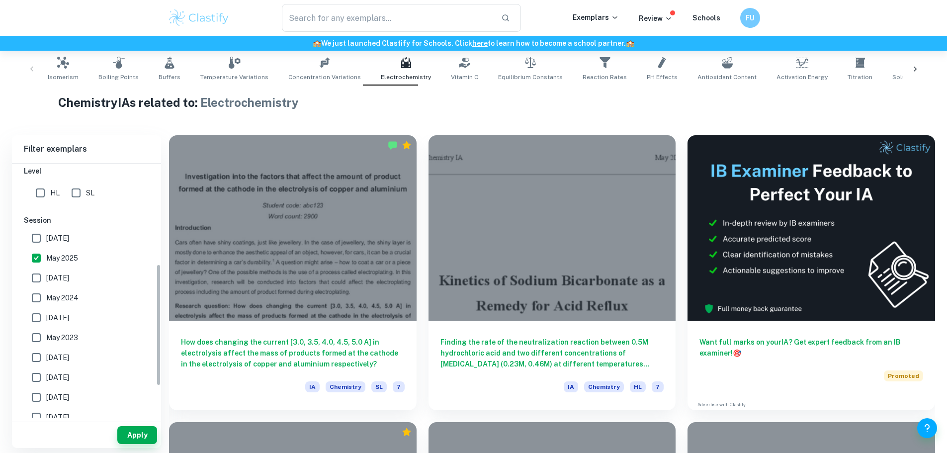
scroll to position [248, 0]
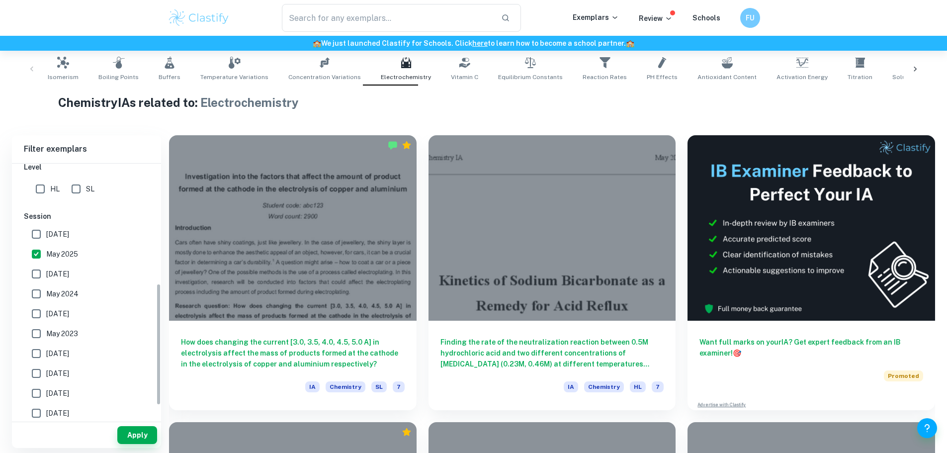
click at [36, 255] on input "May 2025" at bounding box center [36, 254] width 20 height 20
checkbox input "false"
click at [123, 442] on button "Apply" at bounding box center [137, 435] width 40 height 18
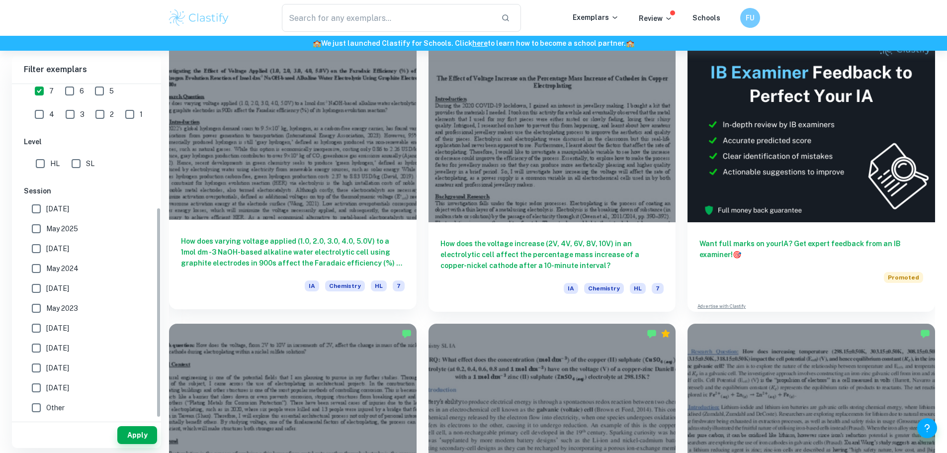
scroll to position [299, 0]
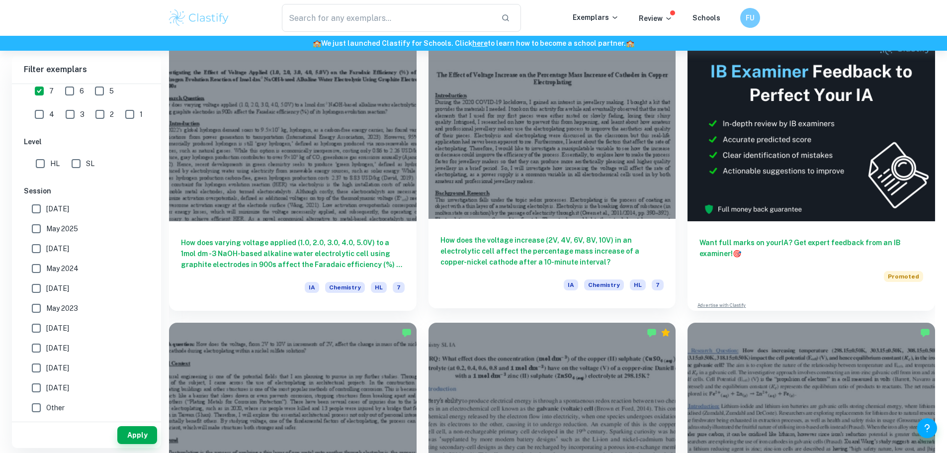
click at [453, 235] on h6 "How does the voltage increase (2V, 4V, 6V, 8V, 10V) in an electrolytic cell aff…" at bounding box center [552, 251] width 224 height 33
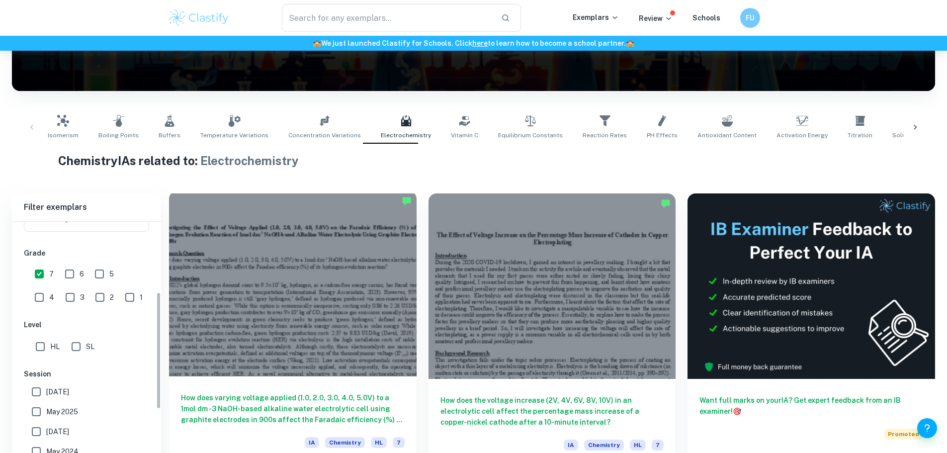
scroll to position [200, 0]
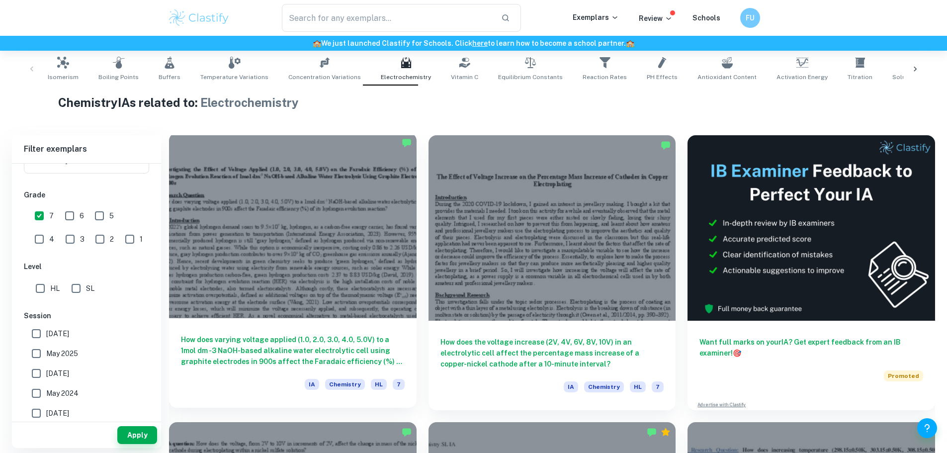
click at [253, 241] on div at bounding box center [292, 225] width 247 height 185
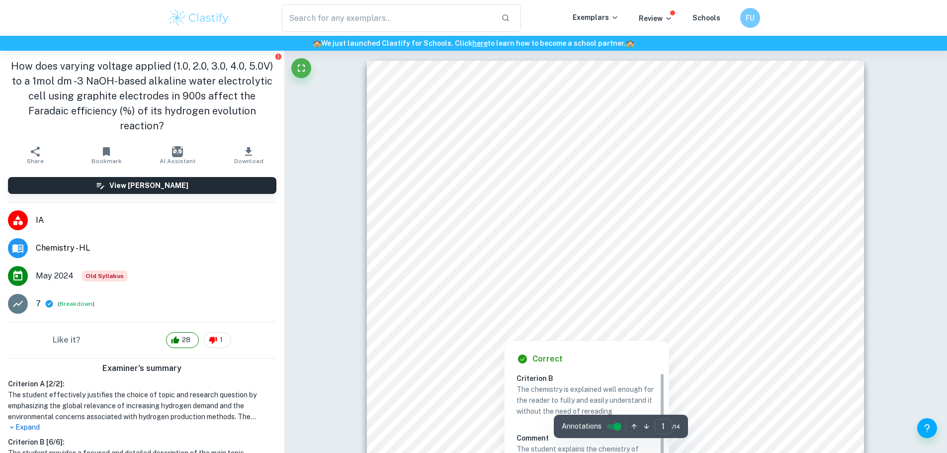
scroll to position [248, 0]
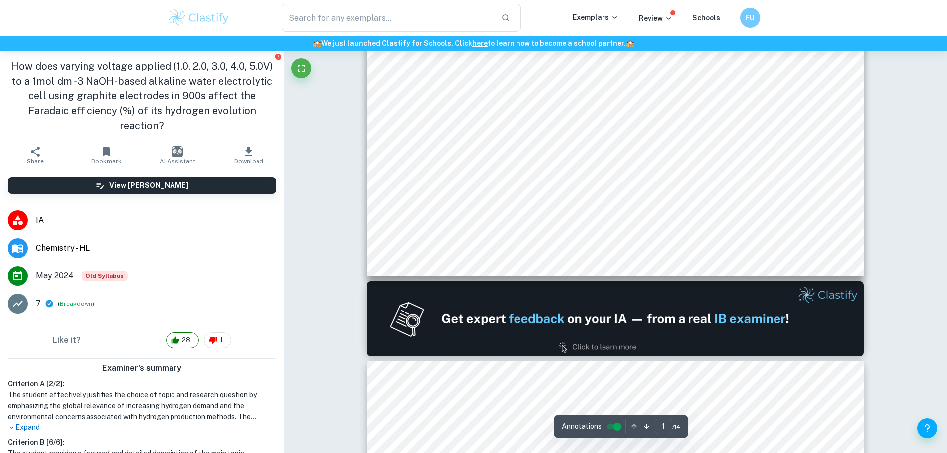
type input "2"
